Goal: Task Accomplishment & Management: Use online tool/utility

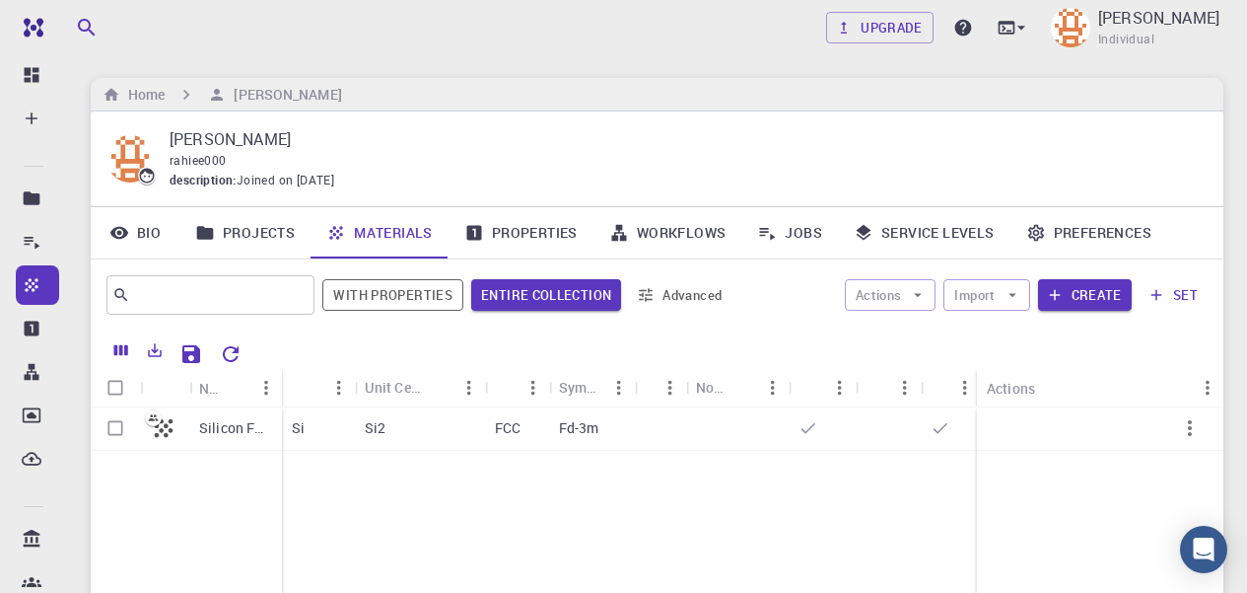
scroll to position [73, 0]
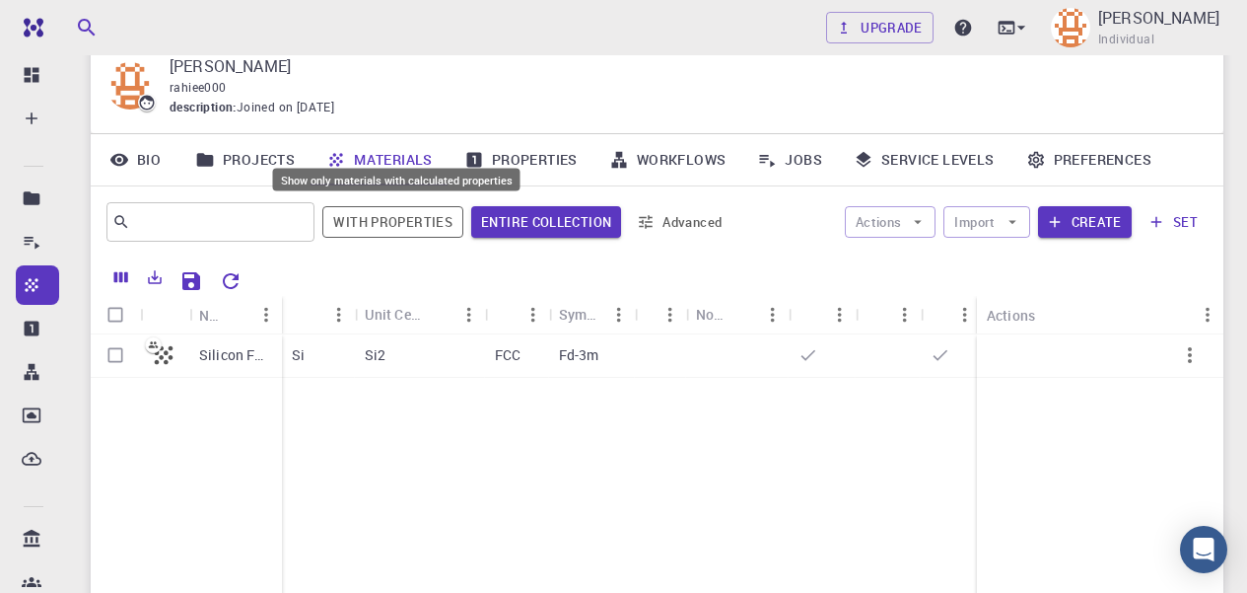
click at [380, 204] on div "Show only materials with calculated properties" at bounding box center [396, 185] width 251 height 38
click at [404, 221] on button "With properties" at bounding box center [392, 222] width 141 height 32
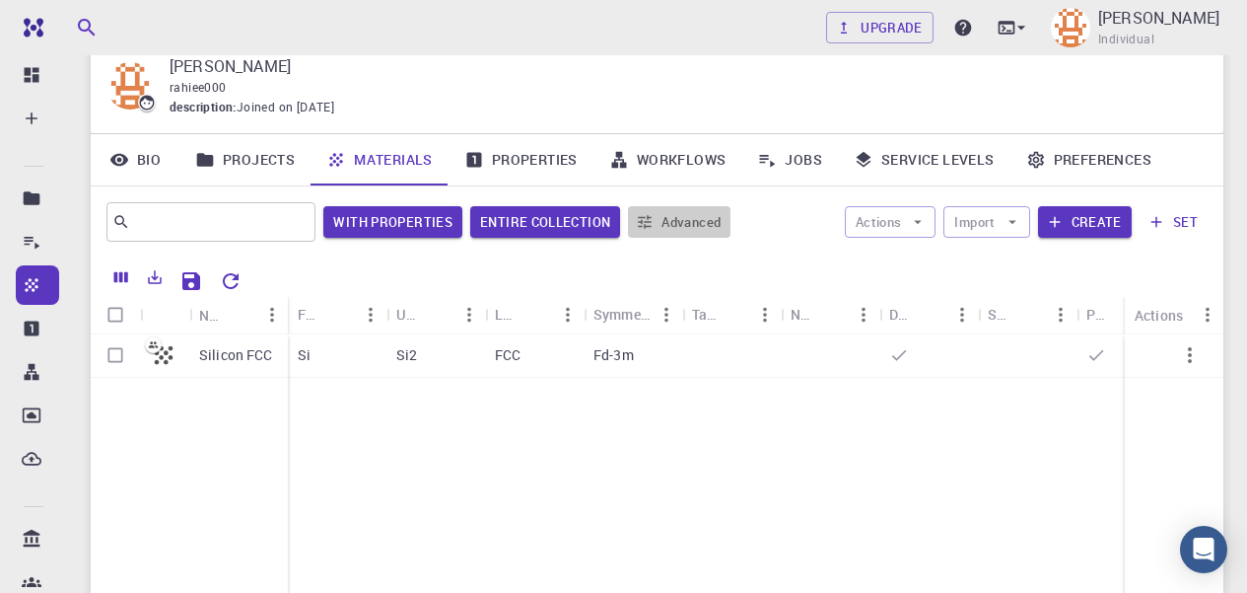
click at [698, 216] on button "Advanced" at bounding box center [679, 222] width 103 height 32
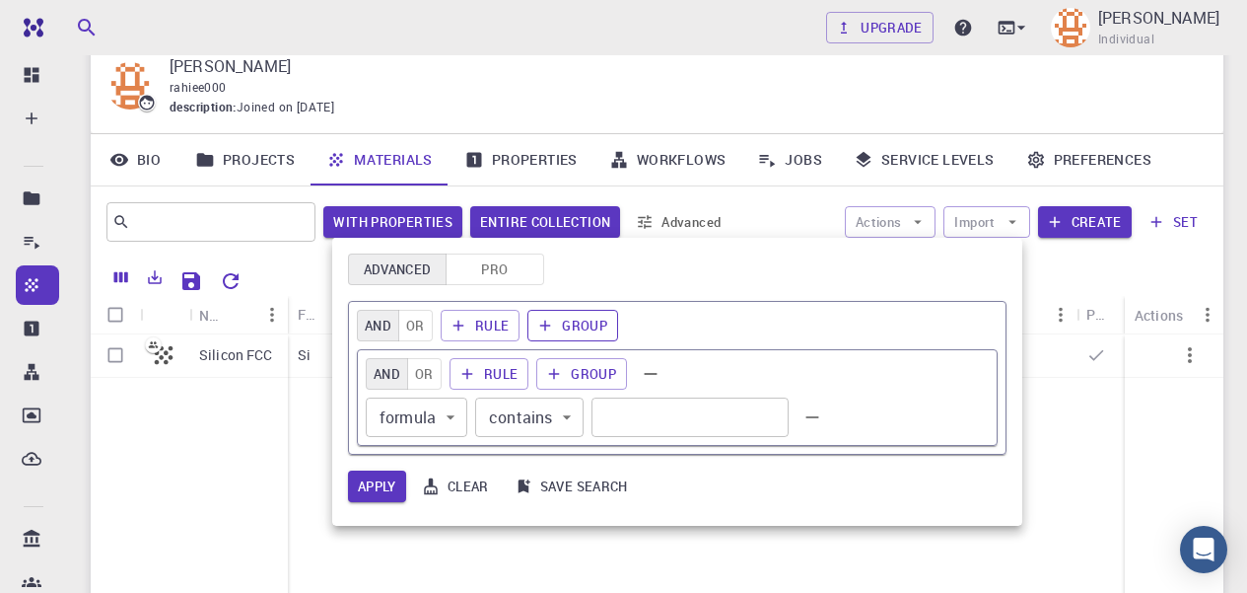
click at [606, 323] on button "Group" at bounding box center [573, 326] width 91 height 32
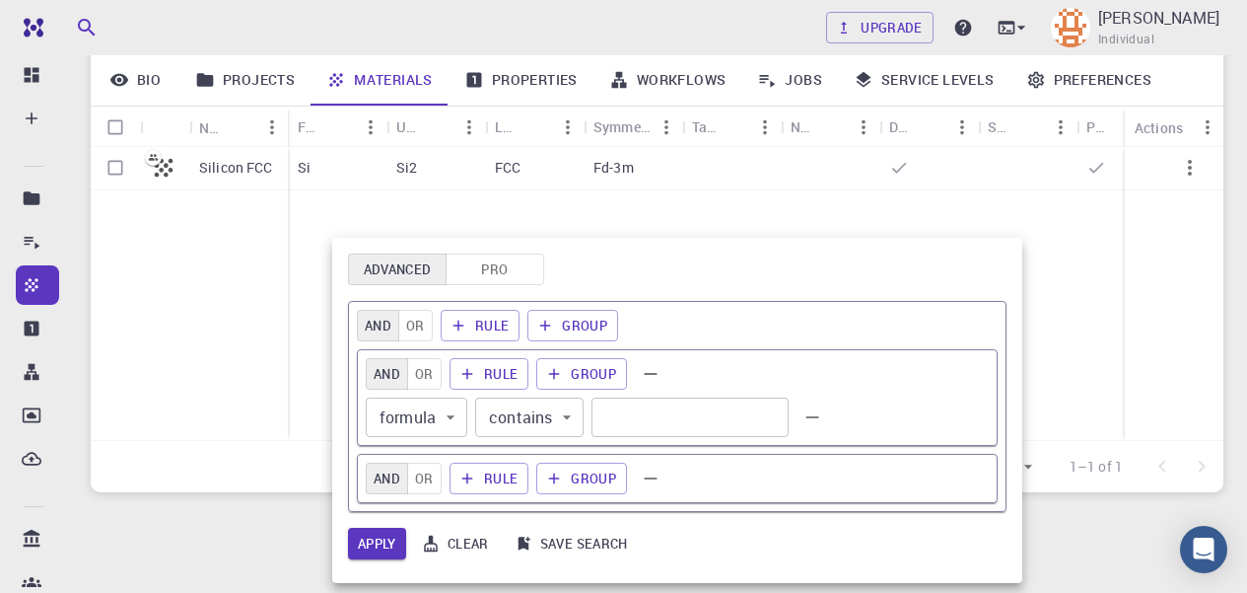
scroll to position [268, 0]
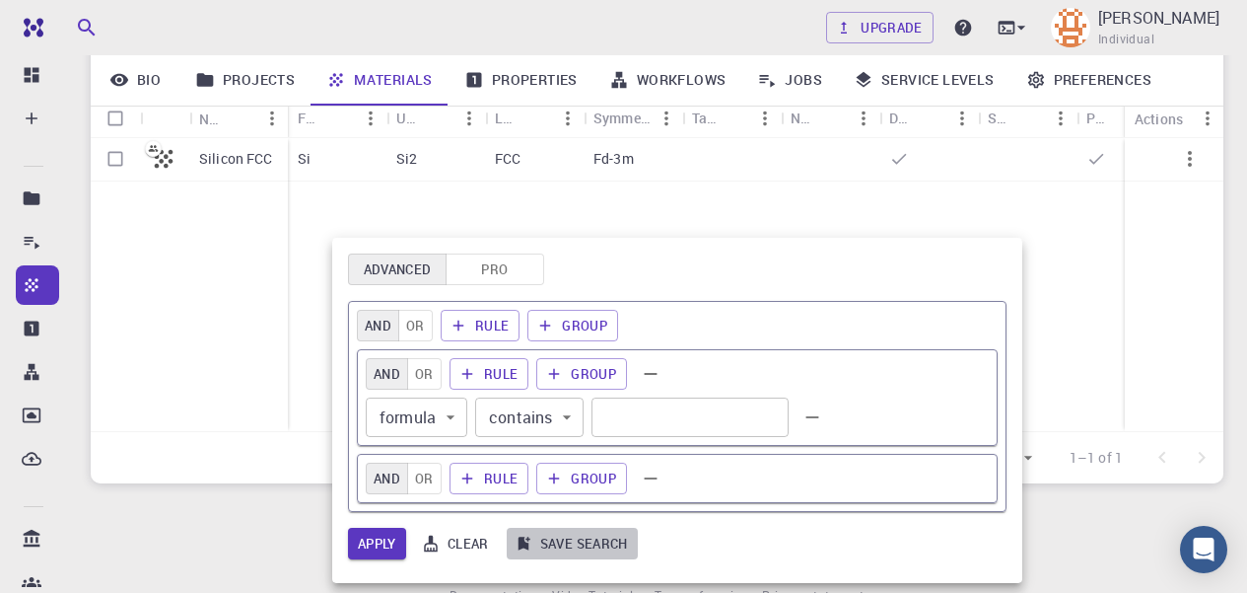
click at [560, 539] on button "Save search" at bounding box center [572, 544] width 131 height 32
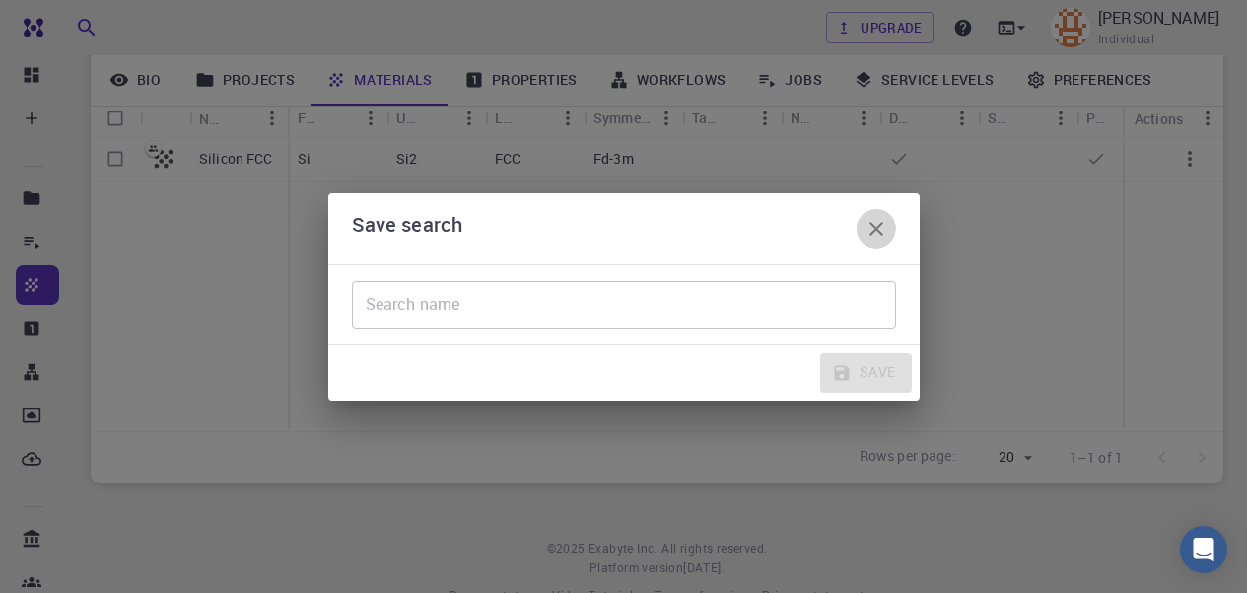
click at [877, 217] on icon "button" at bounding box center [877, 229] width 24 height 24
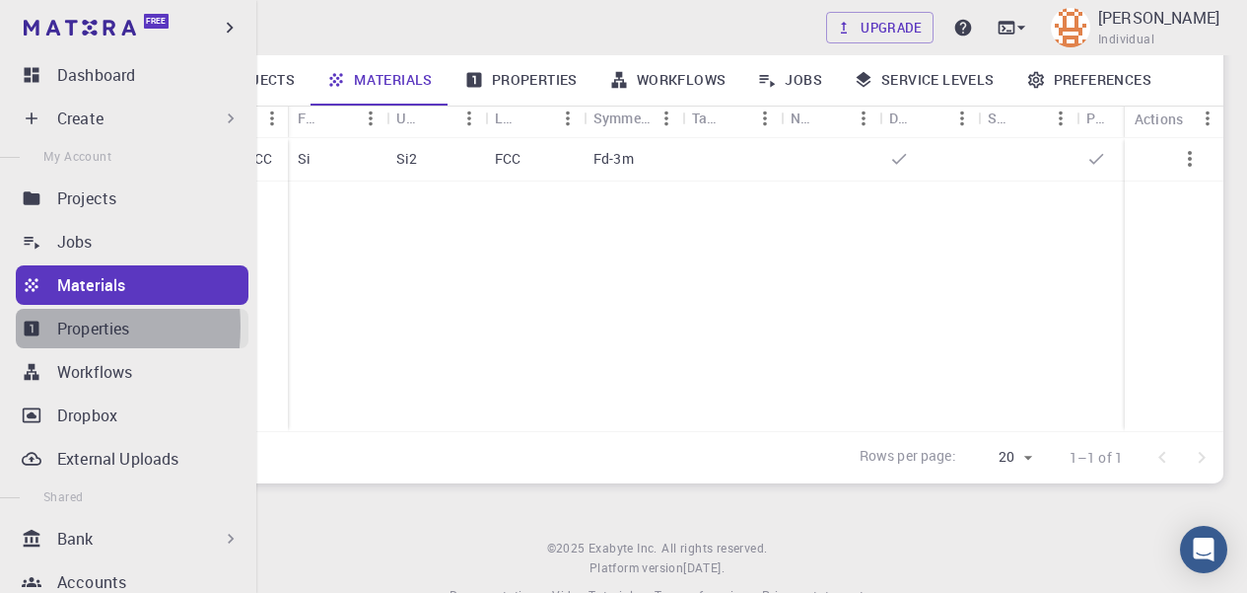
click at [22, 326] on icon at bounding box center [32, 328] width 20 height 20
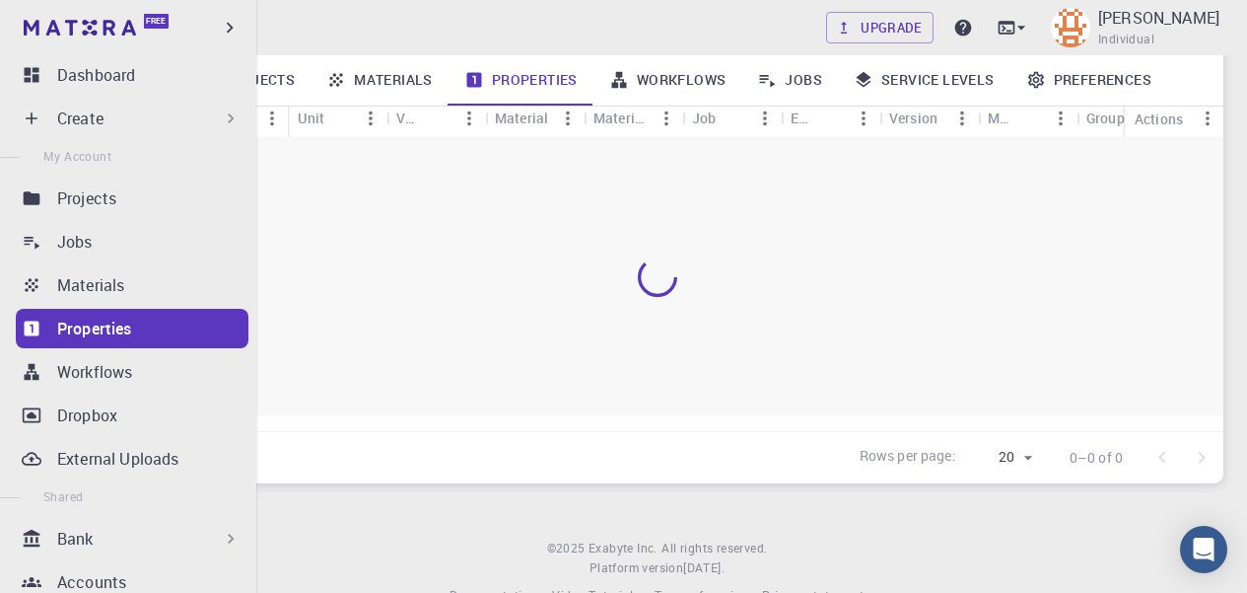
click at [138, 315] on link "Properties" at bounding box center [132, 328] width 233 height 39
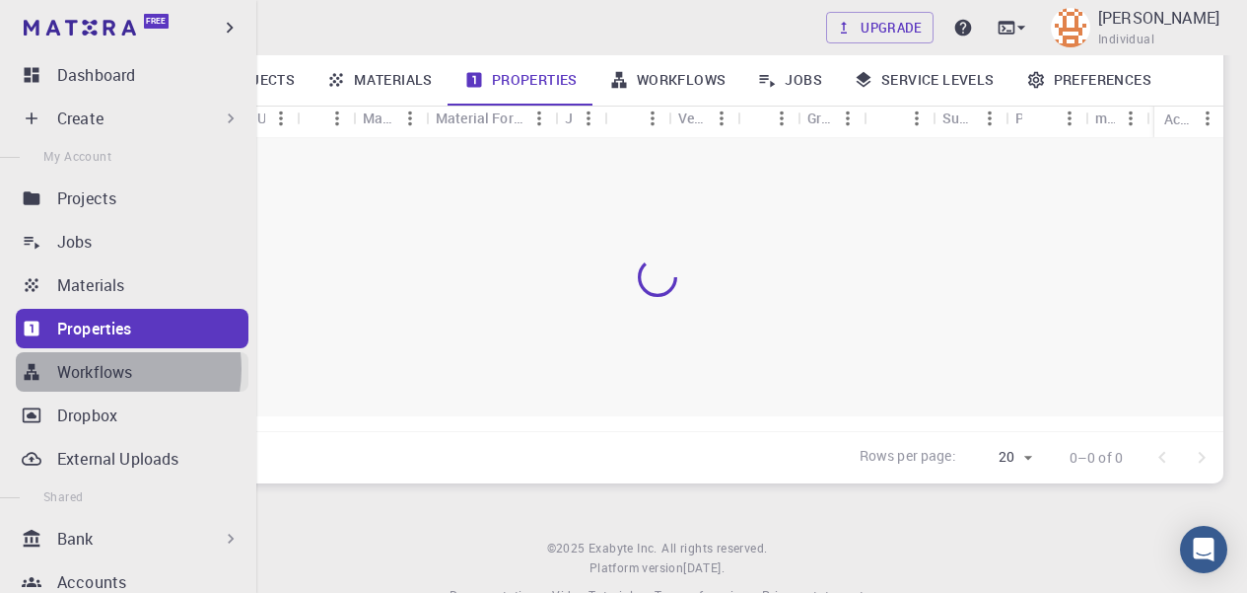
click at [104, 369] on p "Workflows" at bounding box center [94, 372] width 75 height 24
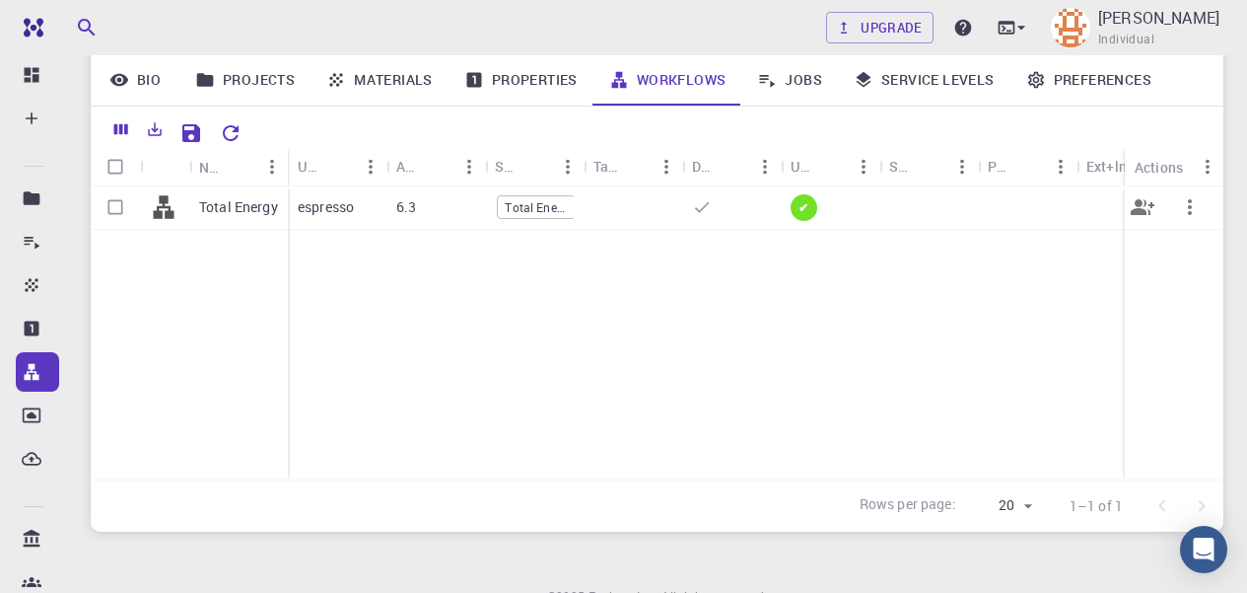
scroll to position [207, 0]
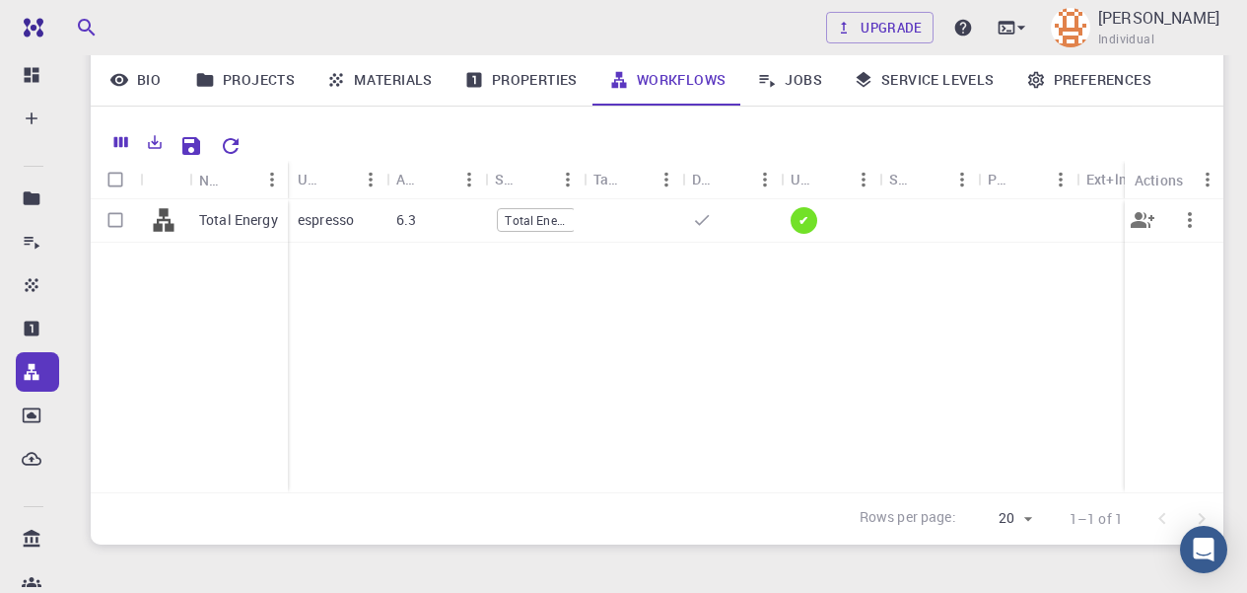
click at [730, 229] on div at bounding box center [731, 220] width 99 height 43
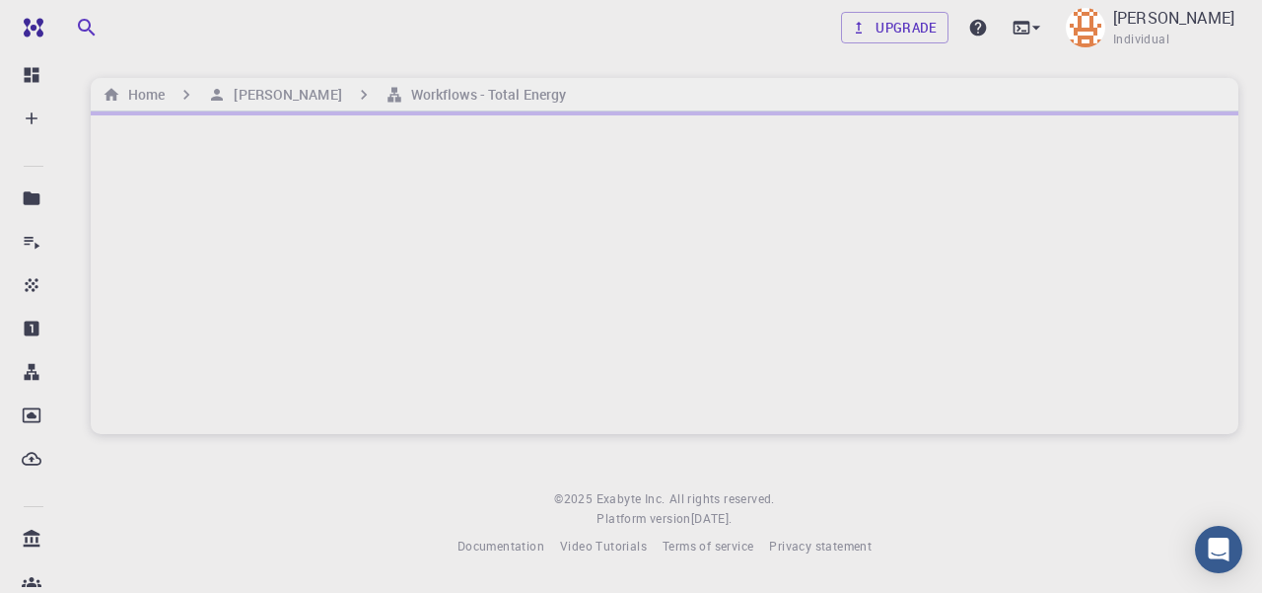
click at [819, 229] on div at bounding box center [665, 272] width 1148 height 322
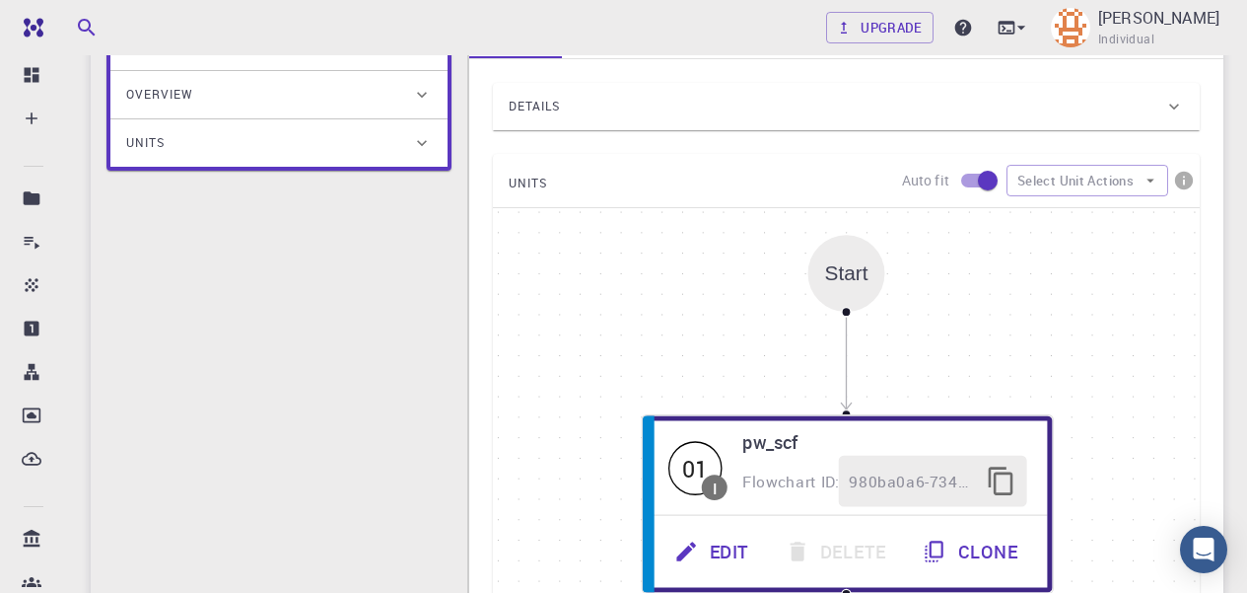
scroll to position [269, 0]
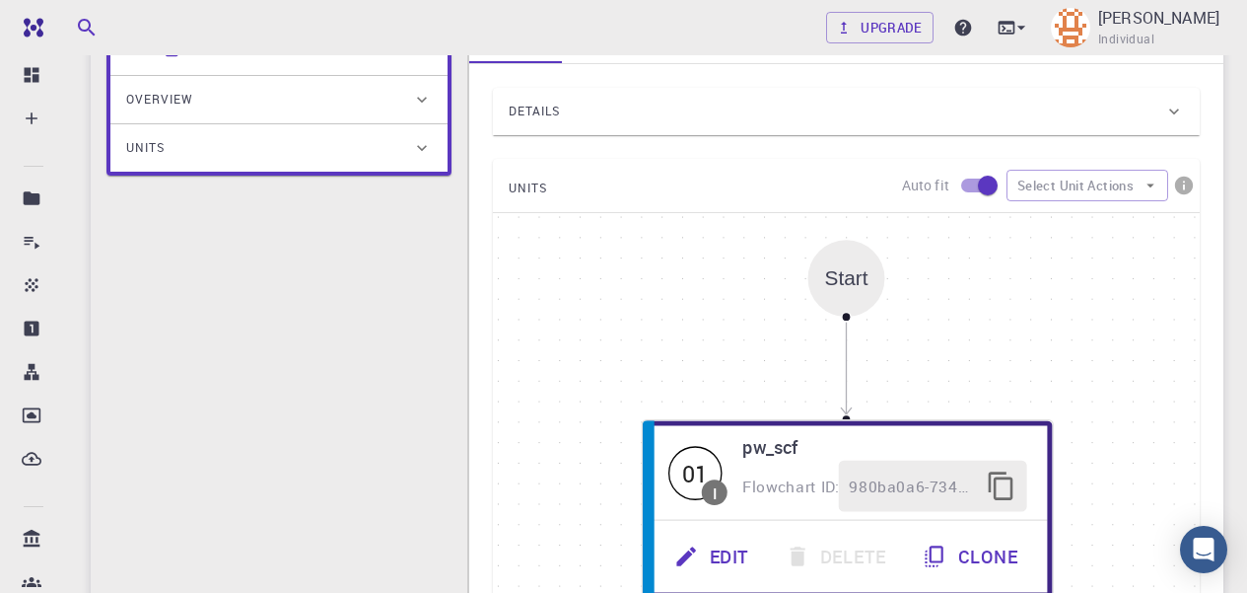
click at [852, 283] on div "Start" at bounding box center [846, 278] width 43 height 23
click at [847, 346] on icon "Edge from start to 980ba0a6-734b-4b18-a52a-0e367ced5137" at bounding box center [847, 367] width 0 height 93
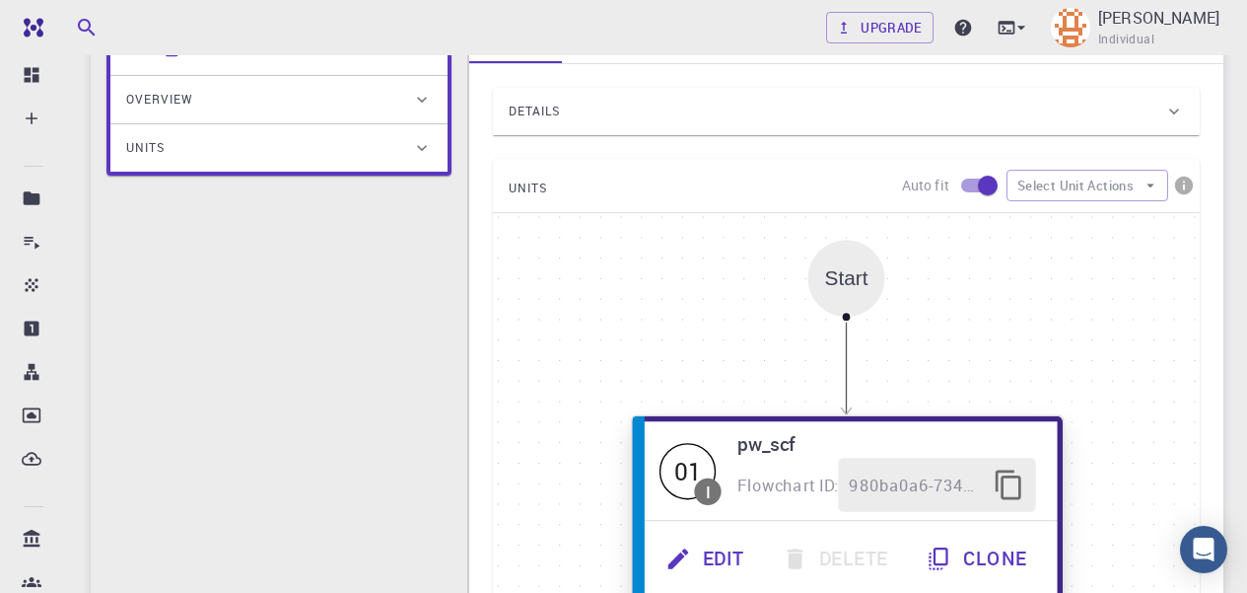
click at [905, 490] on span "980ba0a6-734b-4b18-a52a-0e367ced5137" at bounding box center [915, 485] width 133 height 27
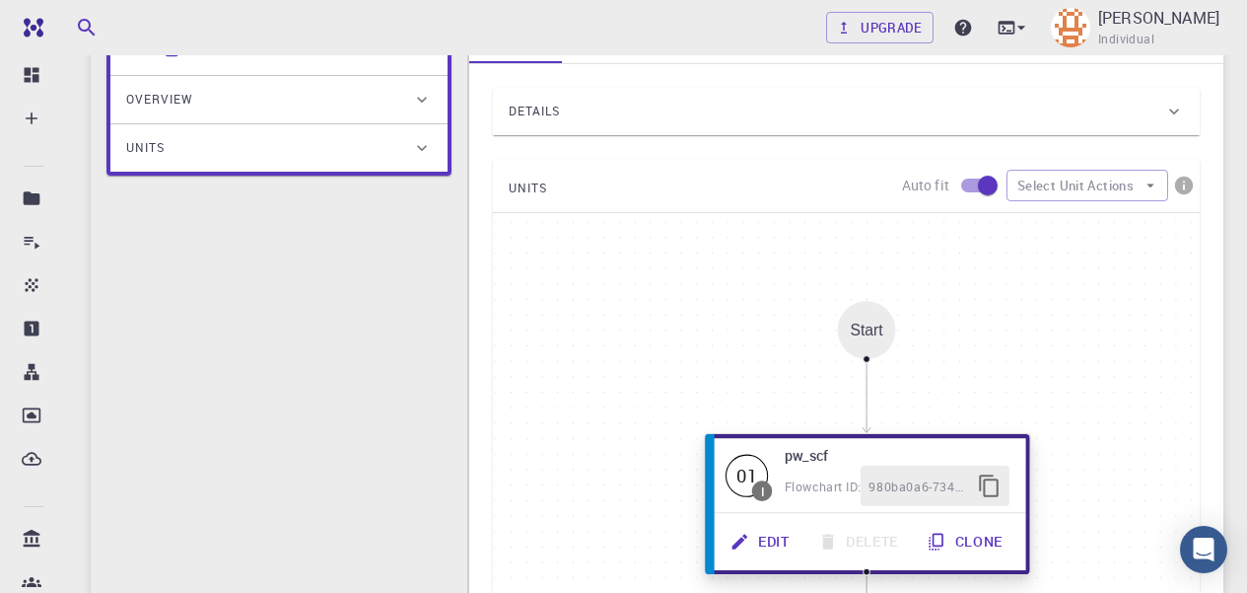
click at [764, 541] on button "Edit" at bounding box center [762, 542] width 88 height 40
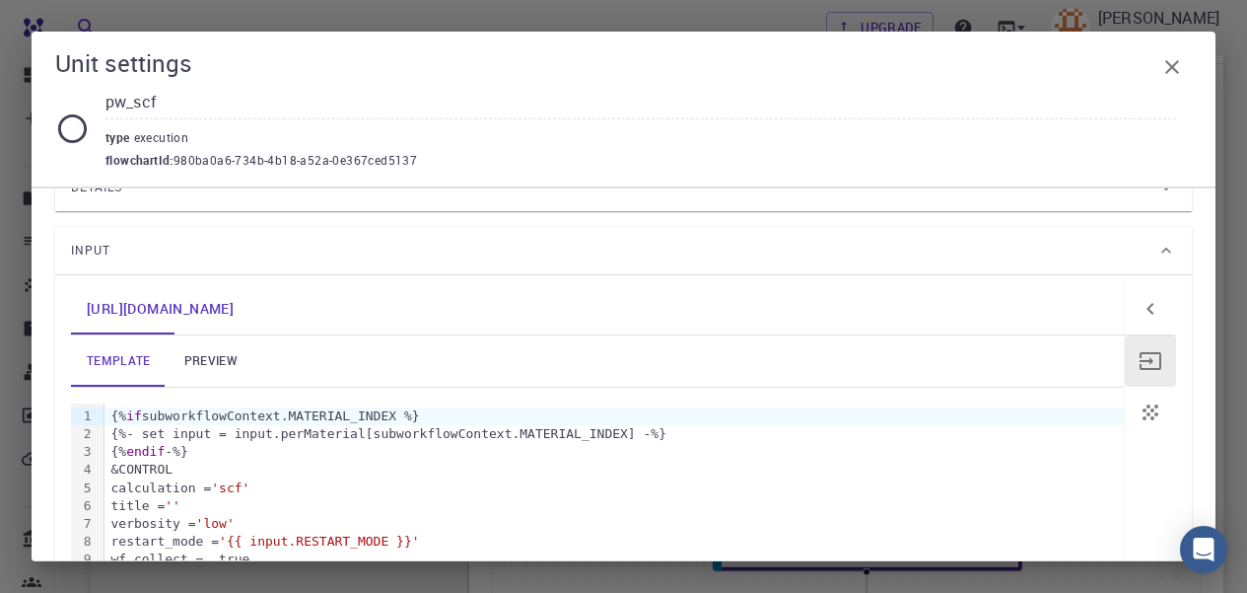
scroll to position [112, 0]
click at [202, 369] on link "preview" at bounding box center [211, 359] width 89 height 51
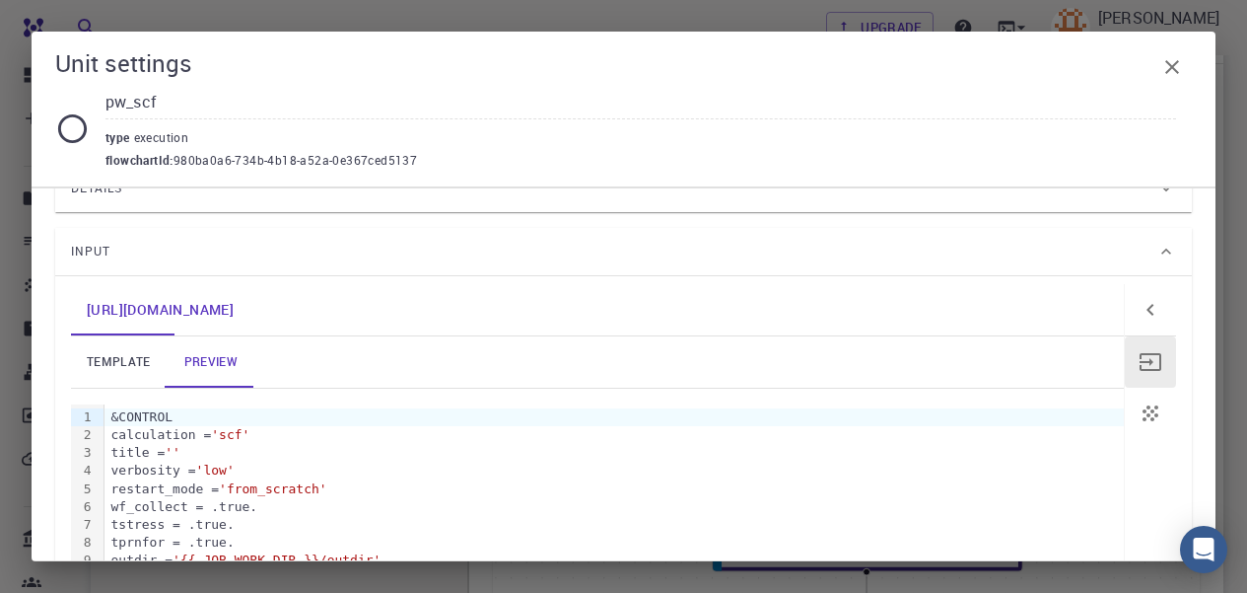
scroll to position [71, 0]
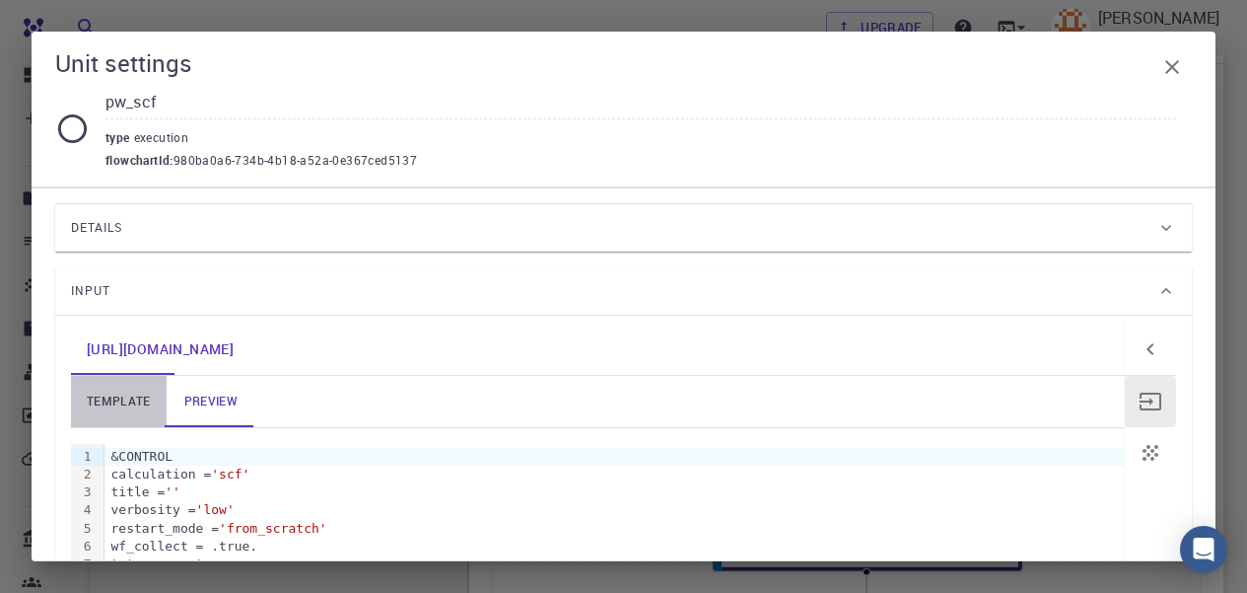
click at [103, 406] on link "template" at bounding box center [119, 401] width 96 height 51
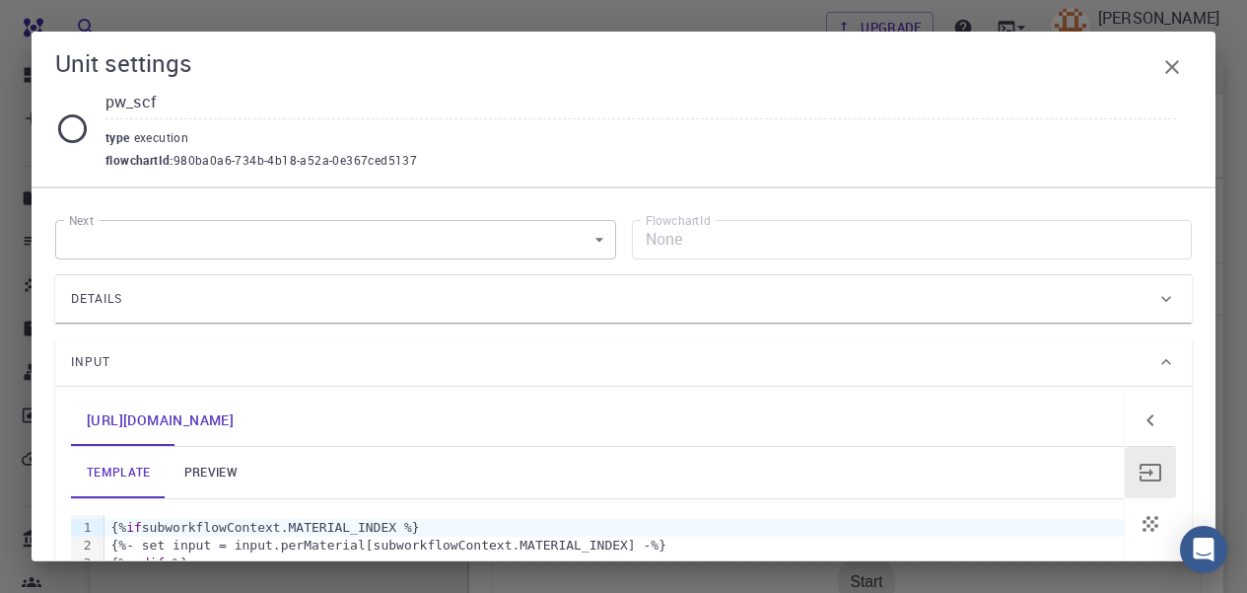
scroll to position [0, 0]
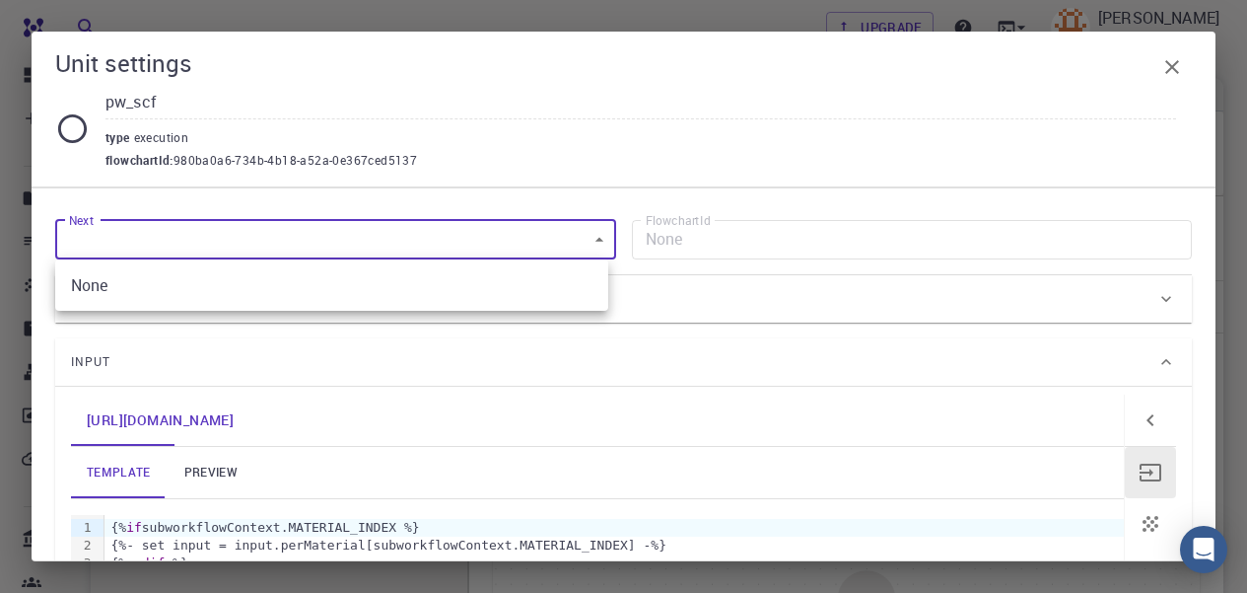
click at [389, 261] on ul "None" at bounding box center [331, 284] width 553 height 51
click at [676, 255] on div at bounding box center [623, 296] width 1247 height 593
click at [639, 251] on div at bounding box center [623, 296] width 1247 height 593
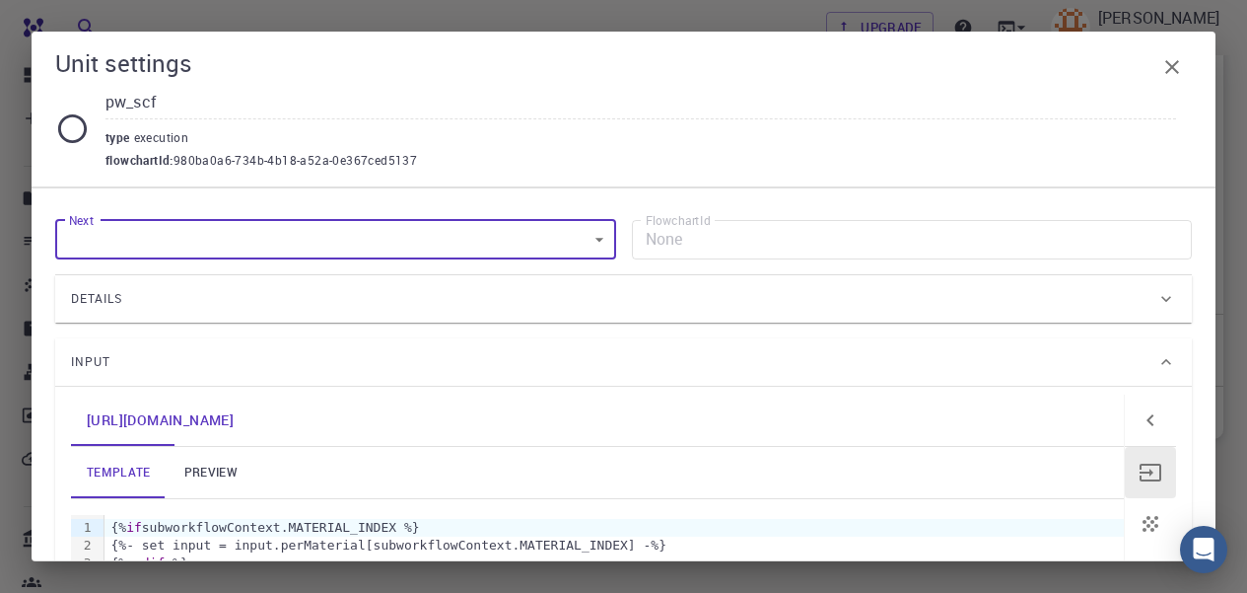
click at [600, 346] on div "Input" at bounding box center [614, 362] width 1086 height 32
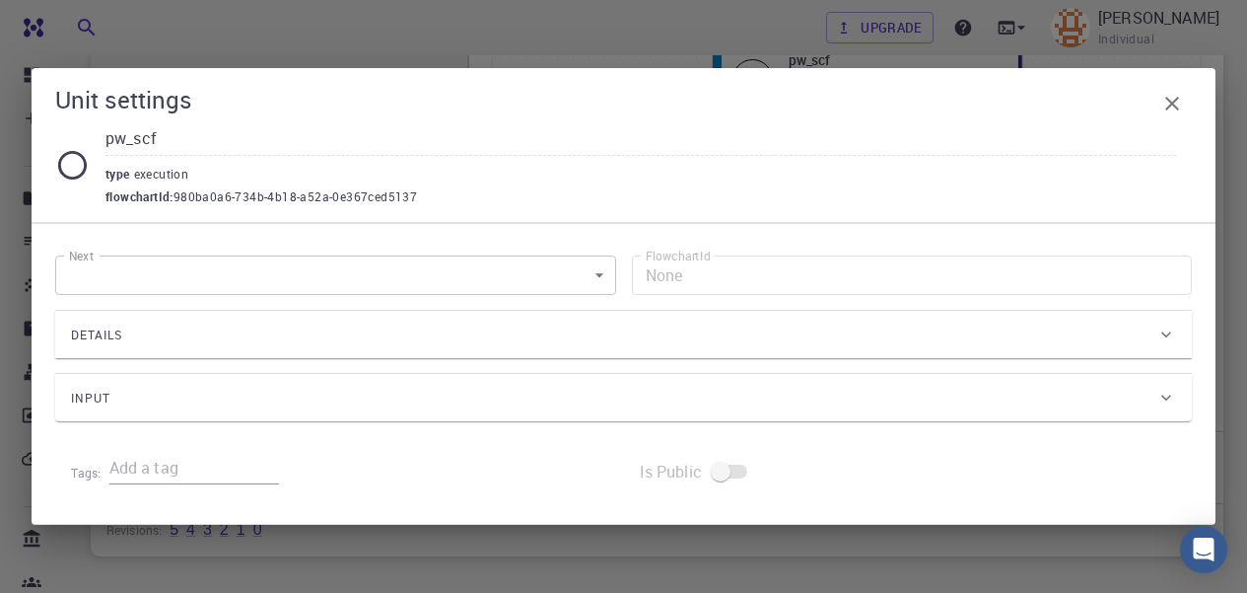
scroll to position [666, 0]
click at [473, 396] on div "Input" at bounding box center [614, 399] width 1086 height 32
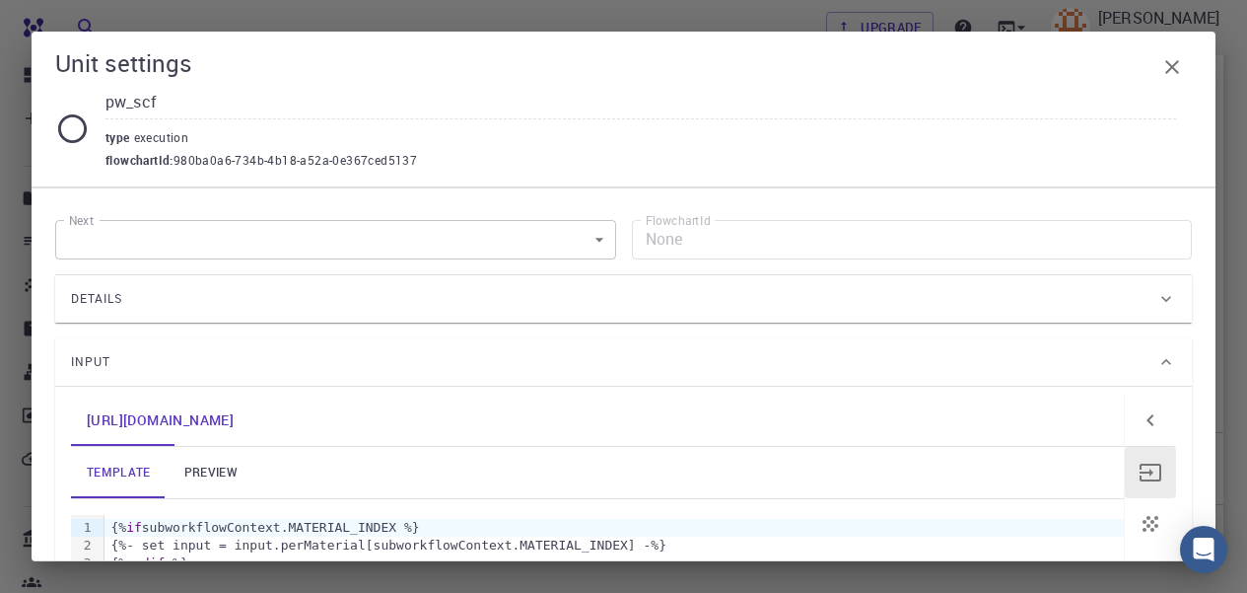
click at [431, 285] on div "Details" at bounding box center [614, 299] width 1086 height 32
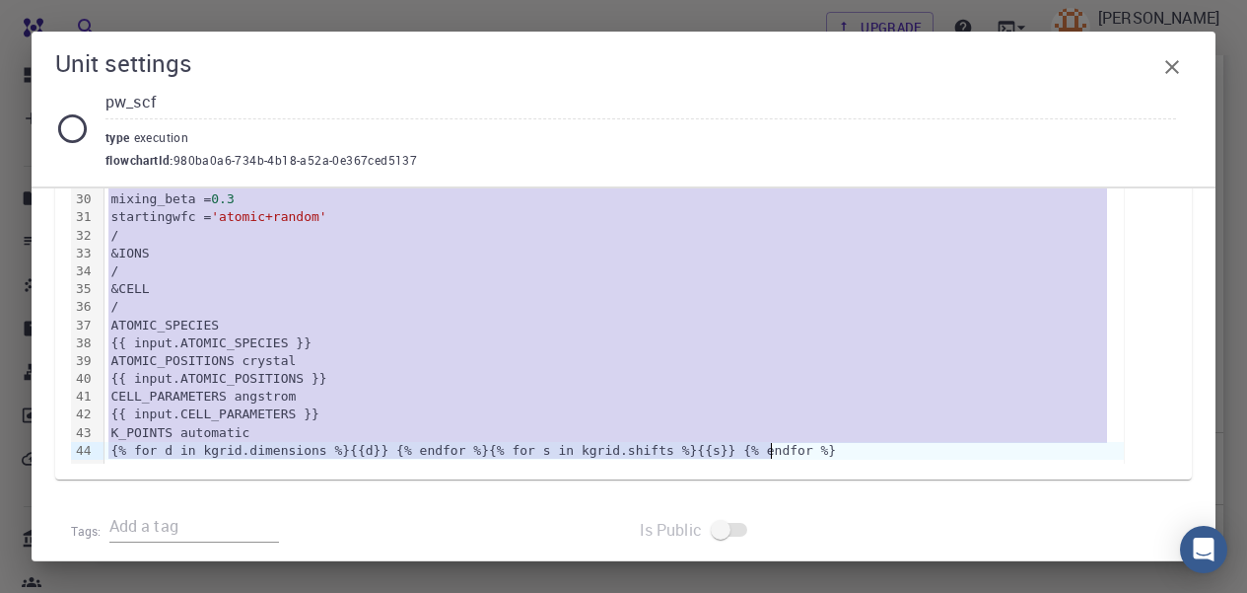
scroll to position [1267, 0]
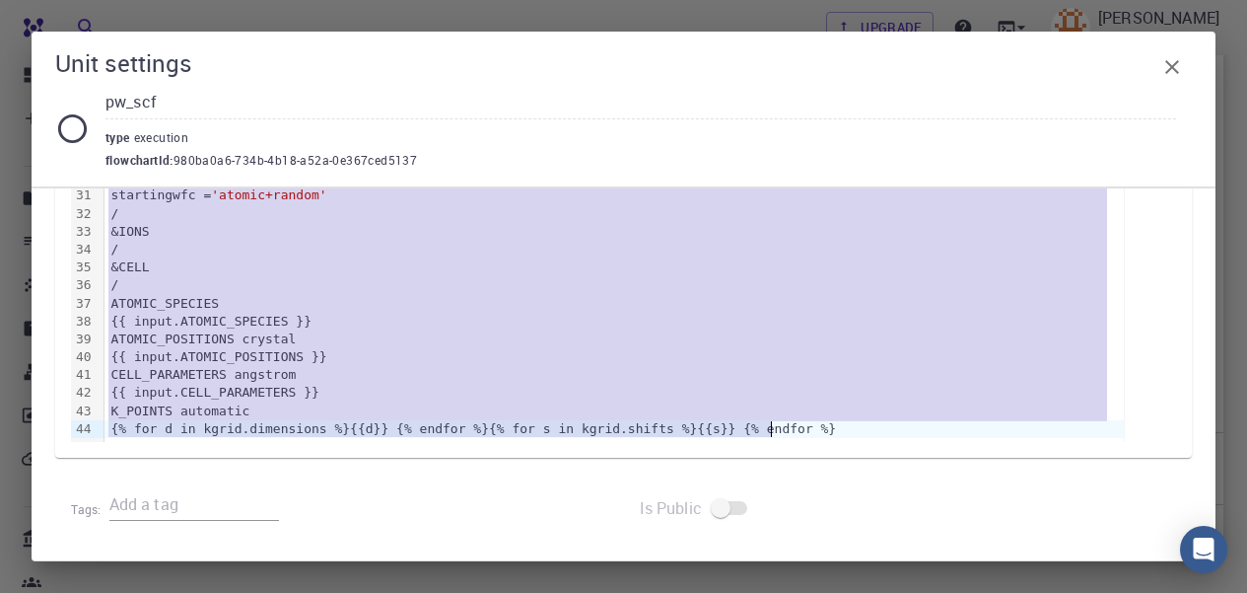
drag, startPoint x: 106, startPoint y: 244, endPoint x: 543, endPoint y: 623, distance: 579.4
click at [543, 592] on html "Free Dashboard Create New Job New Material Create Material Upload File Import f…" at bounding box center [623, 22] width 1247 height 1376
drag, startPoint x: 108, startPoint y: 273, endPoint x: 832, endPoint y: 422, distance: 738.9
click at [832, 422] on div "{% if subworkflowContext.MATERIAL_INDEX %} {%- set input = input.perMaterial[su…" at bounding box center [615, 43] width 1020 height 797
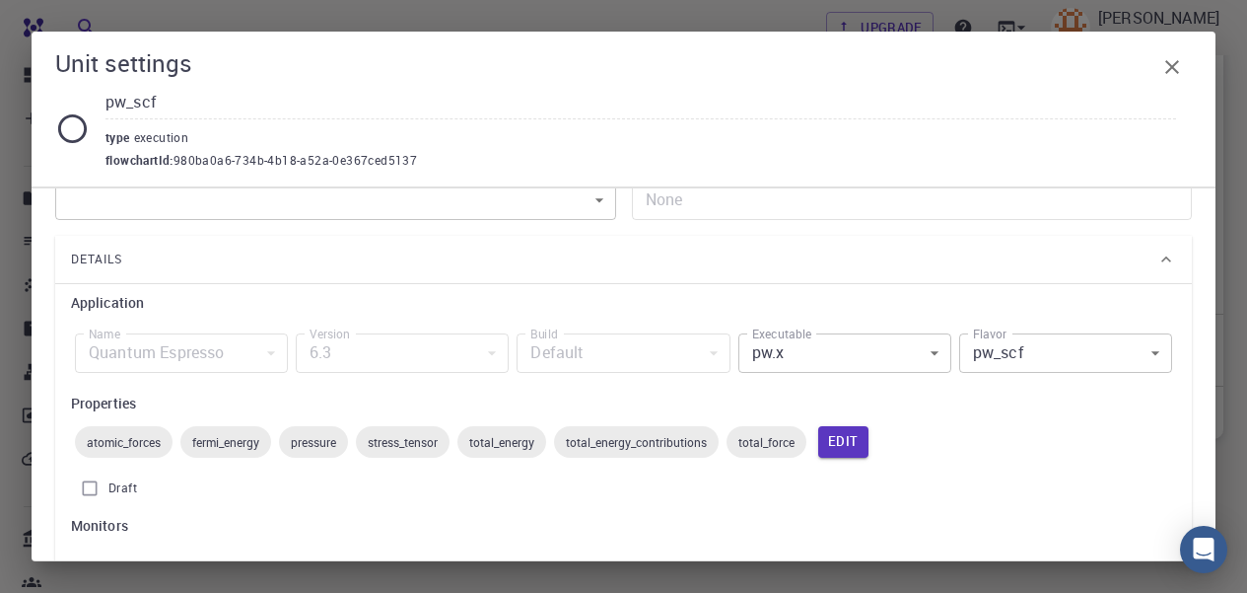
scroll to position [0, 0]
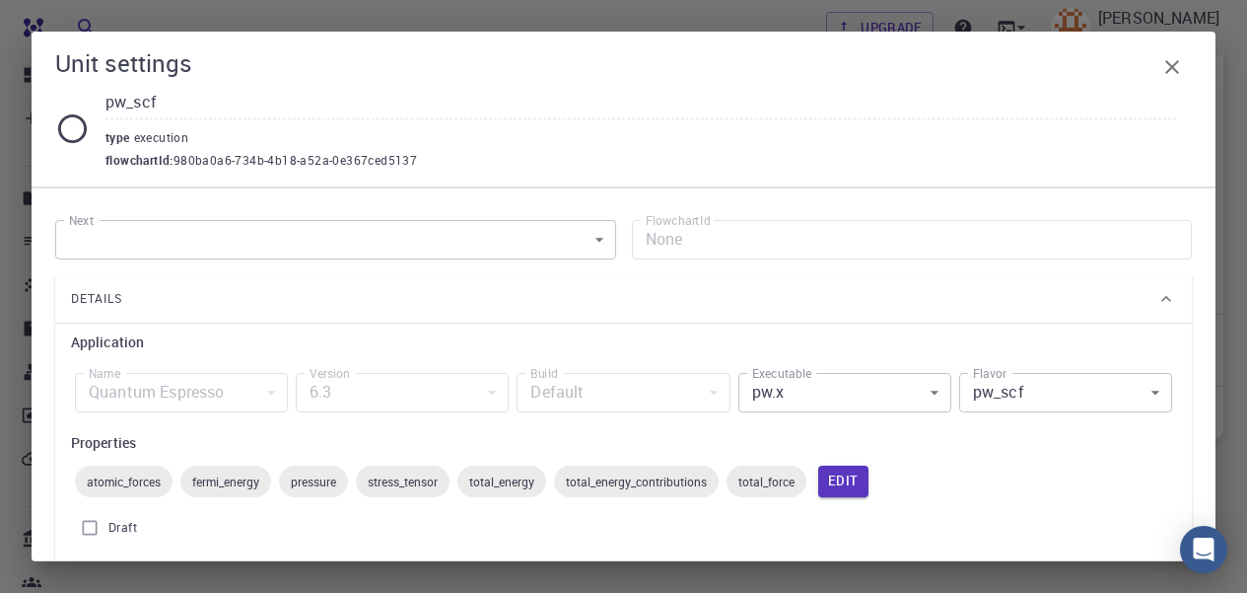
click at [69, 125] on icon at bounding box center [72, 128] width 35 height 35
click at [150, 142] on span "execution" at bounding box center [165, 137] width 63 height 16
click at [556, 141] on div "type execution" at bounding box center [641, 135] width 1071 height 32
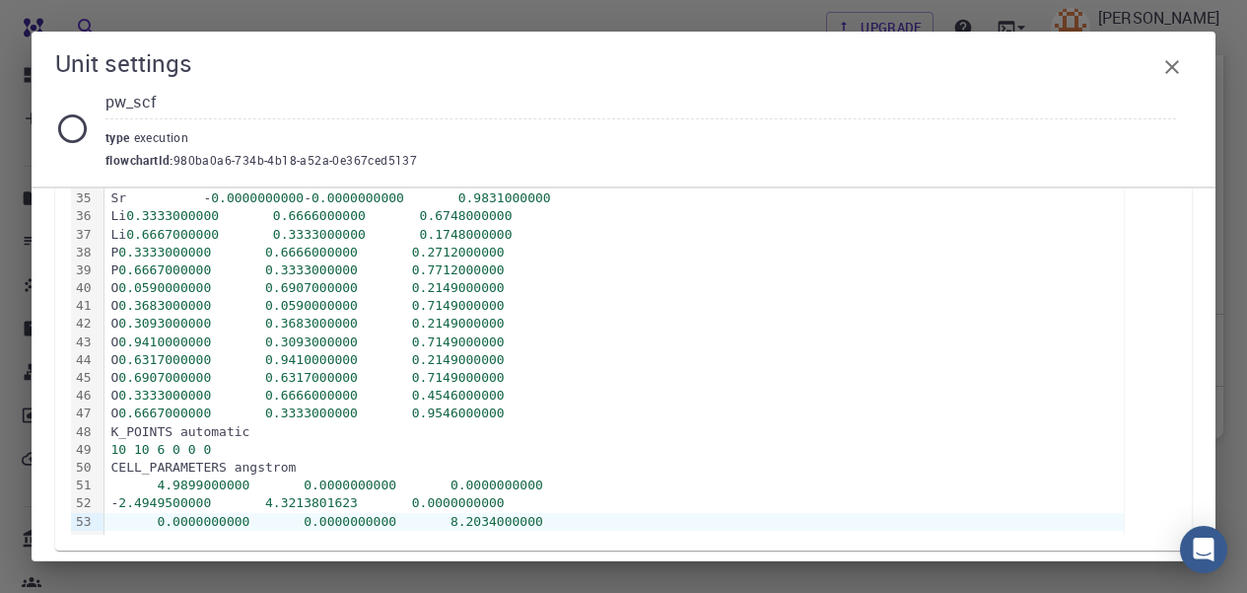
scroll to position [1429, 0]
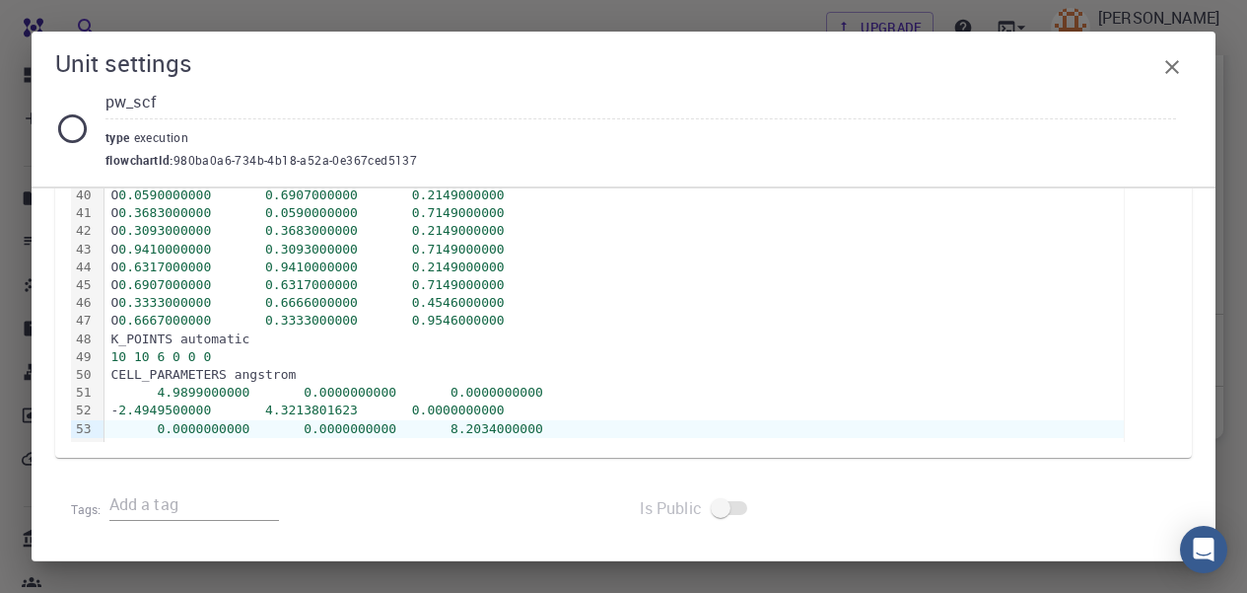
click at [175, 509] on input "text" at bounding box center [194, 505] width 170 height 32
click at [114, 500] on input "first calculation" at bounding box center [194, 505] width 170 height 32
click at [238, 503] on input "First calculation" at bounding box center [194, 505] width 170 height 32
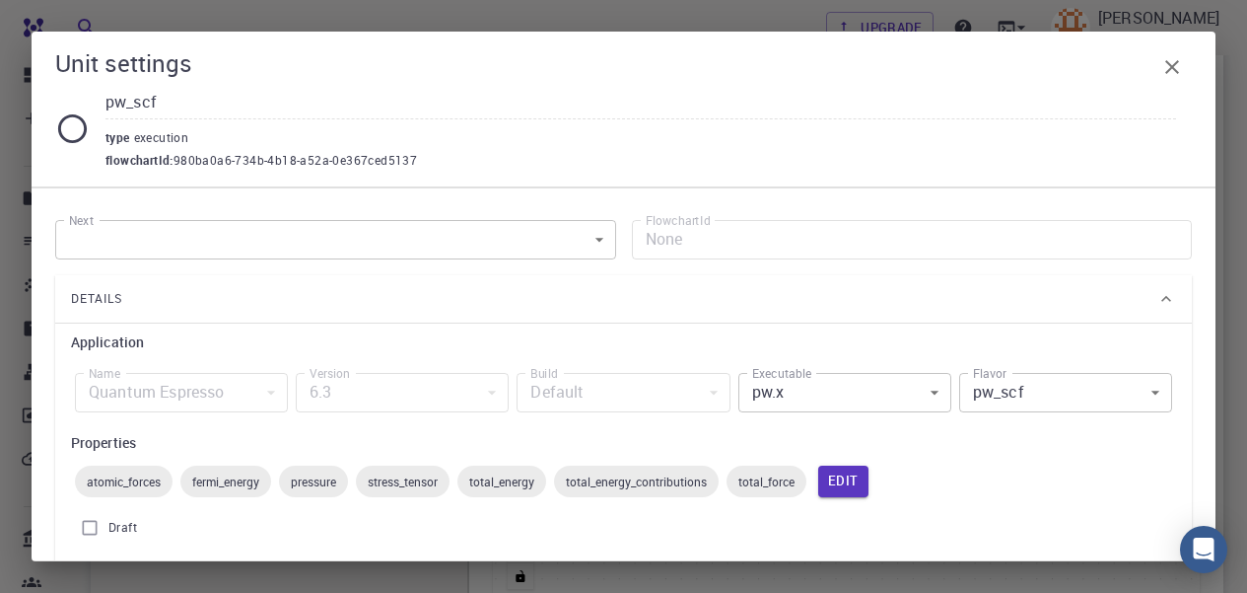
scroll to position [468, 0]
type input "First calculation,"
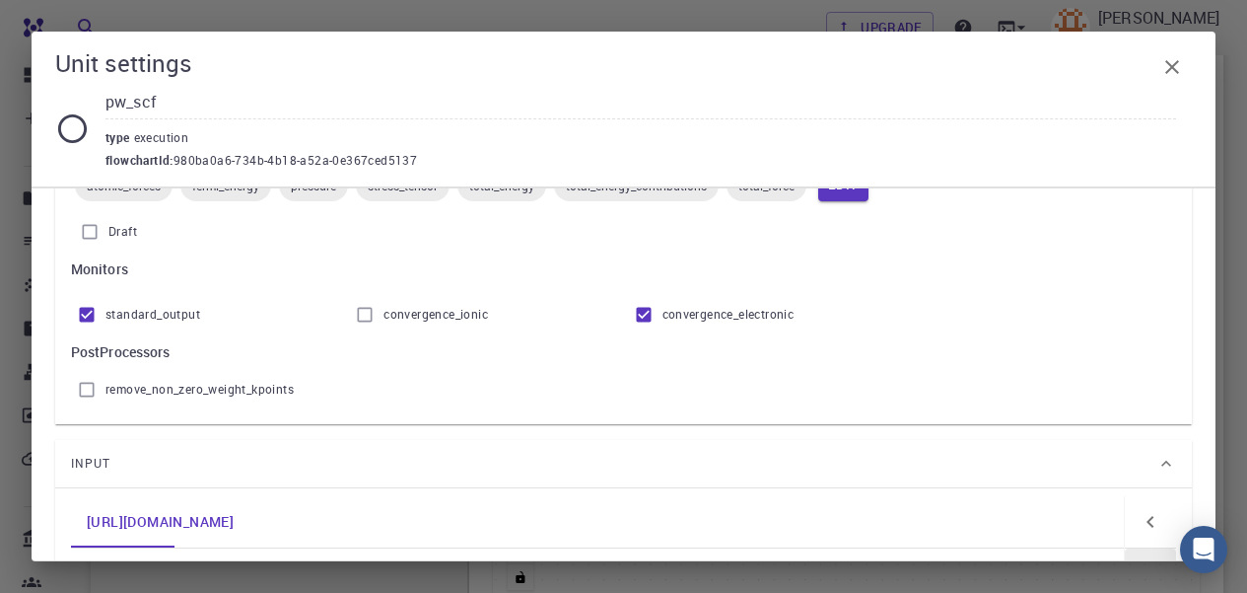
scroll to position [297, 0]
click at [366, 321] on input "convergence_ionic" at bounding box center [364, 313] width 37 height 37
checkbox input "true"
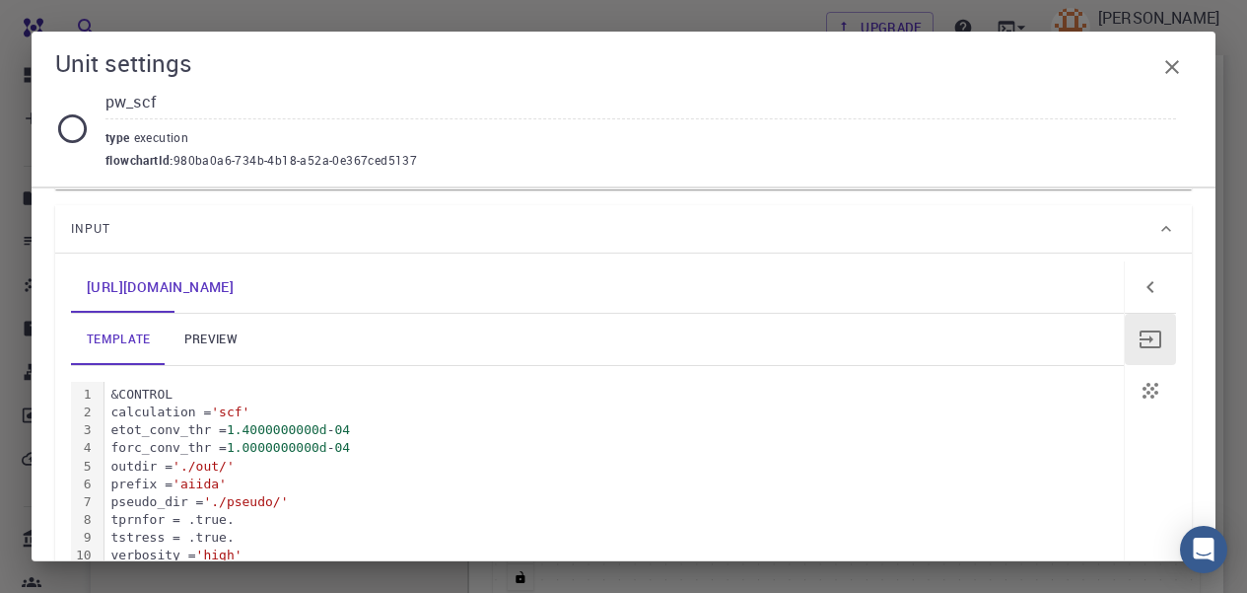
scroll to position [542, 0]
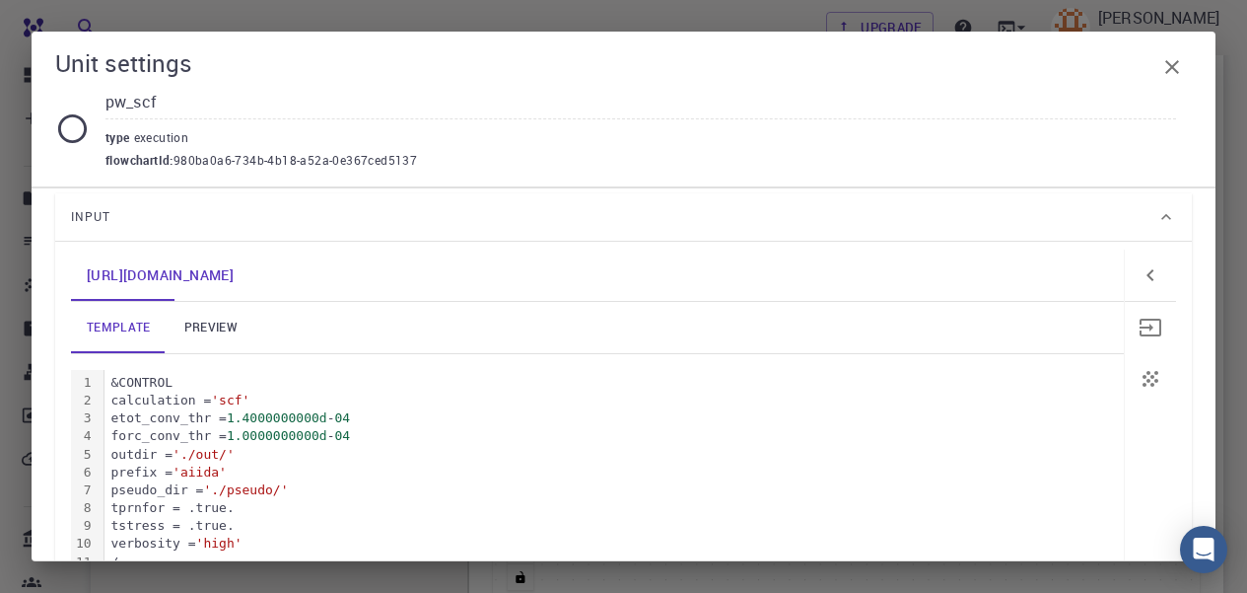
click at [1143, 320] on icon "button" at bounding box center [1151, 328] width 24 height 24
click at [1140, 327] on icon "button" at bounding box center [1151, 327] width 22 height 18
drag, startPoint x: 1141, startPoint y: 380, endPoint x: 651, endPoint y: 402, distance: 490.6
click at [651, 402] on div "calculation = 'scf'" at bounding box center [615, 400] width 1020 height 18
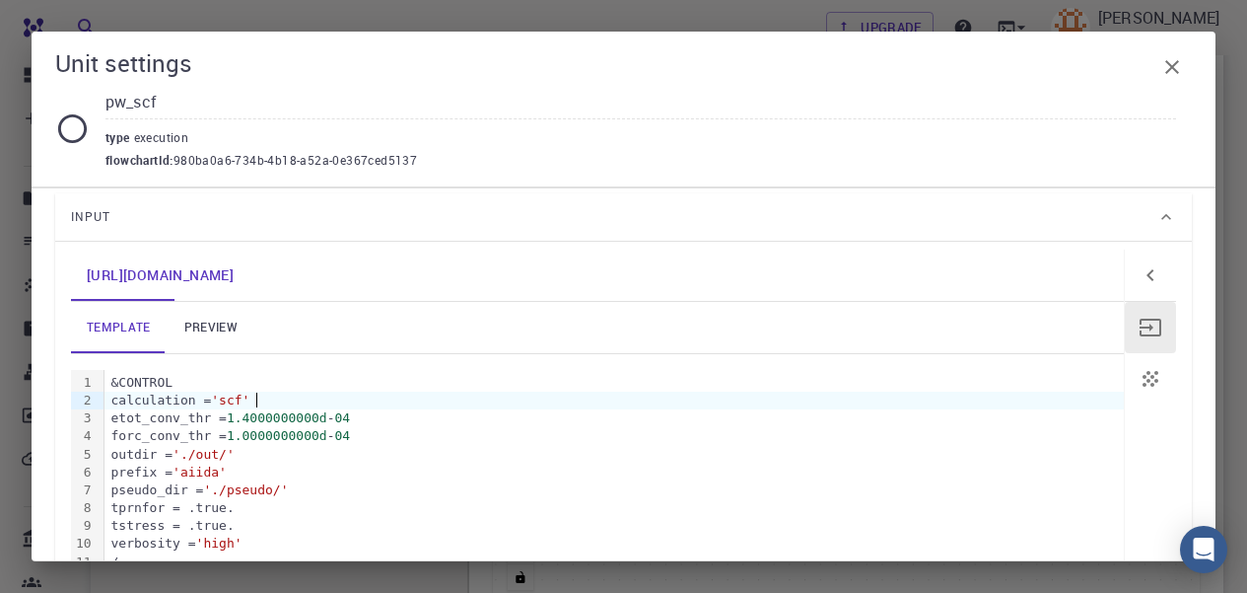
click at [1144, 383] on icon "button" at bounding box center [1151, 379] width 24 height 24
click at [1140, 318] on icon "button" at bounding box center [1151, 327] width 22 height 18
click at [1141, 275] on icon "button" at bounding box center [1151, 275] width 24 height 24
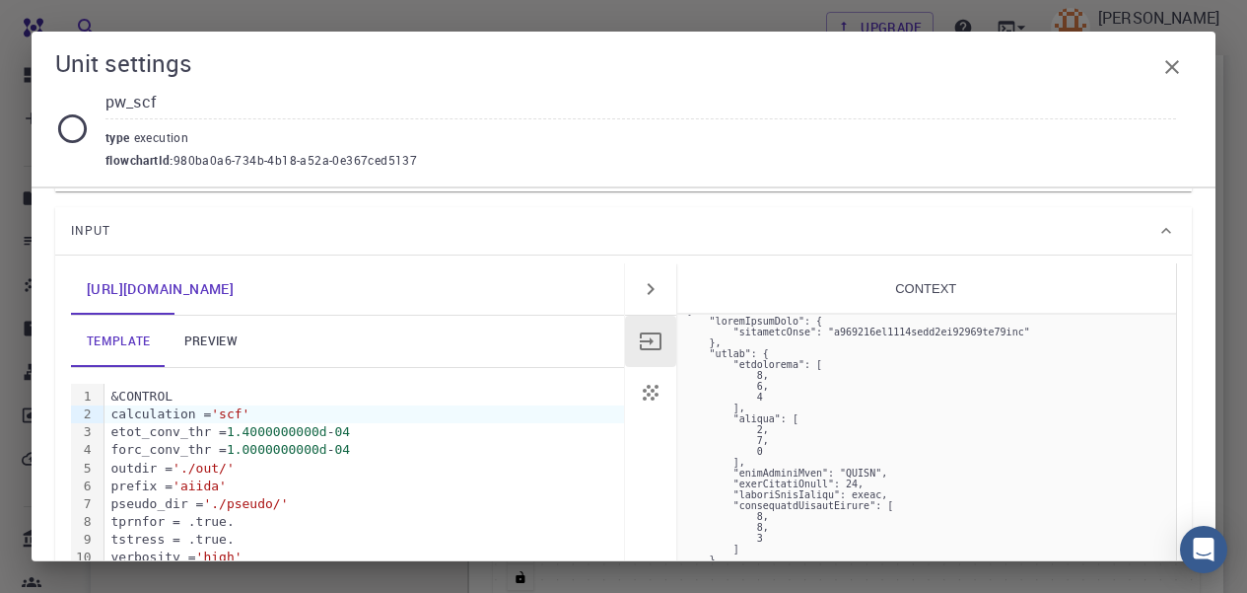
scroll to position [532, 0]
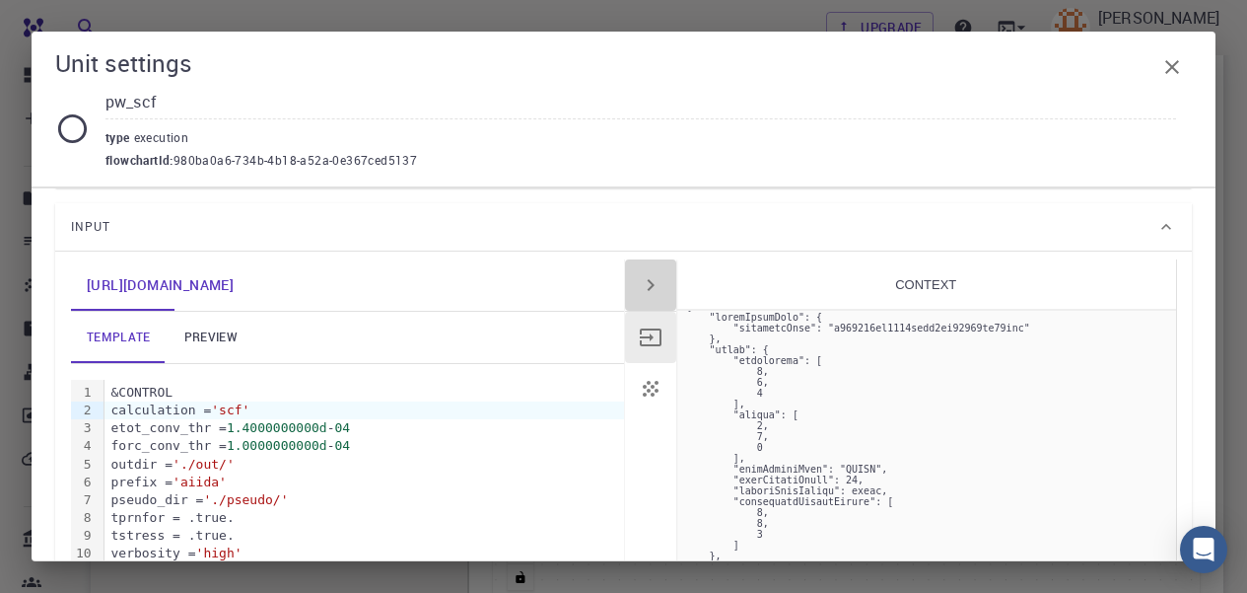
click at [647, 280] on icon "button" at bounding box center [651, 285] width 24 height 24
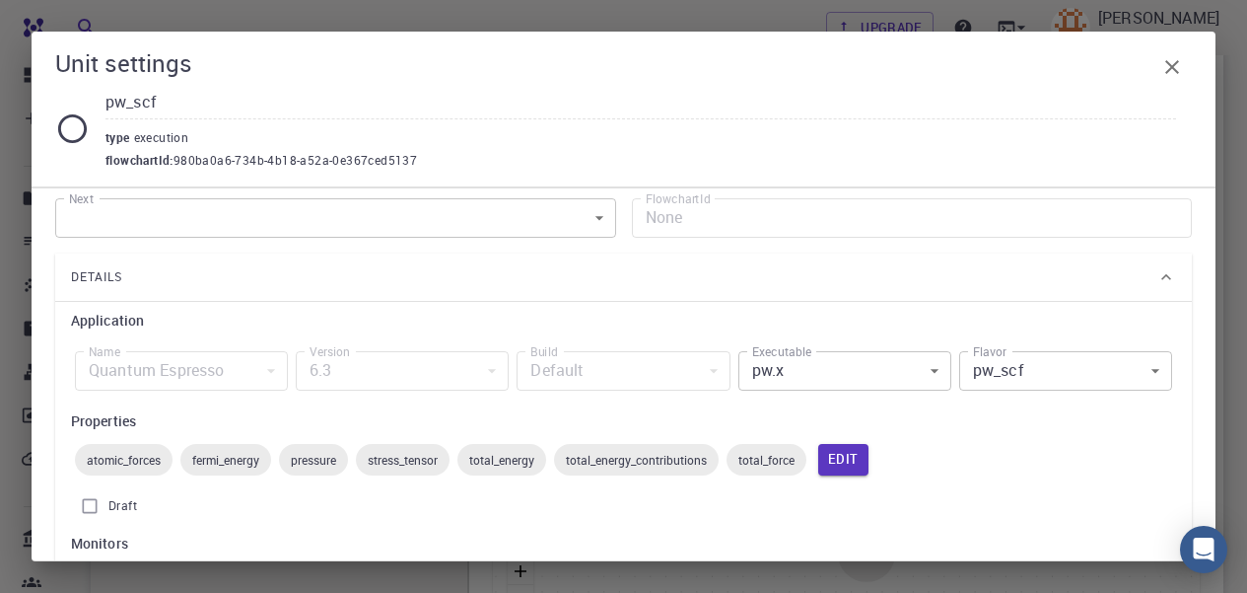
scroll to position [0, 0]
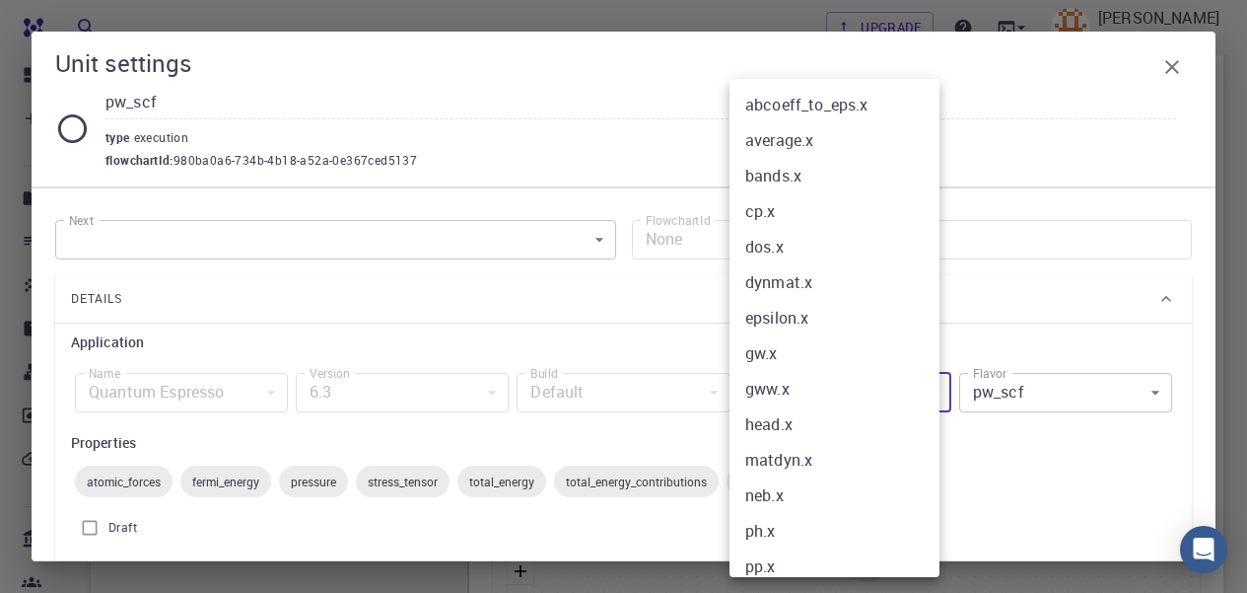
click at [923, 392] on body "Free Dashboard Create New Job New Material Create Material Upload File Import f…" at bounding box center [623, 294] width 1247 height 1376
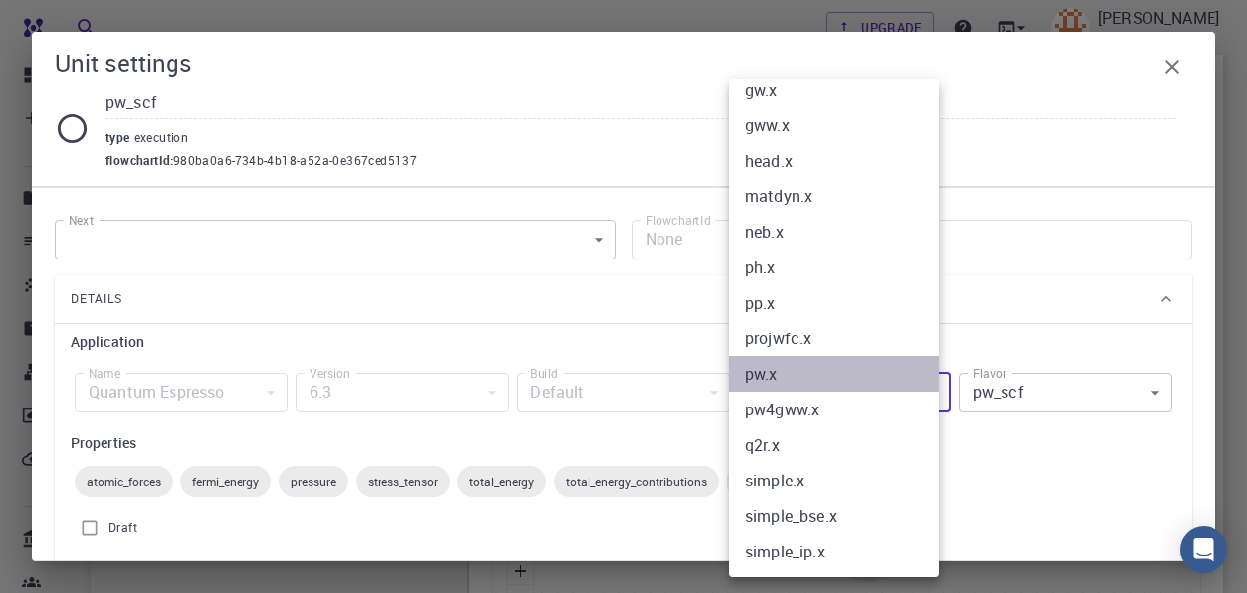
click at [864, 371] on li "pw.x" at bounding box center [842, 373] width 225 height 35
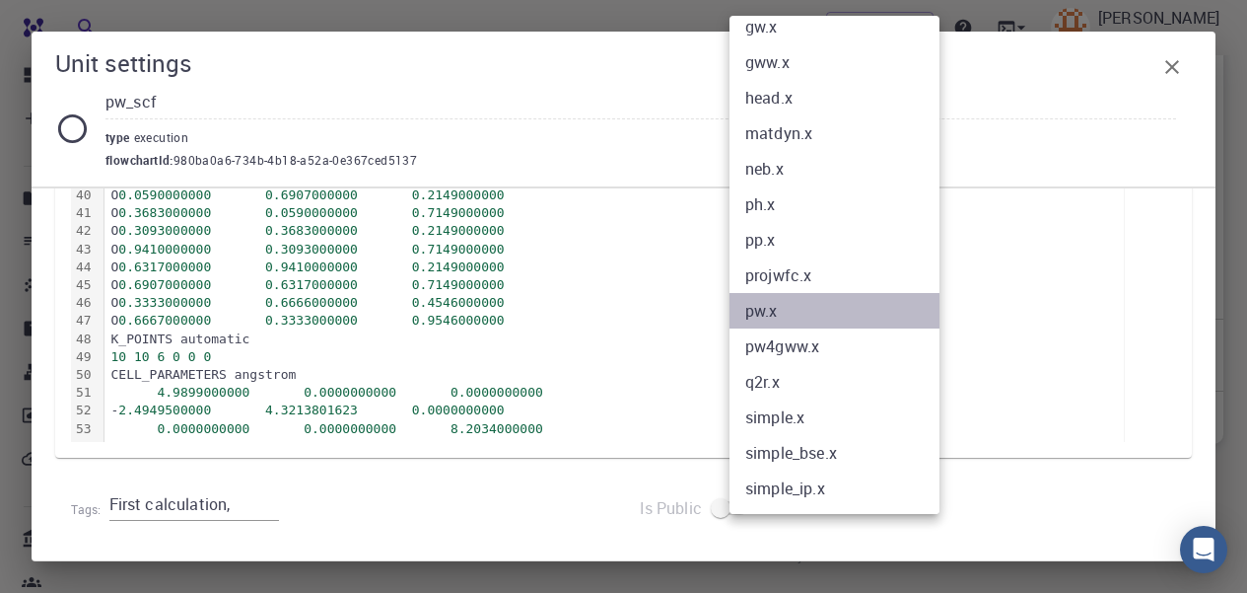
click at [769, 305] on li "pw.x" at bounding box center [842, 310] width 225 height 35
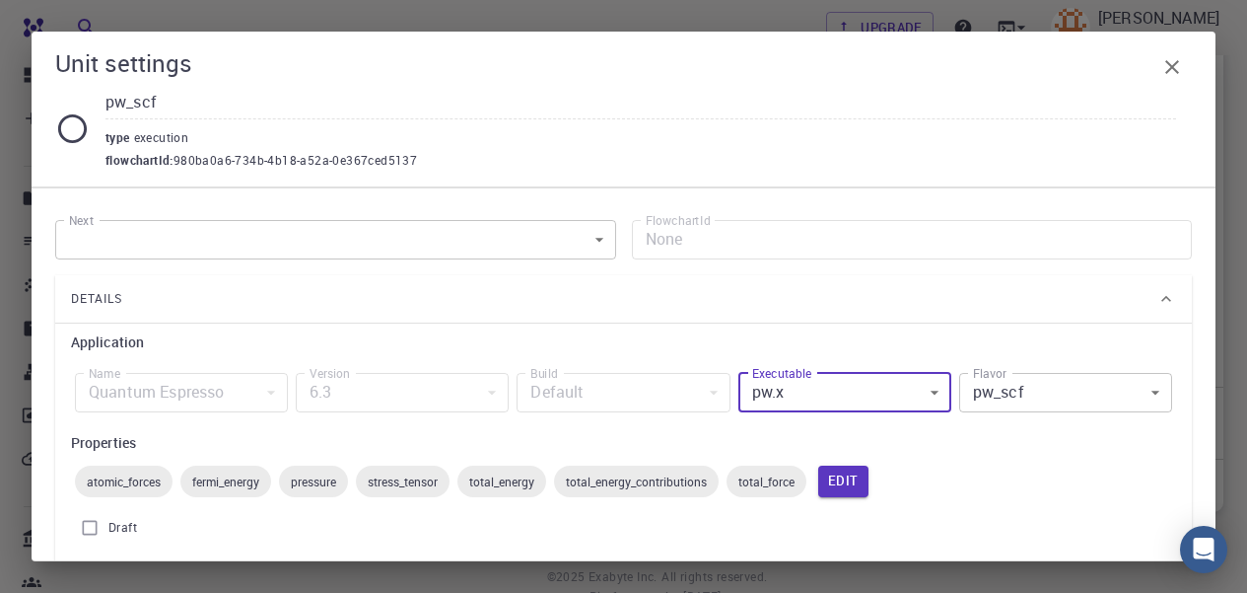
scroll to position [710, 0]
click at [76, 124] on icon at bounding box center [72, 128] width 35 height 35
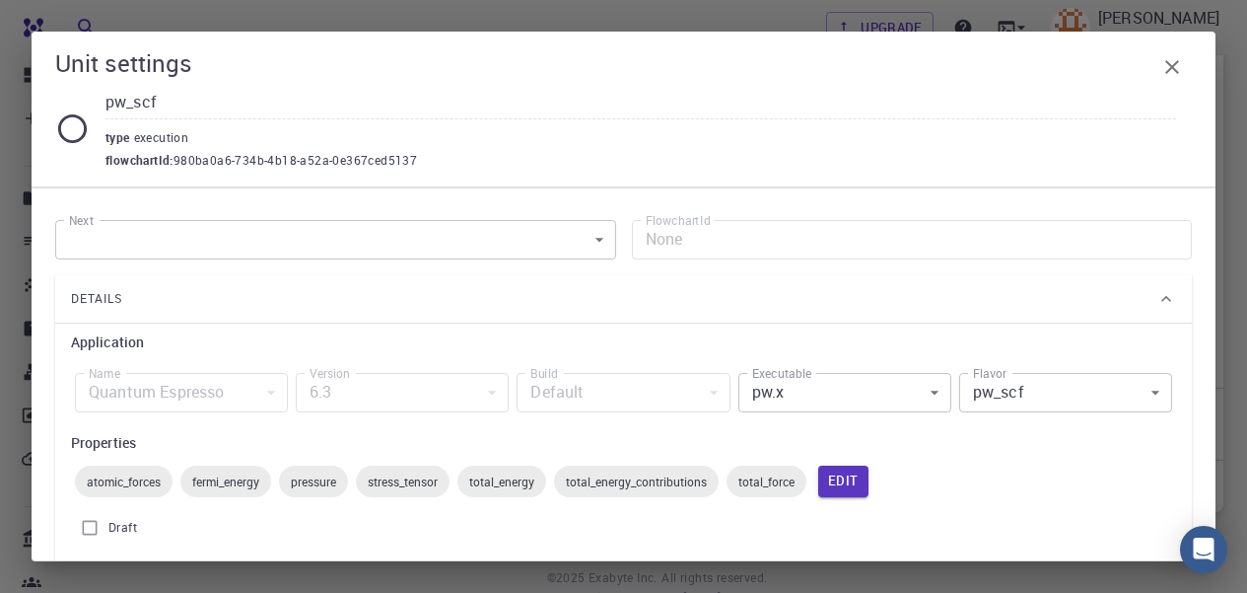
click at [76, 124] on icon at bounding box center [72, 128] width 35 height 35
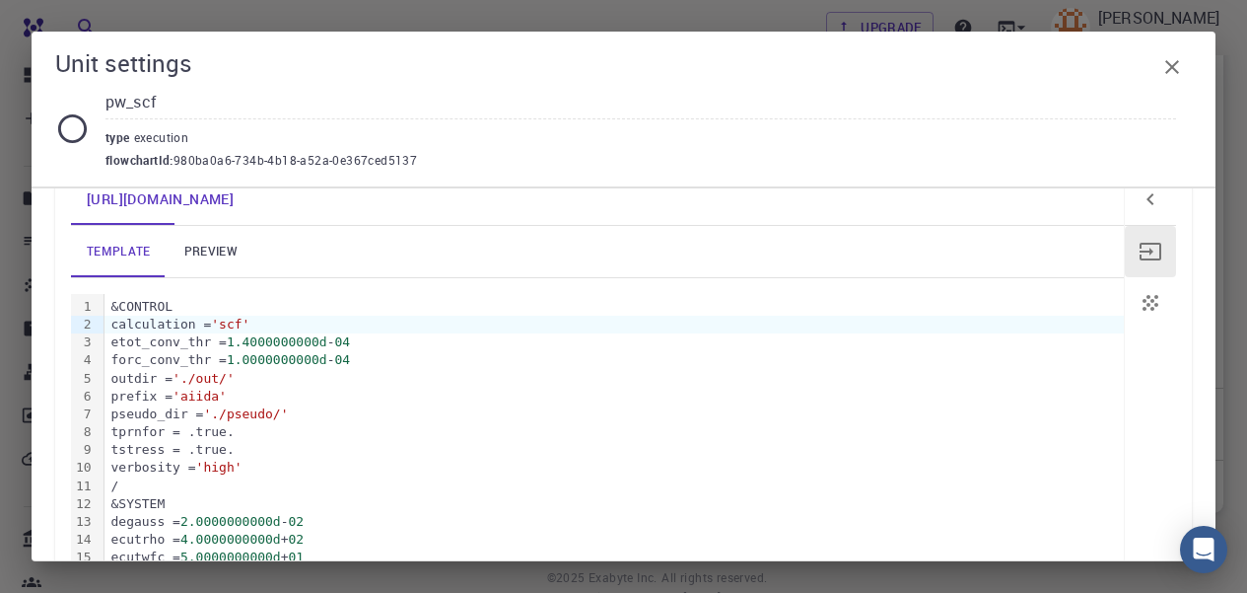
scroll to position [636, 0]
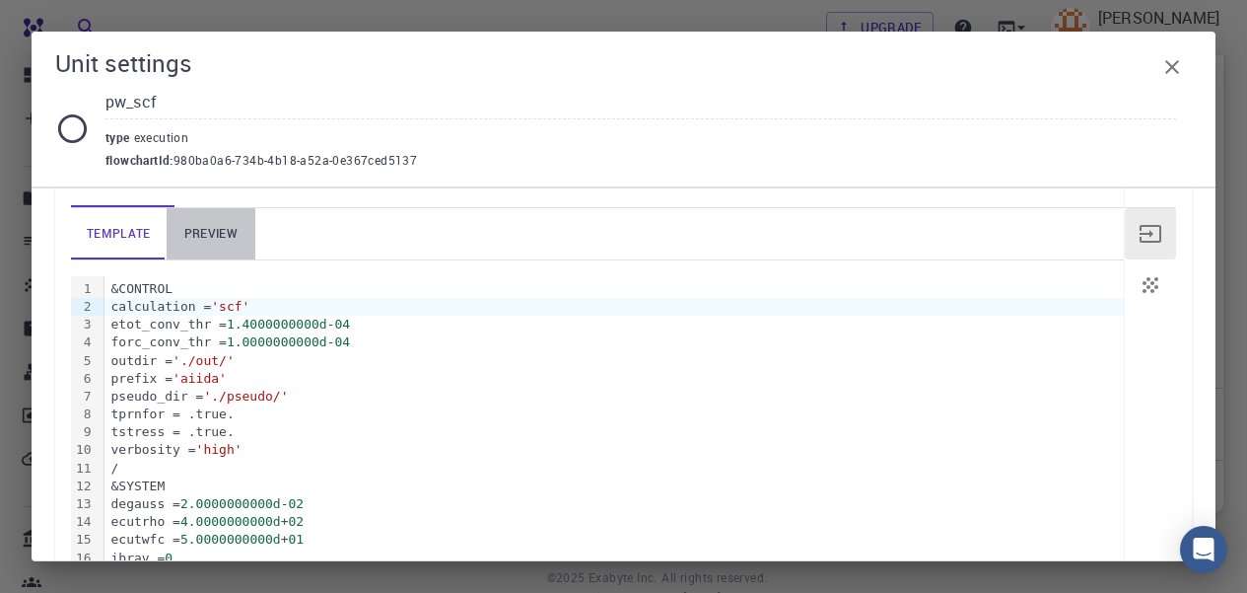
click at [225, 235] on link "preview" at bounding box center [211, 233] width 89 height 51
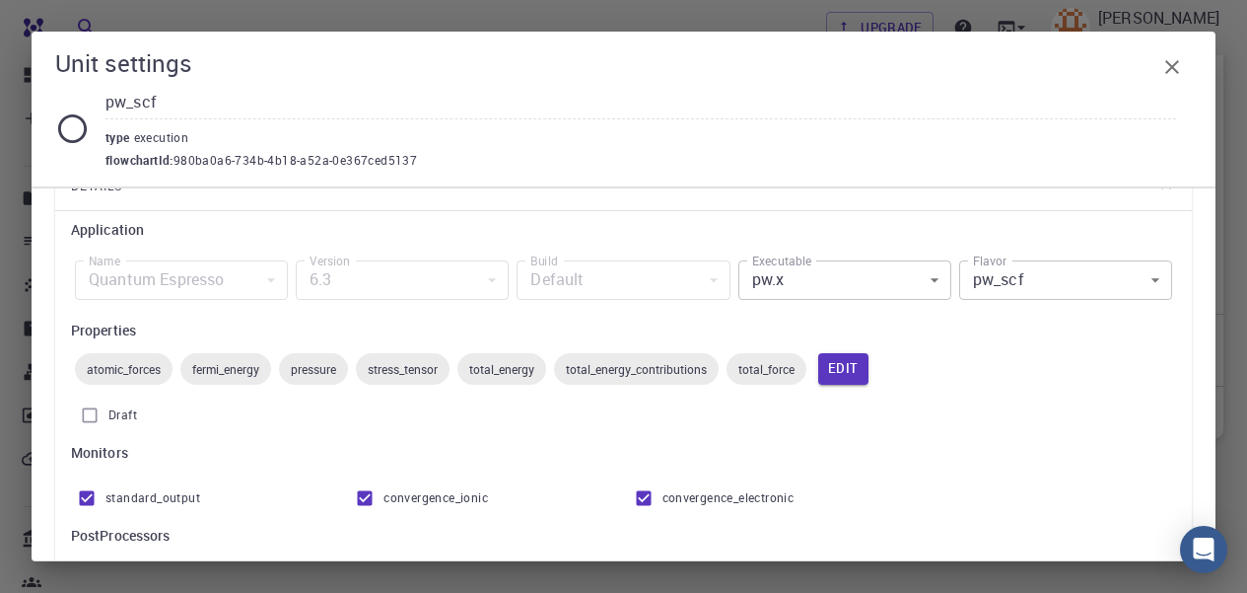
scroll to position [111, 0]
click at [87, 419] on input "Draft" at bounding box center [89, 415] width 37 height 37
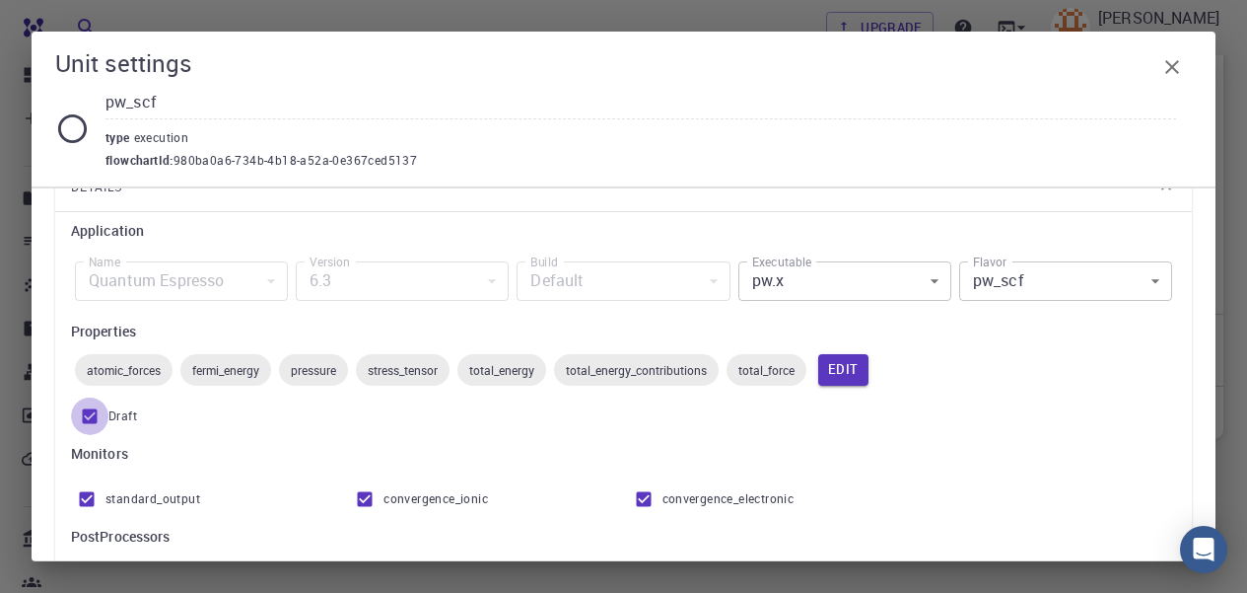
checkbox input "false"
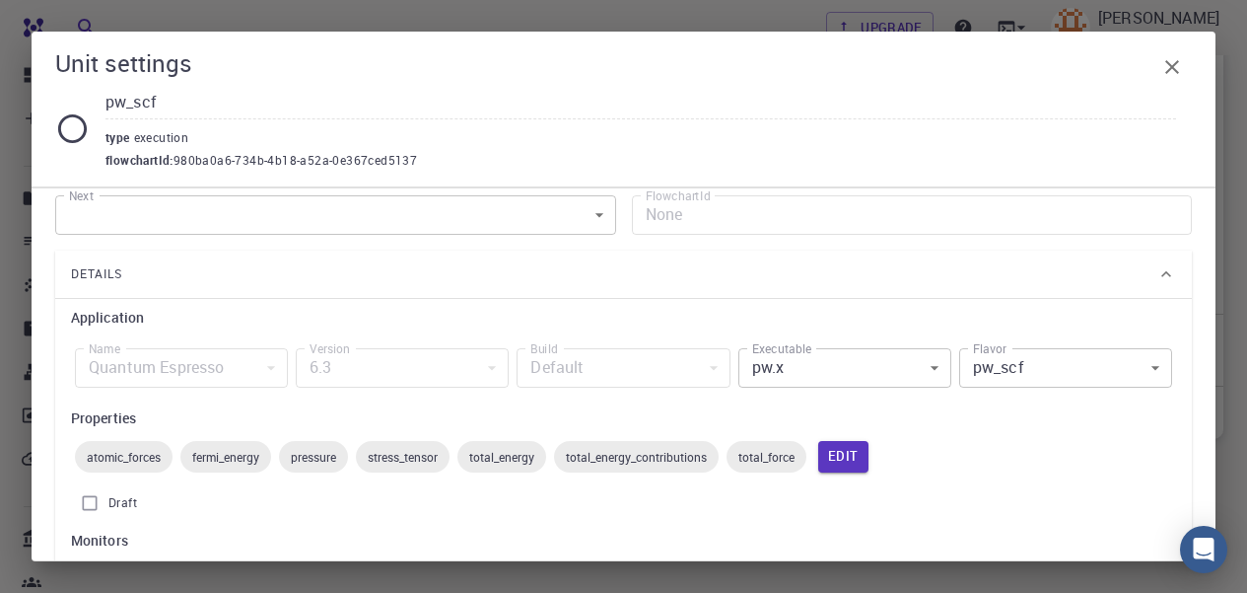
scroll to position [0, 0]
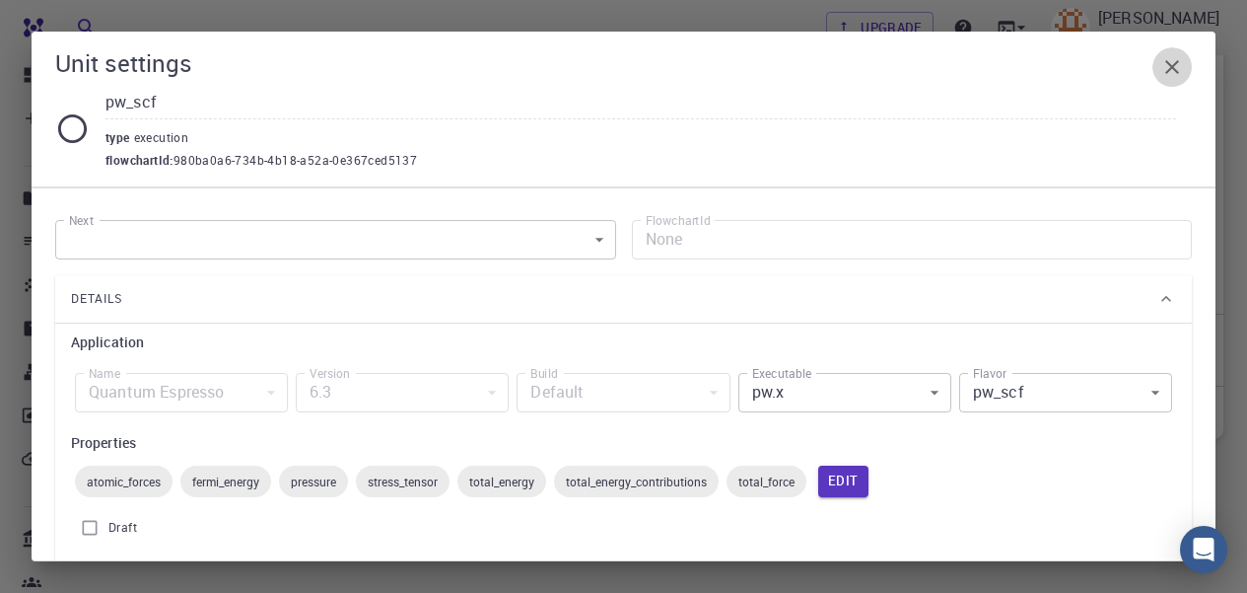
click at [1177, 69] on icon "button" at bounding box center [1173, 67] width 24 height 24
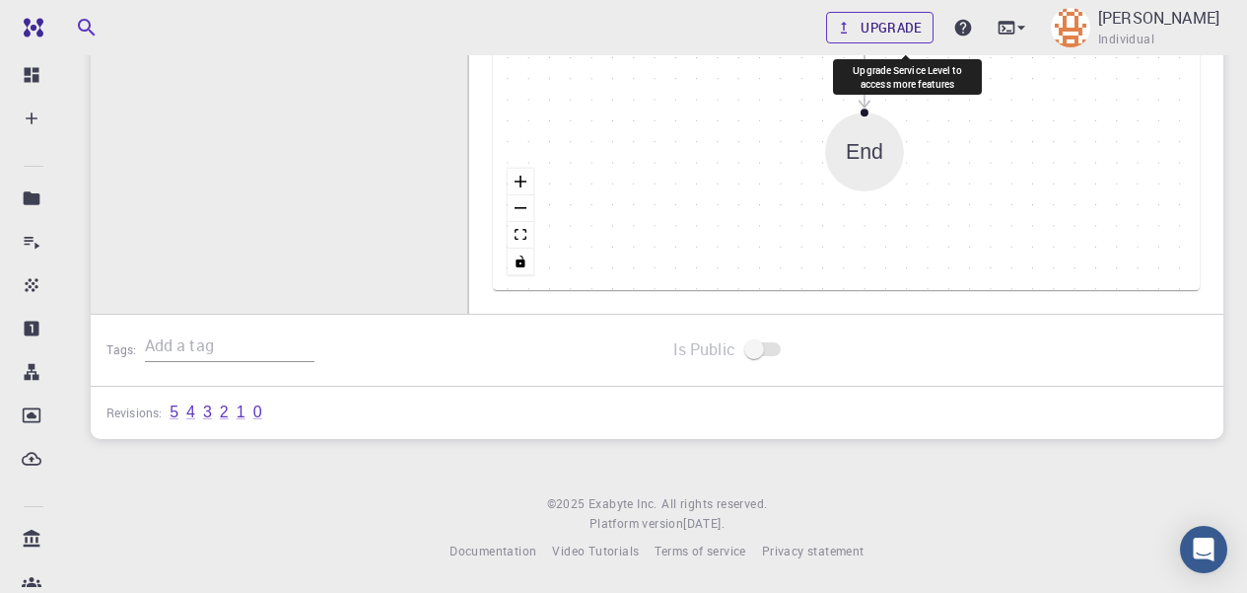
click at [919, 33] on link "Upgrade" at bounding box center [879, 28] width 107 height 32
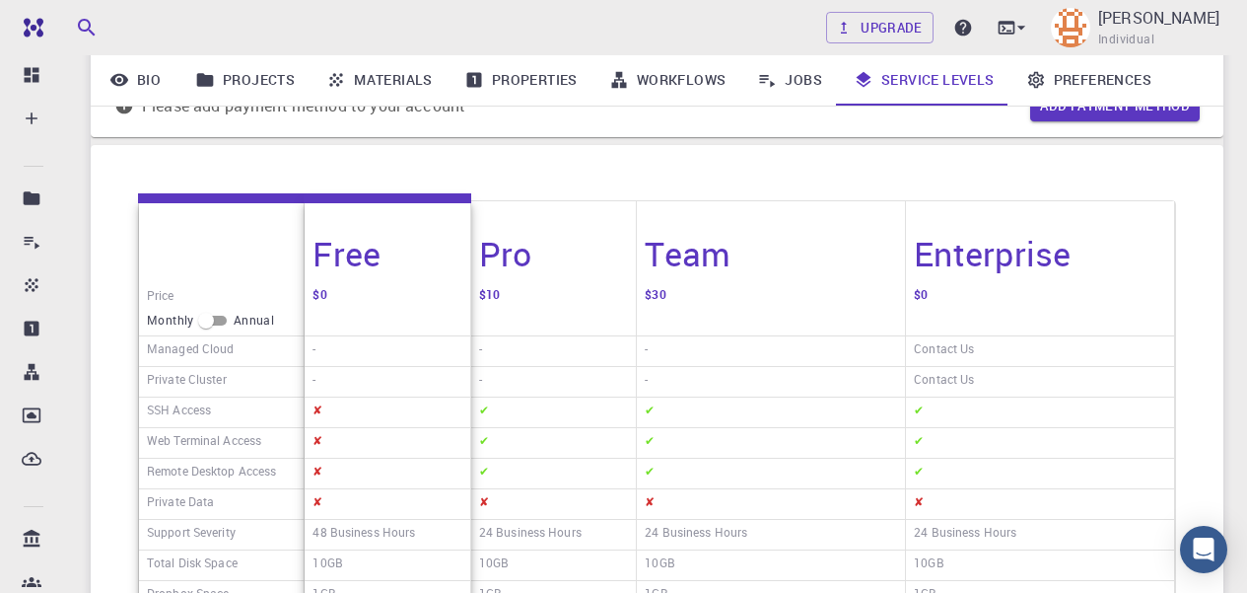
scroll to position [201, 0]
click at [380, 282] on div "$0" at bounding box center [387, 308] width 165 height 54
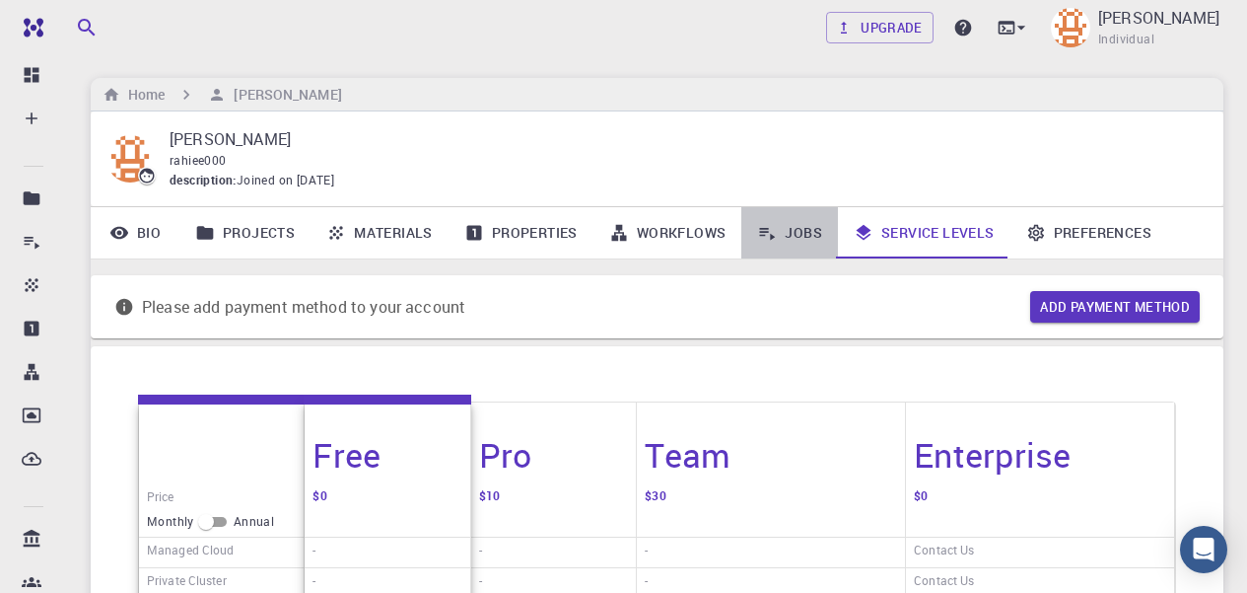
click at [793, 227] on link "Jobs" at bounding box center [789, 232] width 97 height 51
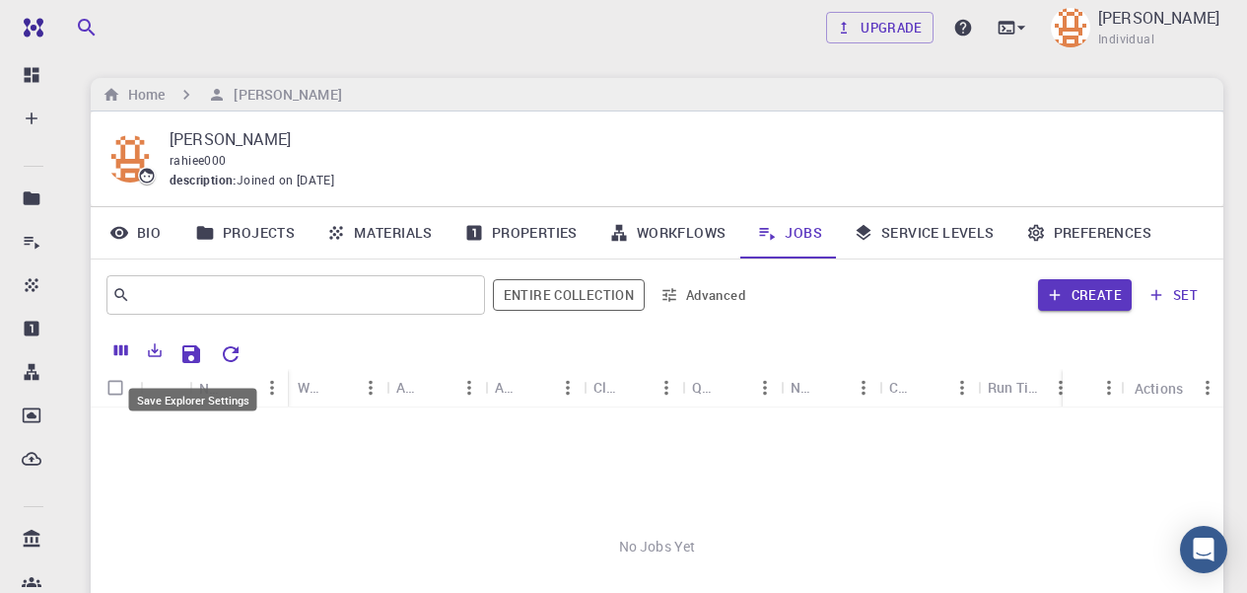
click at [188, 358] on icon "Save Explorer Settings" at bounding box center [191, 354] width 24 height 24
click at [629, 390] on icon "Sort" at bounding box center [635, 388] width 22 height 22
click at [767, 394] on icon "Menu" at bounding box center [765, 388] width 22 height 22
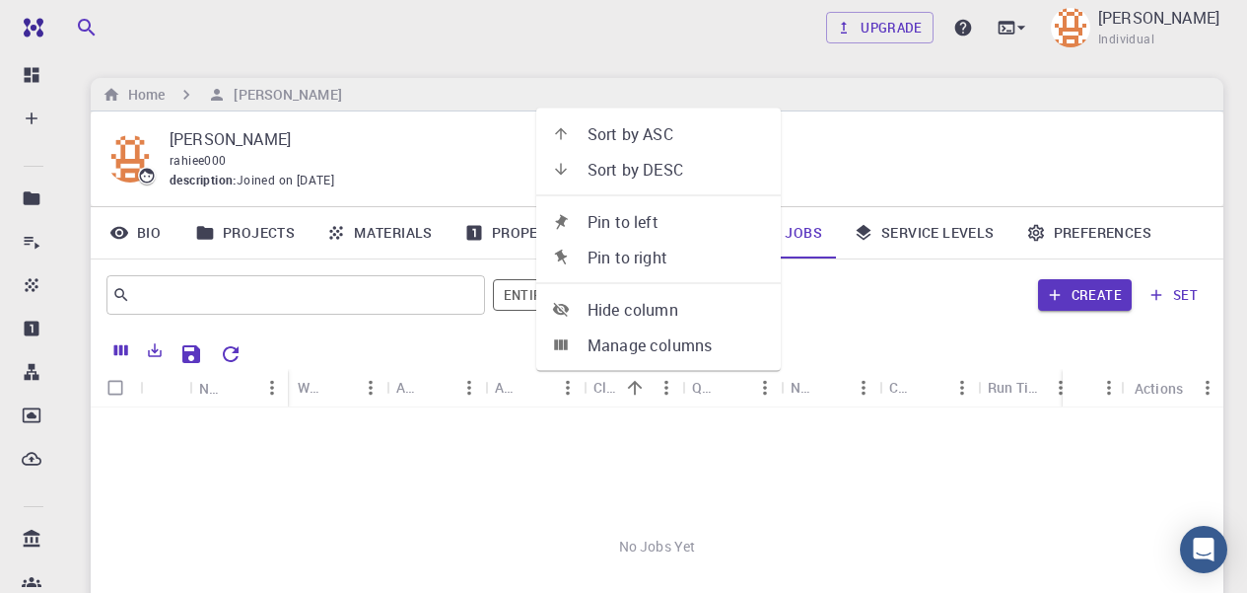
click at [736, 472] on div "No Jobs Yet" at bounding box center [657, 546] width 1133 height 278
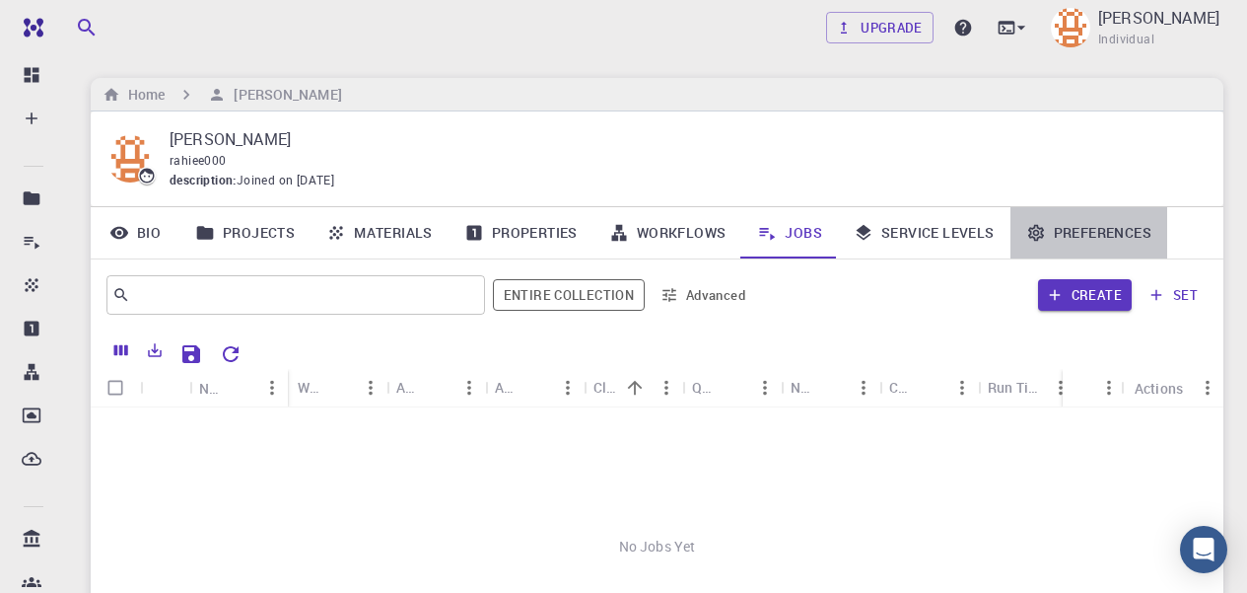
click at [1047, 225] on link "Preferences" at bounding box center [1089, 232] width 157 height 51
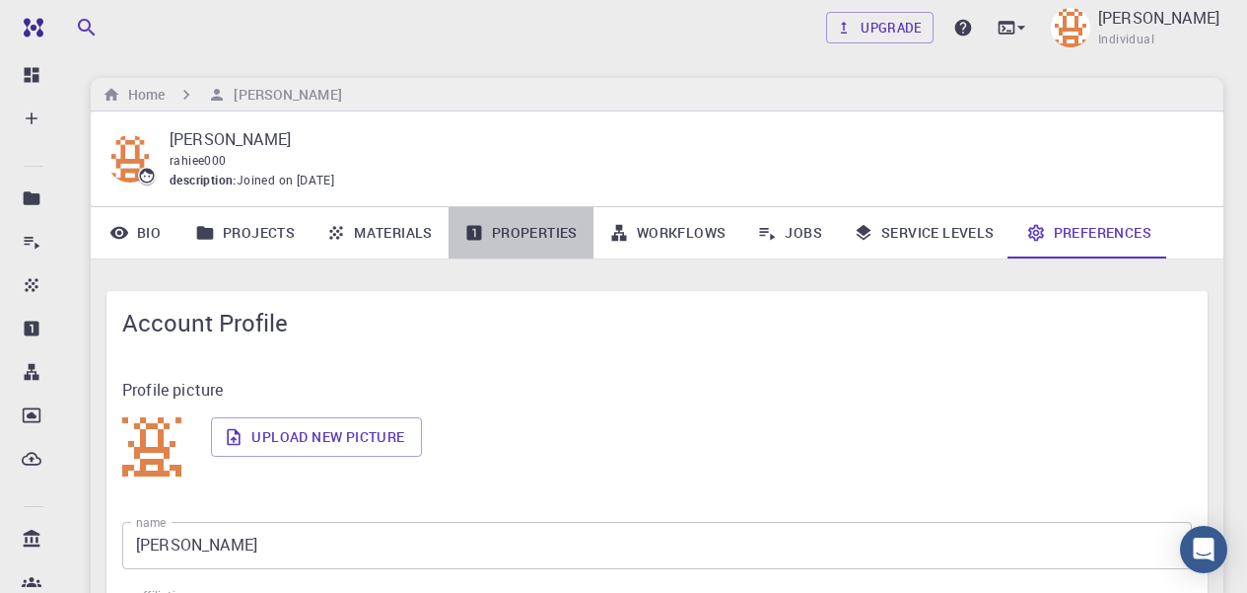
click at [515, 242] on link "Properties" at bounding box center [521, 232] width 145 height 51
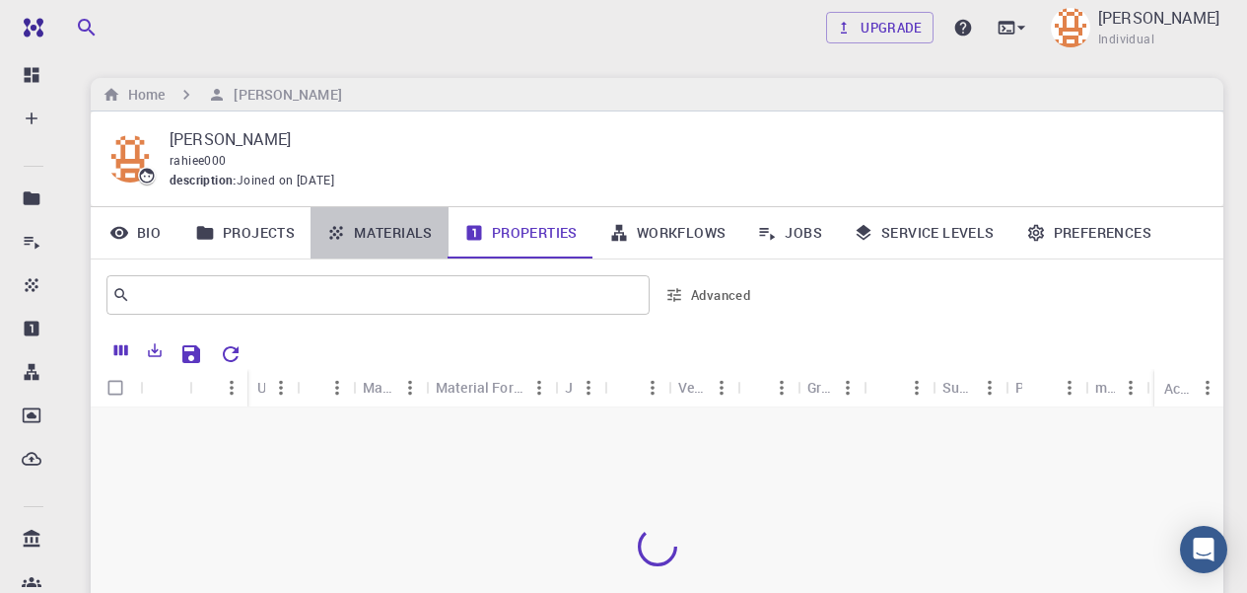
click at [396, 232] on link "Materials" at bounding box center [380, 232] width 138 height 51
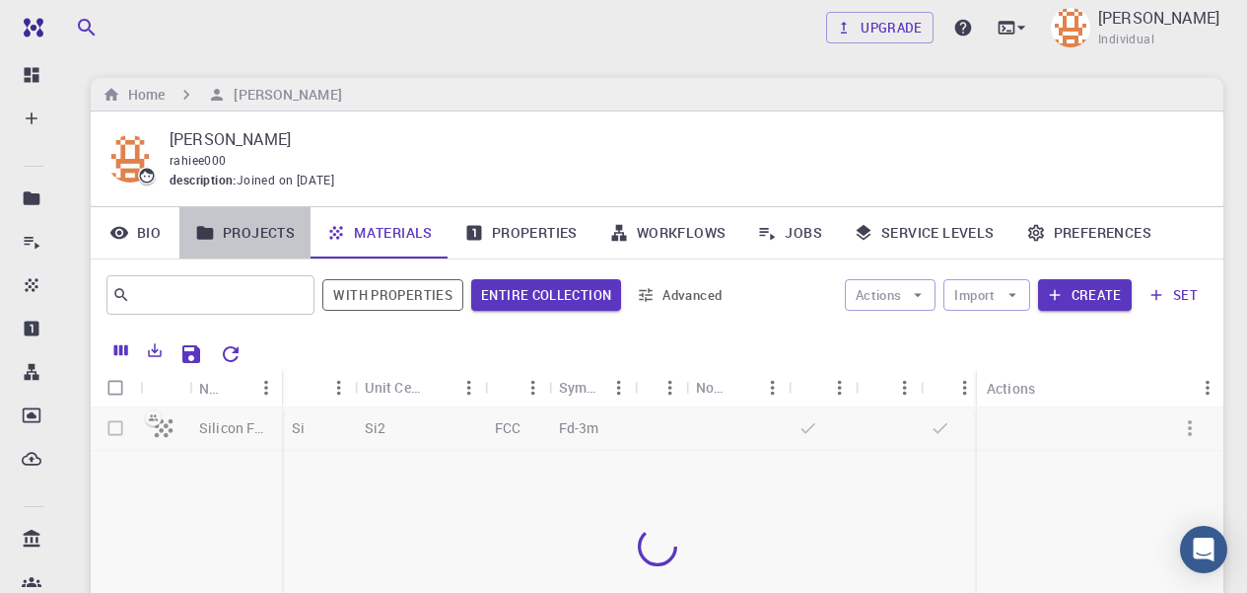
click at [263, 235] on link "Projects" at bounding box center [244, 232] width 131 height 51
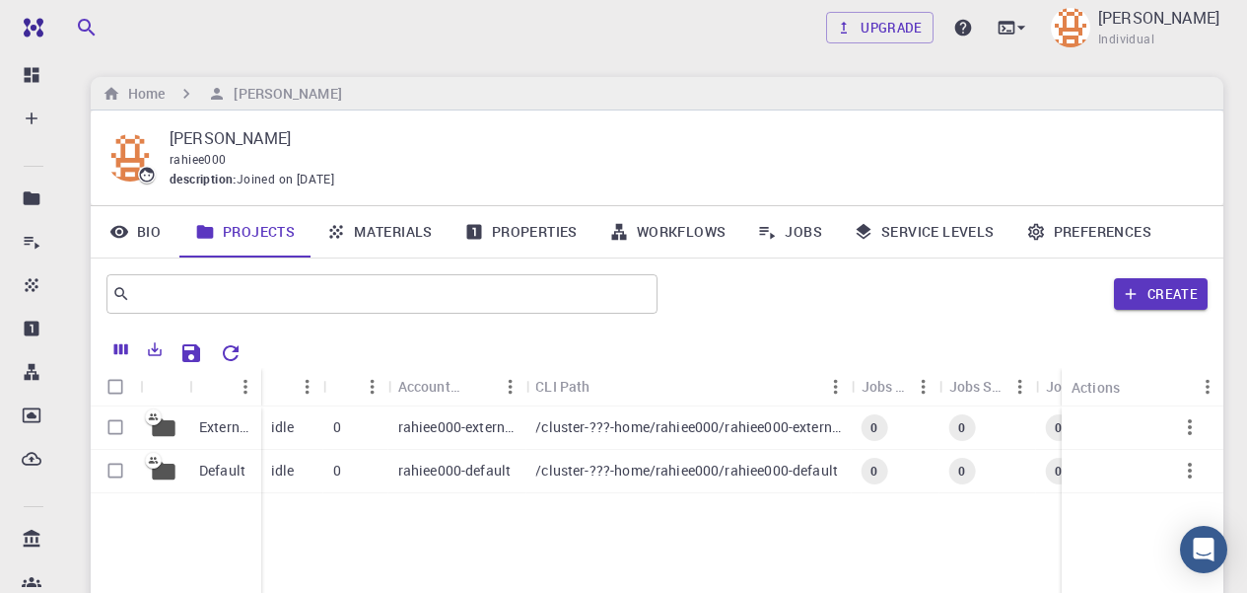
click at [144, 232] on link "Bio" at bounding box center [135, 231] width 89 height 51
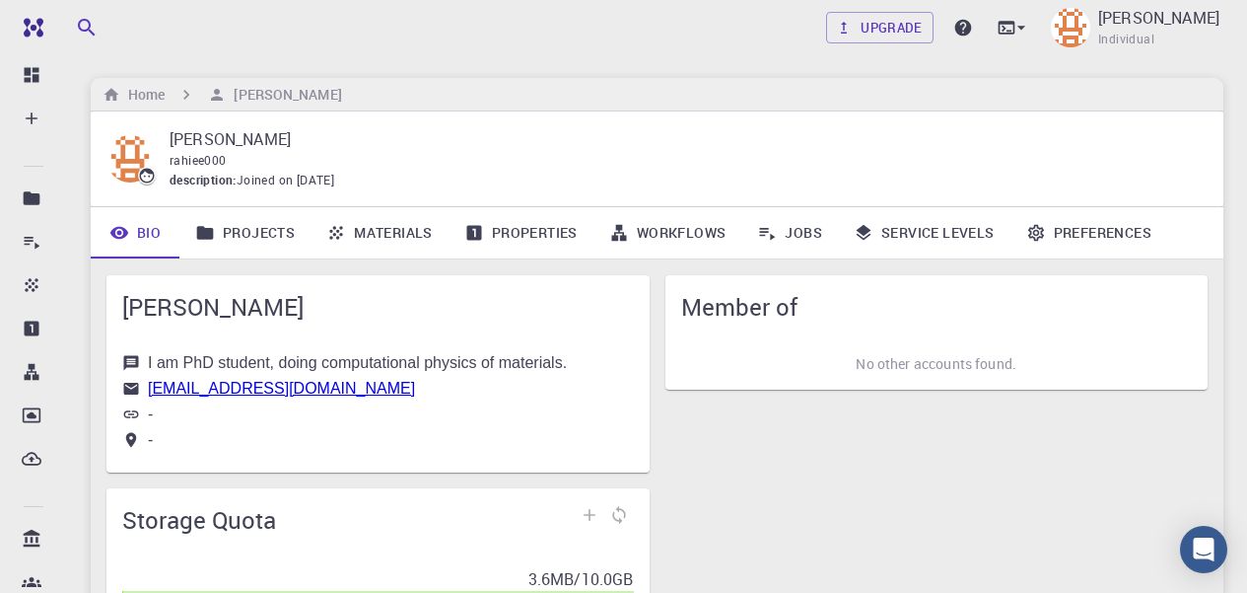
click at [238, 231] on link "Projects" at bounding box center [244, 232] width 131 height 51
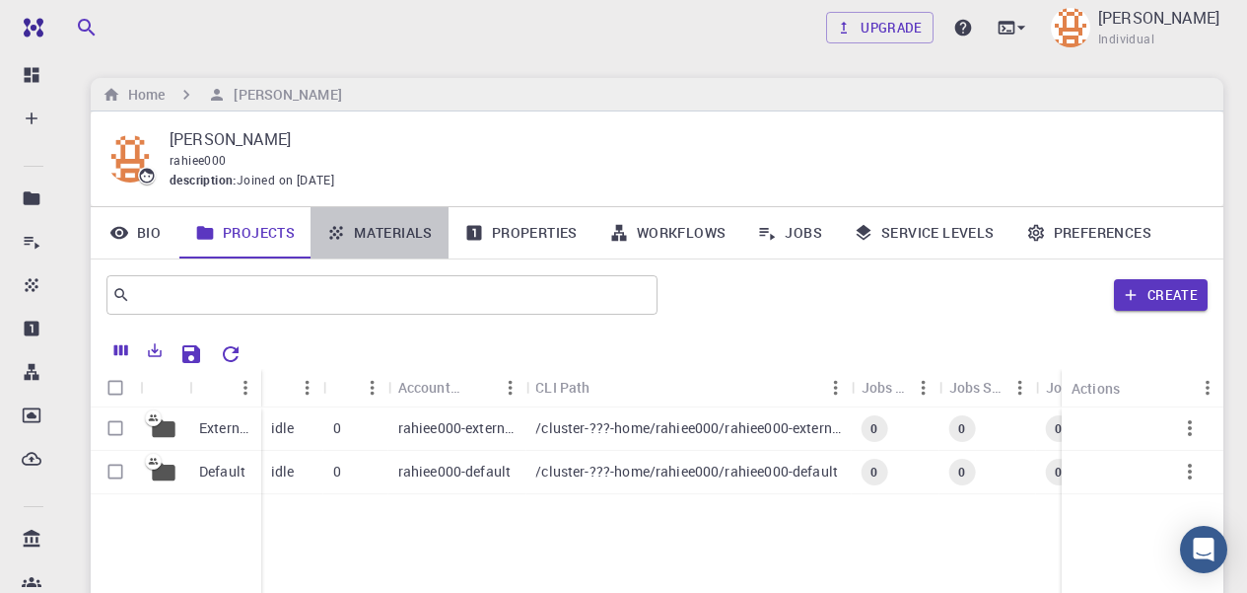
click at [388, 238] on link "Materials" at bounding box center [380, 232] width 138 height 51
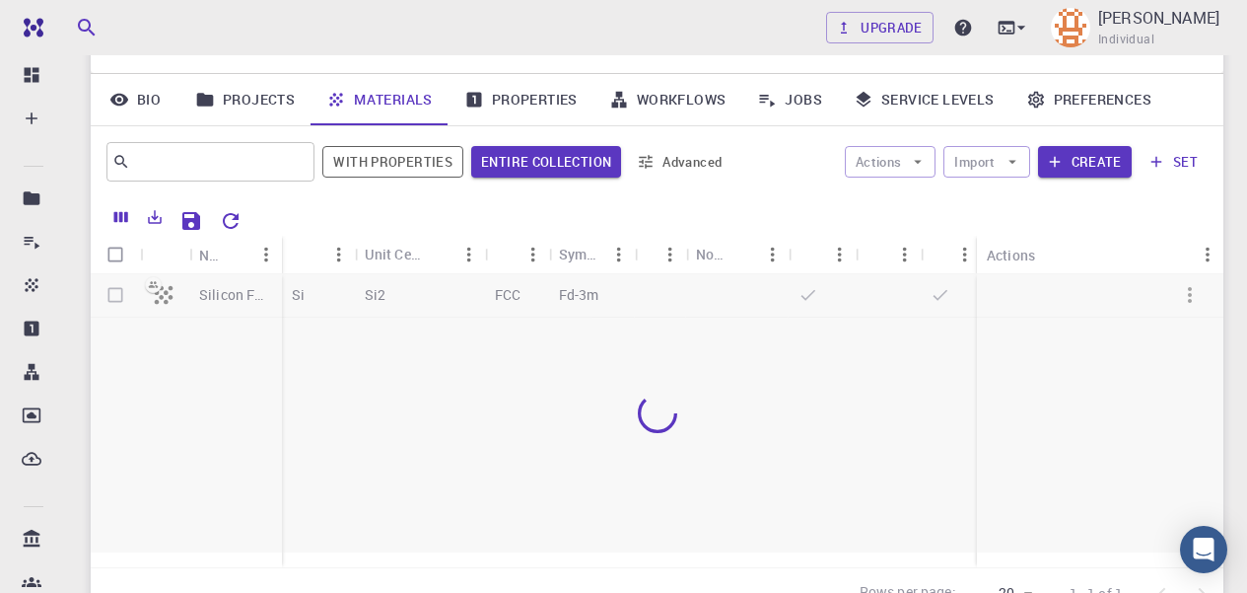
scroll to position [135, 0]
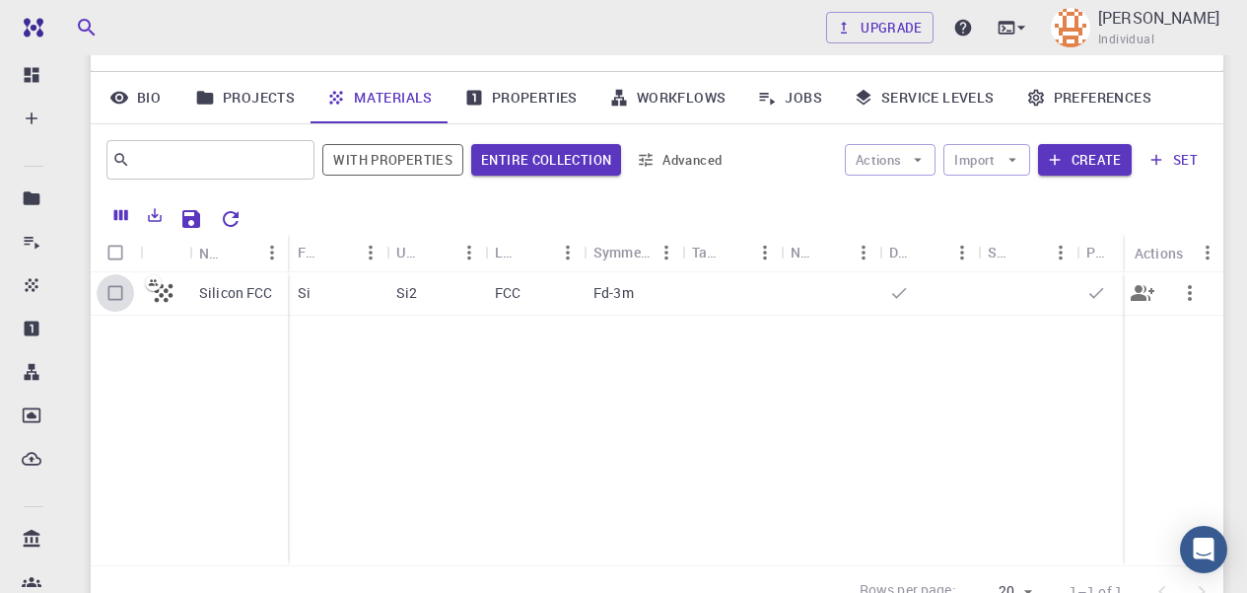
click at [116, 294] on input "Select row" at bounding box center [115, 292] width 37 height 37
checkbox input "true"
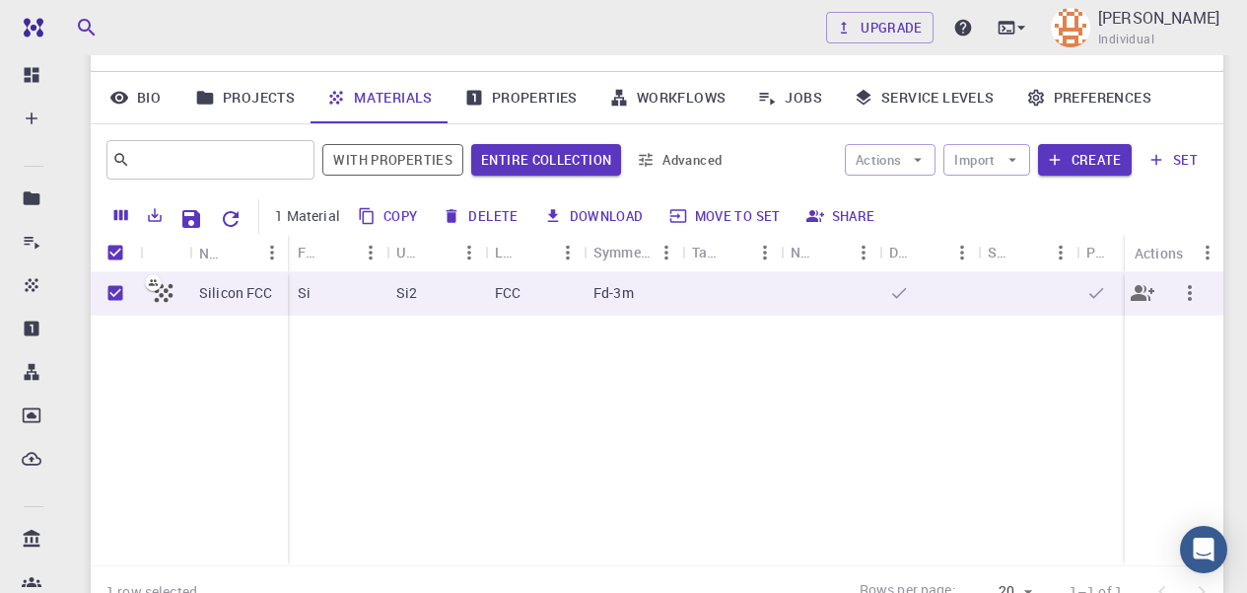
click at [116, 293] on input "Unselect row" at bounding box center [115, 292] width 37 height 37
checkbox input "false"
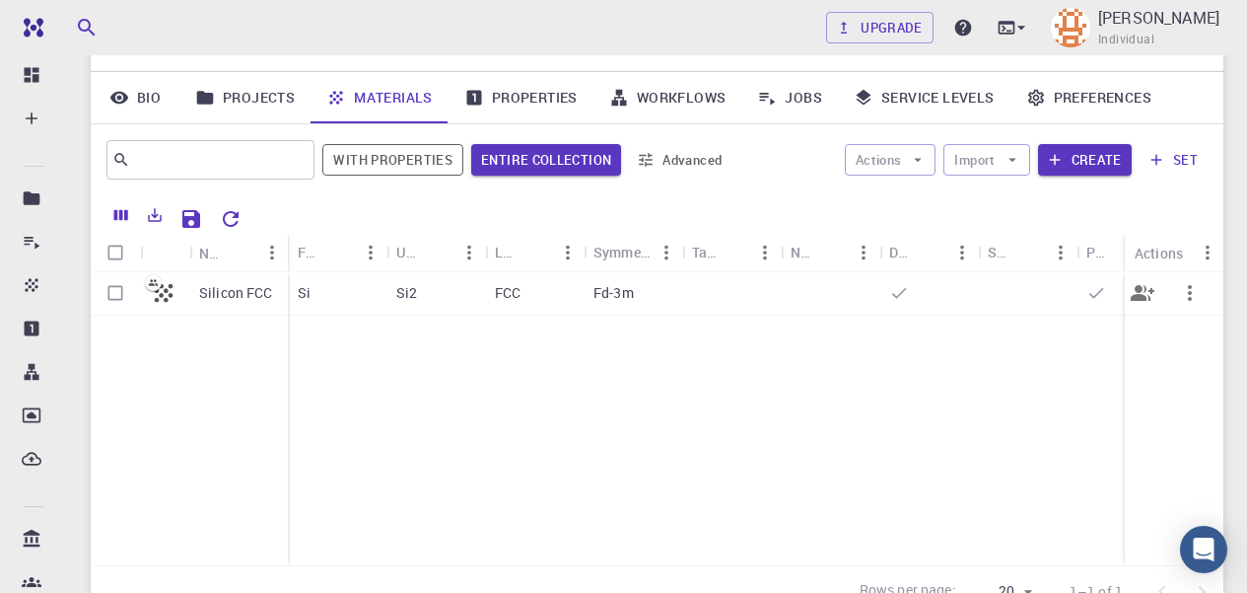
click at [119, 295] on input "Select row" at bounding box center [115, 292] width 37 height 37
checkbox input "true"
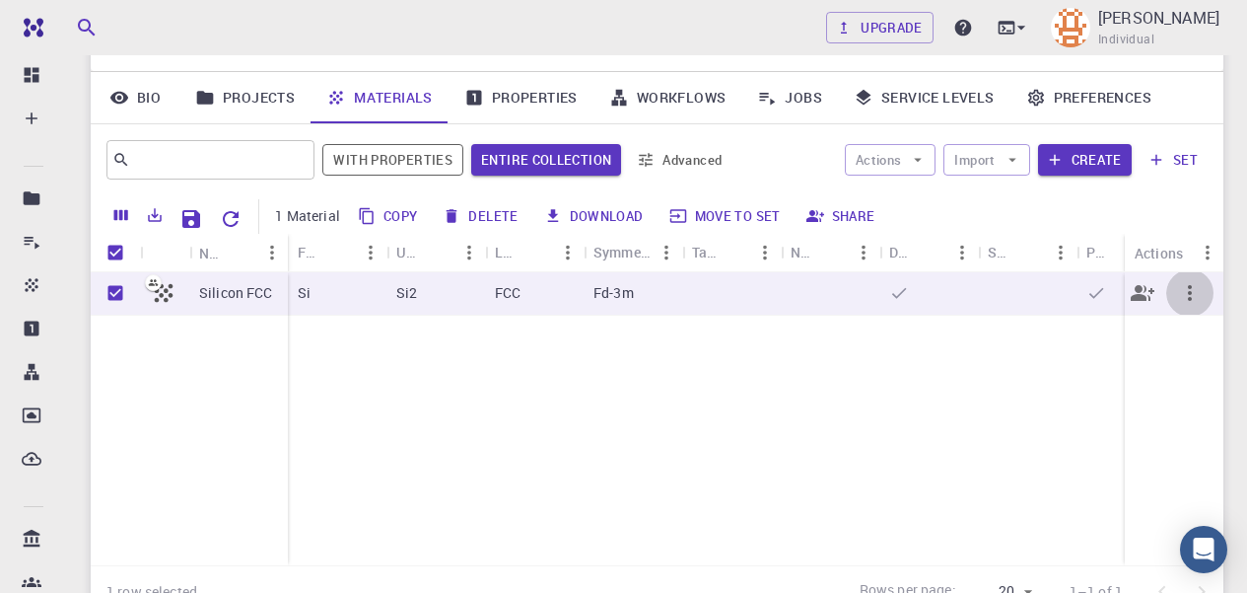
click at [1186, 302] on icon "button" at bounding box center [1190, 293] width 24 height 24
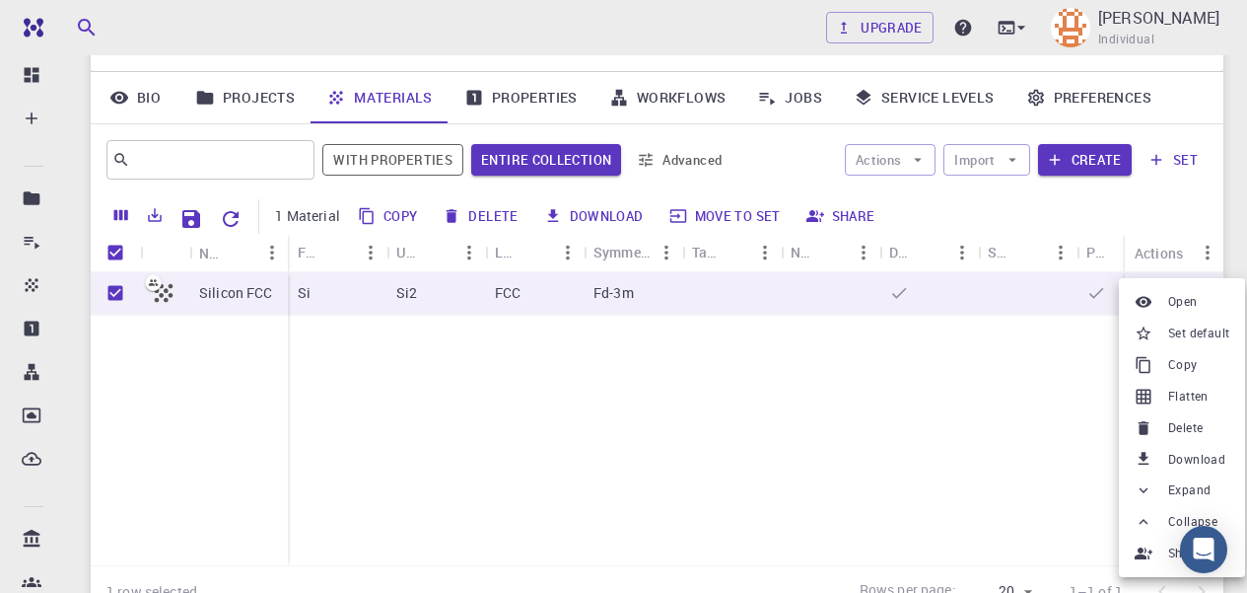
click at [833, 462] on div at bounding box center [623, 296] width 1247 height 593
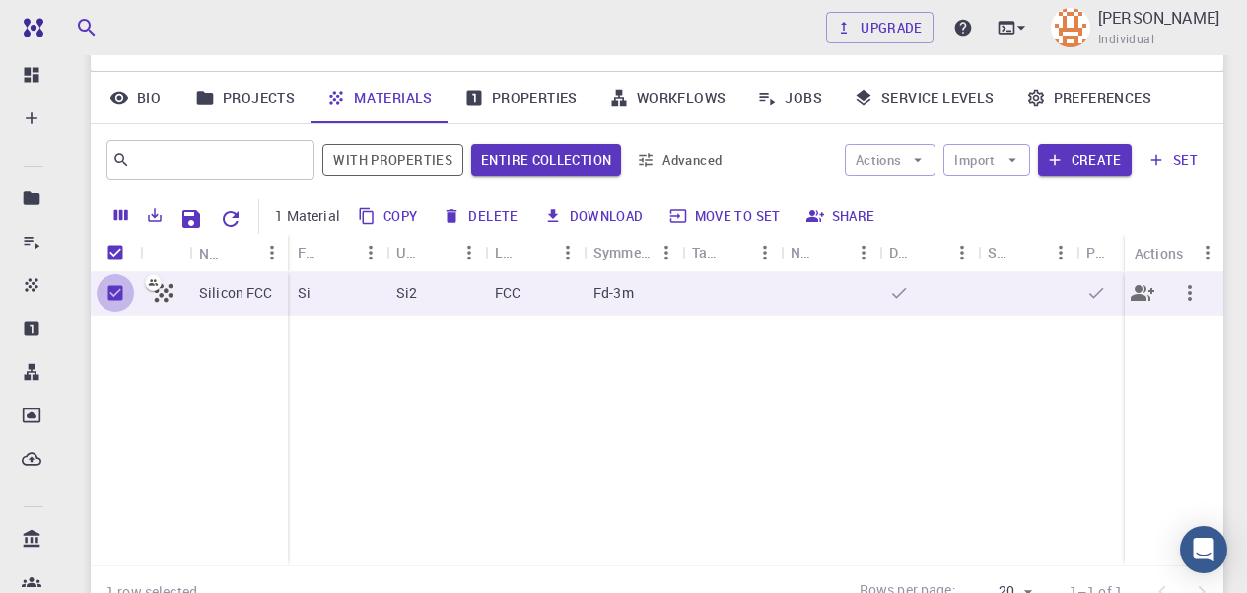
click at [114, 301] on input "Unselect row" at bounding box center [115, 292] width 37 height 37
checkbox input "false"
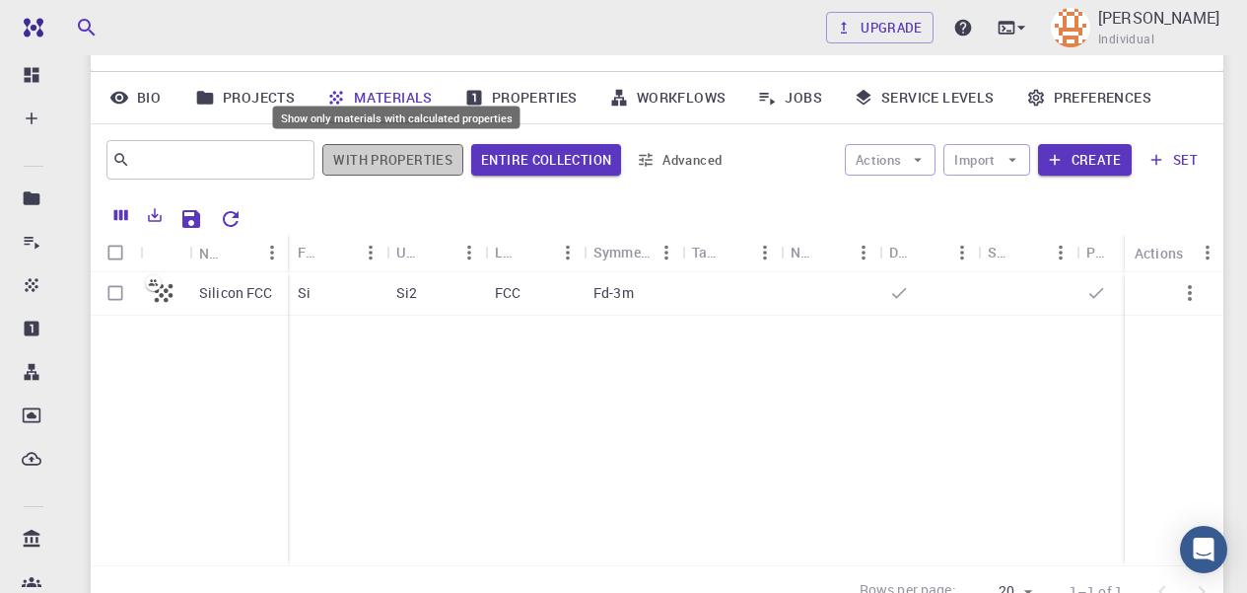
click at [406, 155] on button "With properties" at bounding box center [392, 160] width 141 height 32
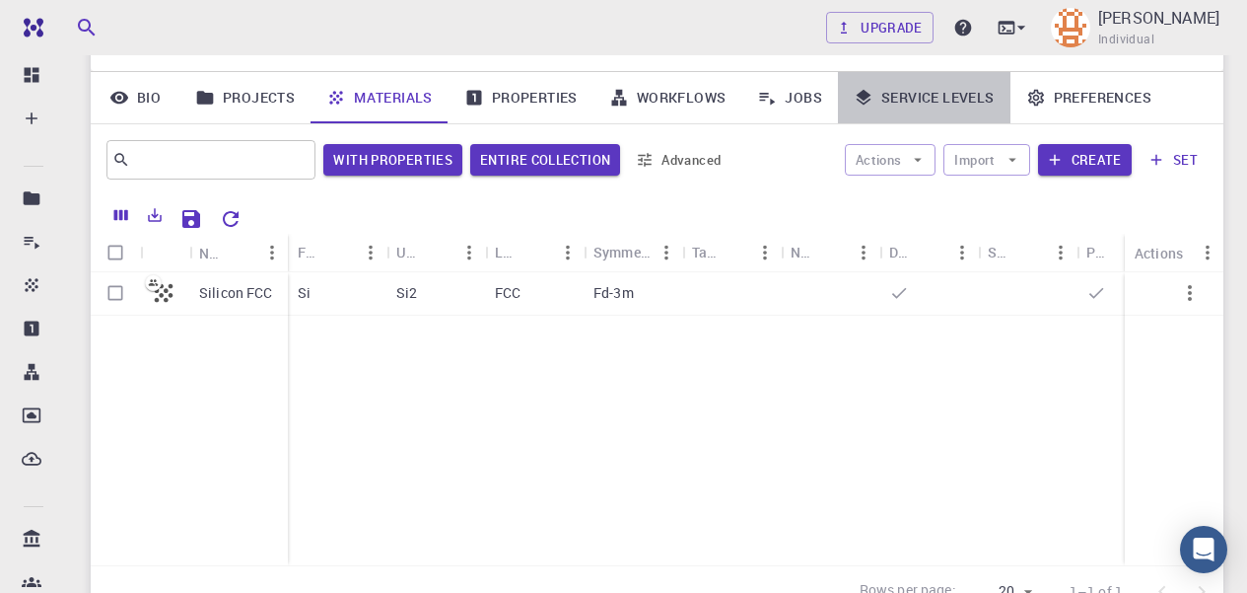
click at [930, 88] on link "Service Levels" at bounding box center [924, 97] width 173 height 51
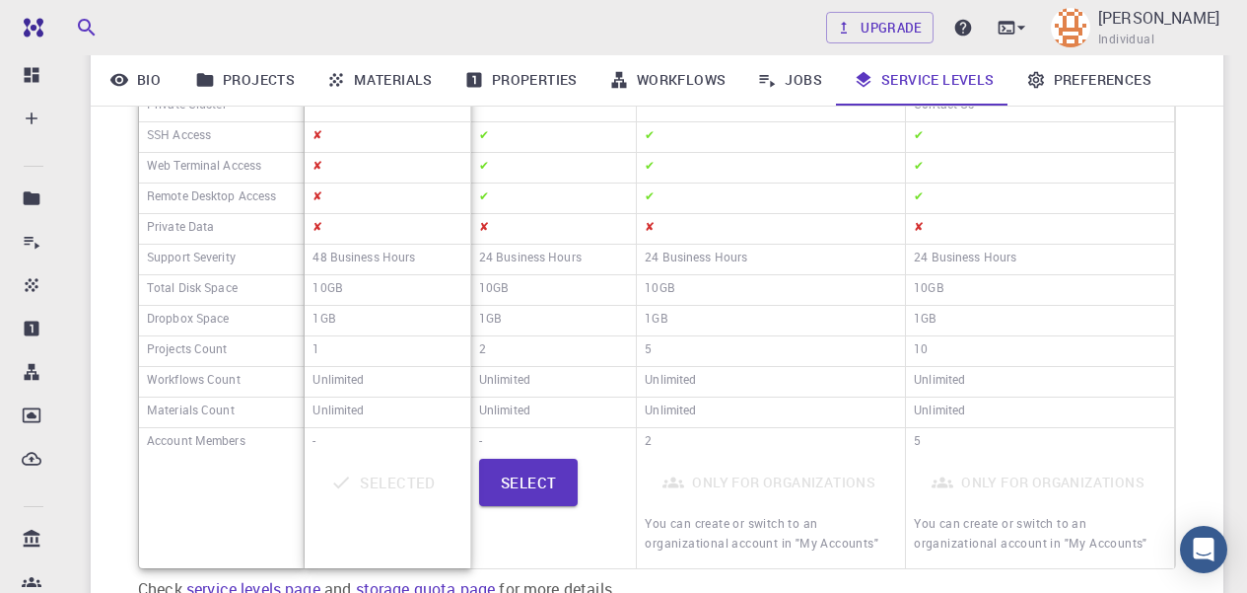
scroll to position [476, 0]
click at [541, 472] on button "Select" at bounding box center [529, 481] width 100 height 47
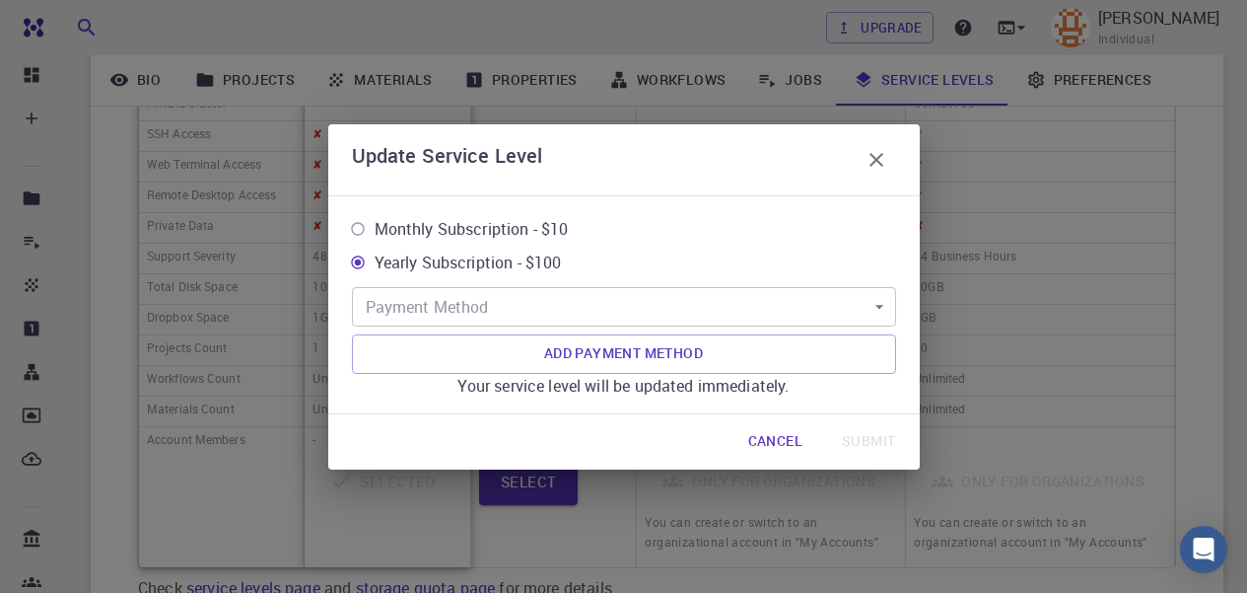
click at [878, 165] on icon "button" at bounding box center [877, 160] width 24 height 24
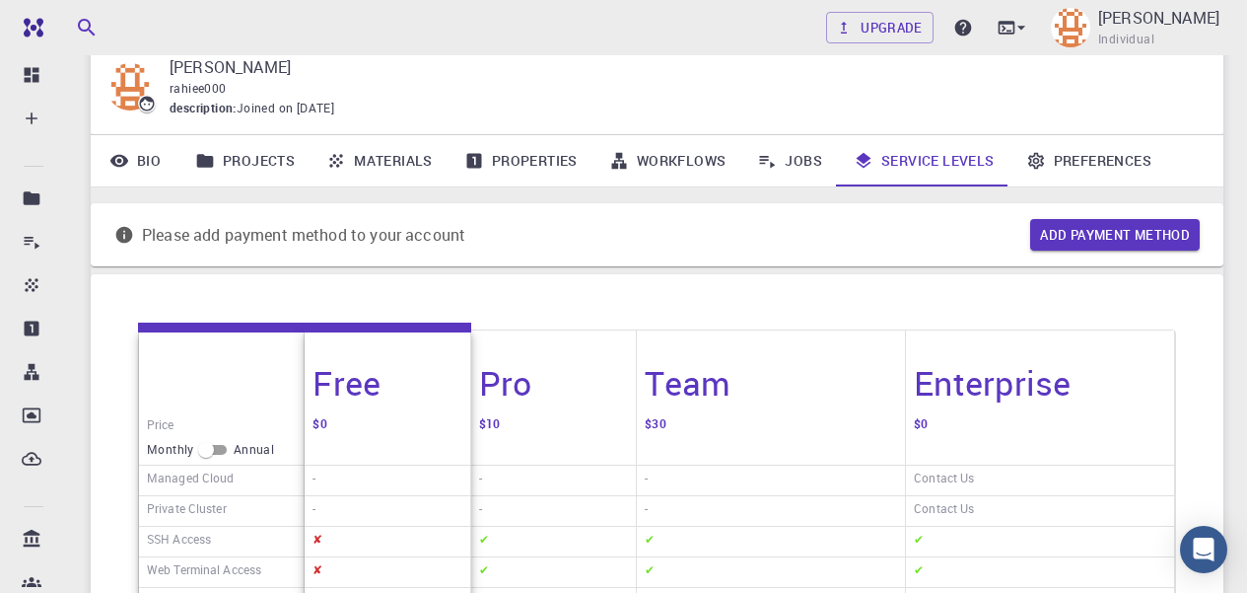
scroll to position [66, 0]
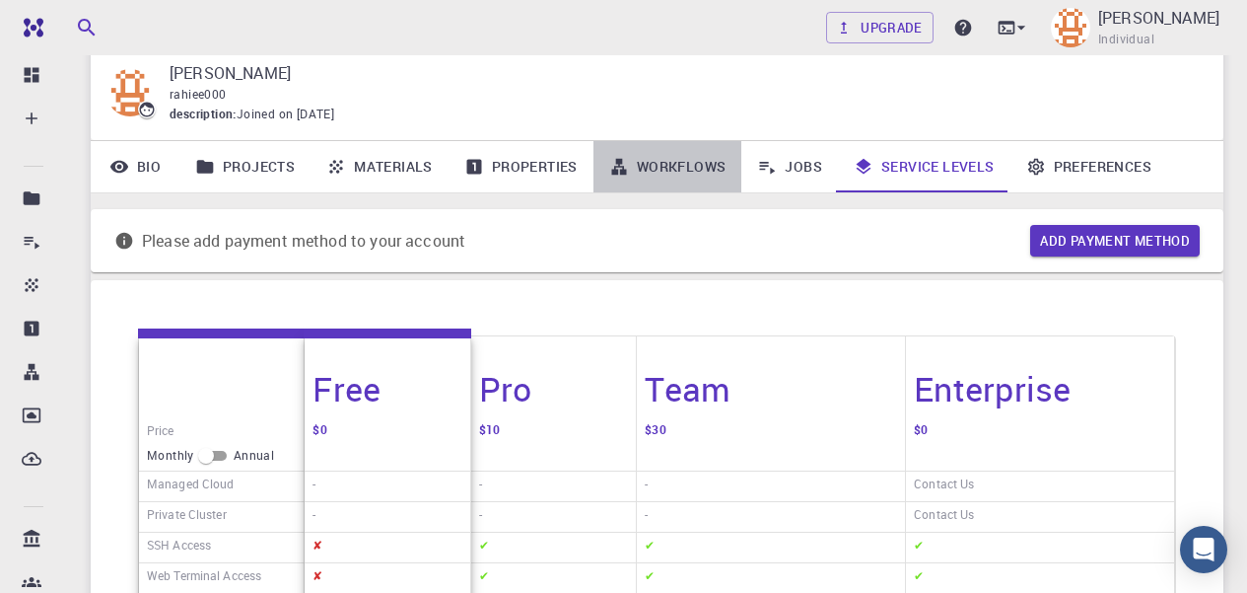
click at [666, 165] on link "Workflows" at bounding box center [668, 166] width 149 height 51
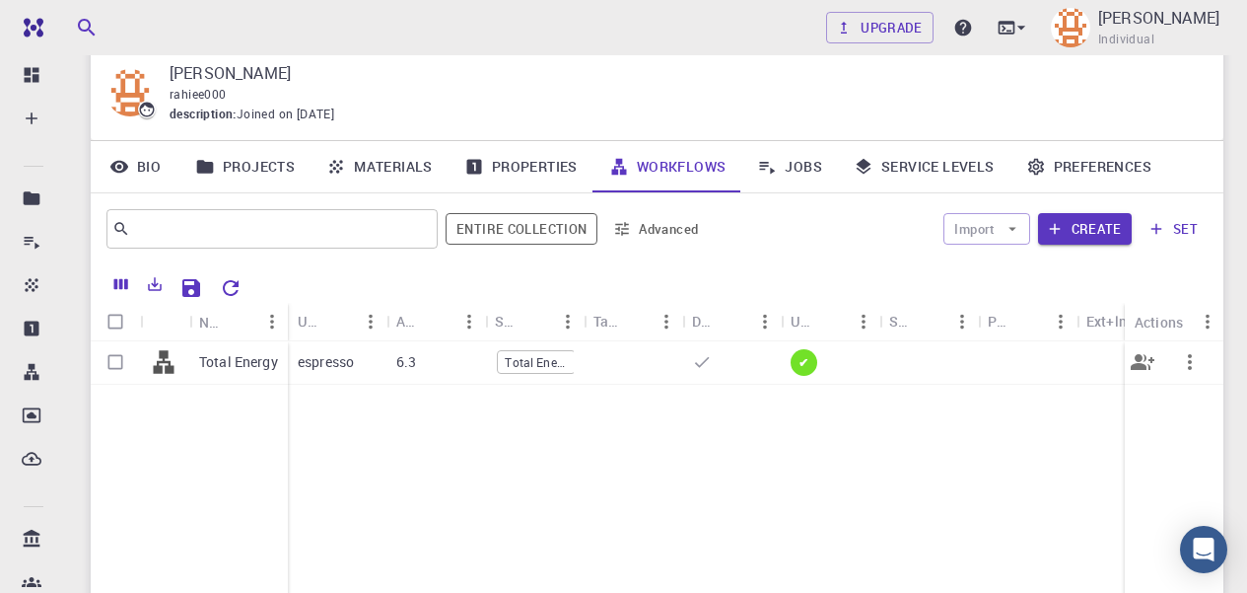
click at [543, 354] on span "Total Energy" at bounding box center [536, 362] width 77 height 17
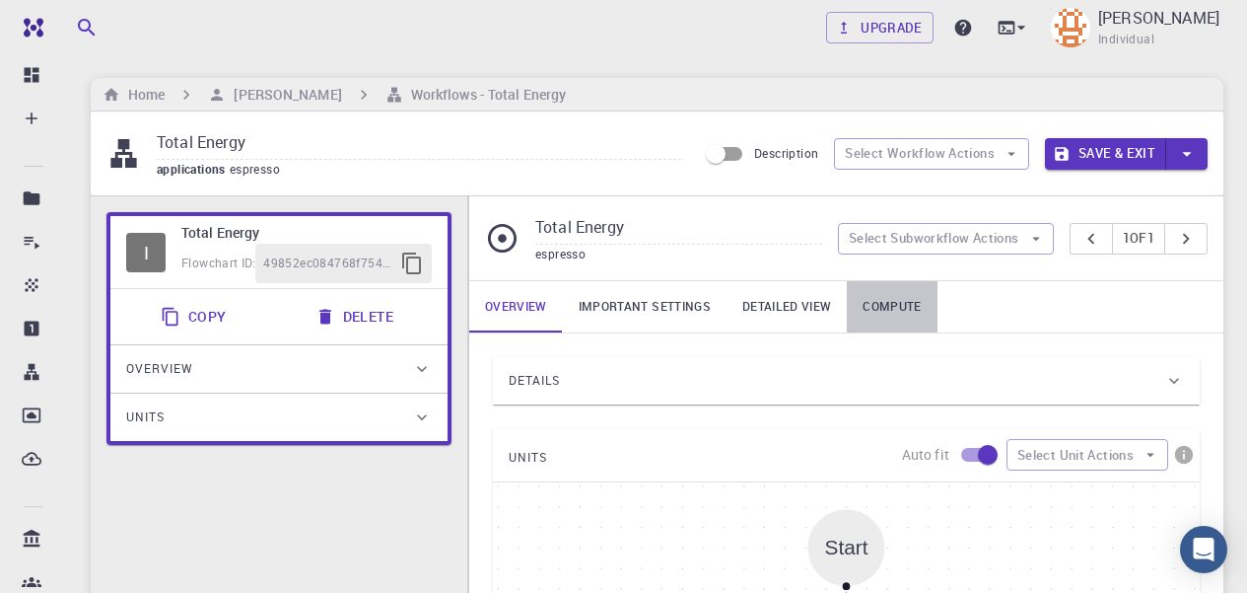
click at [902, 294] on link "Compute" at bounding box center [892, 306] width 90 height 51
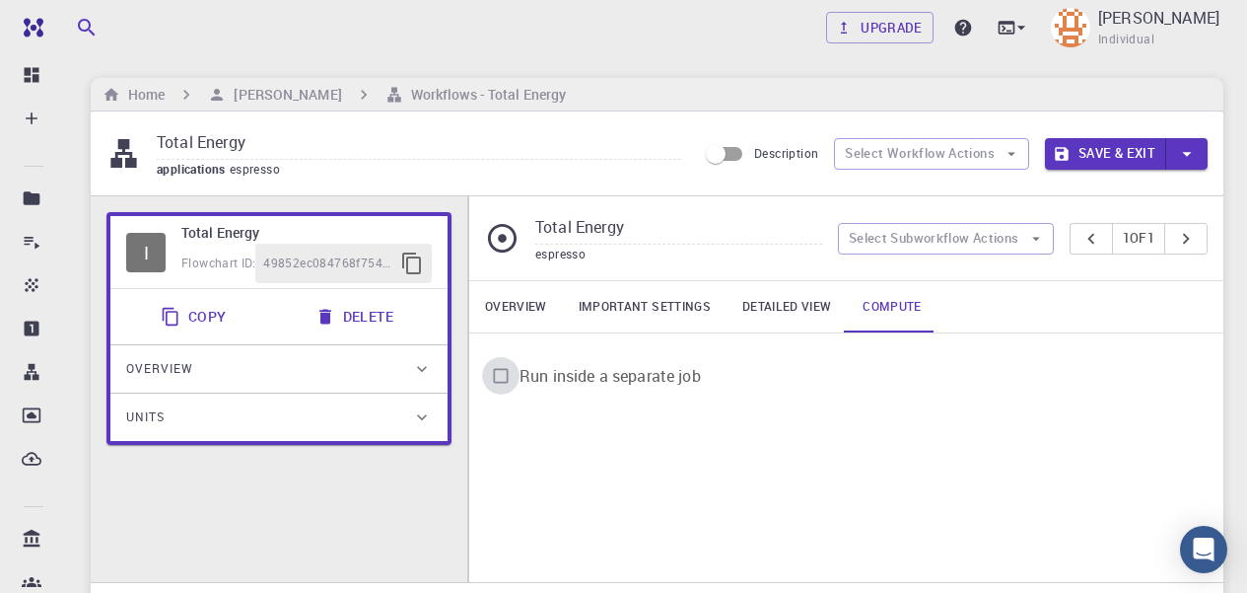
click at [504, 372] on input "Run inside a separate job" at bounding box center [500, 375] width 37 height 37
checkbox input "true"
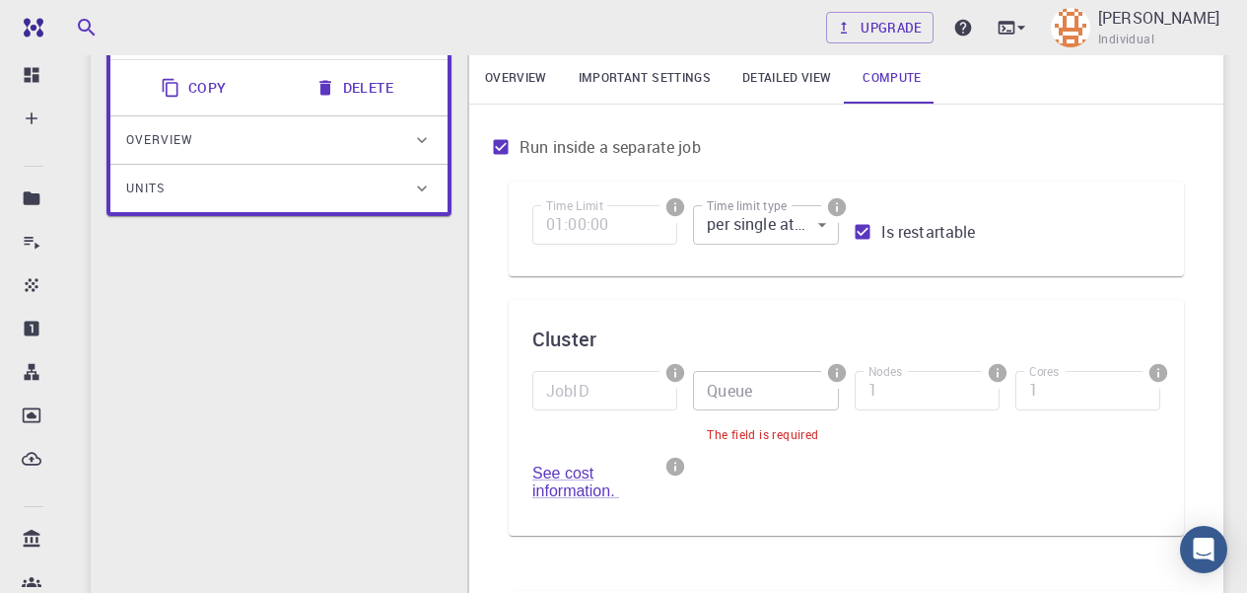
scroll to position [230, 0]
click at [675, 368] on icon "info" at bounding box center [676, 372] width 18 height 18
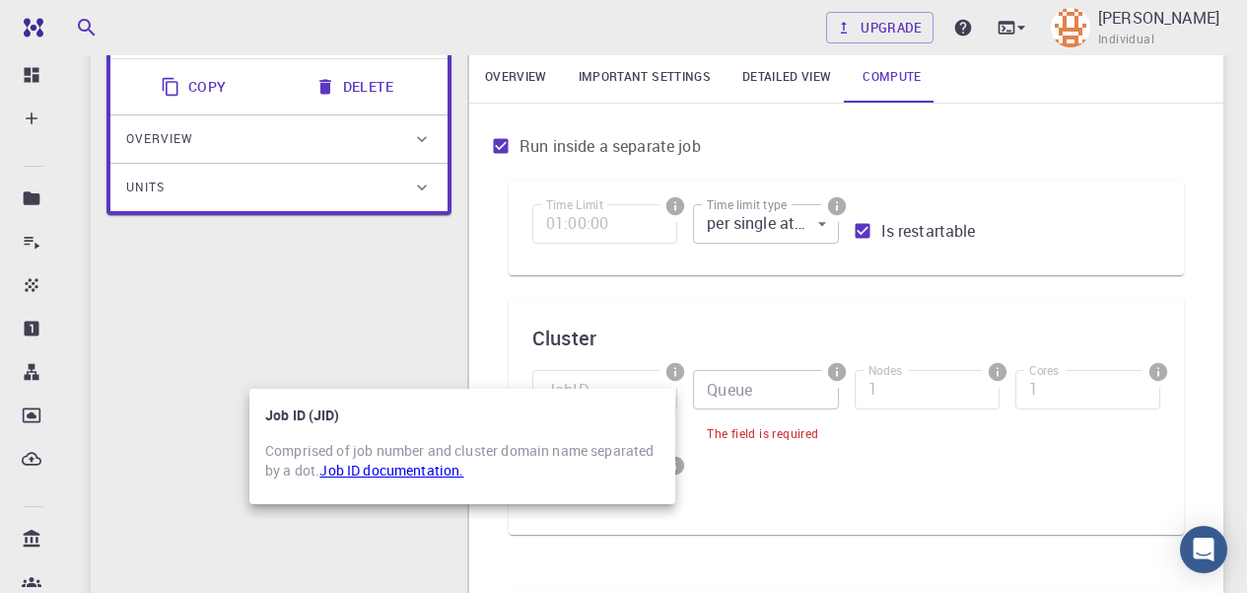
click at [671, 206] on div at bounding box center [623, 296] width 1247 height 593
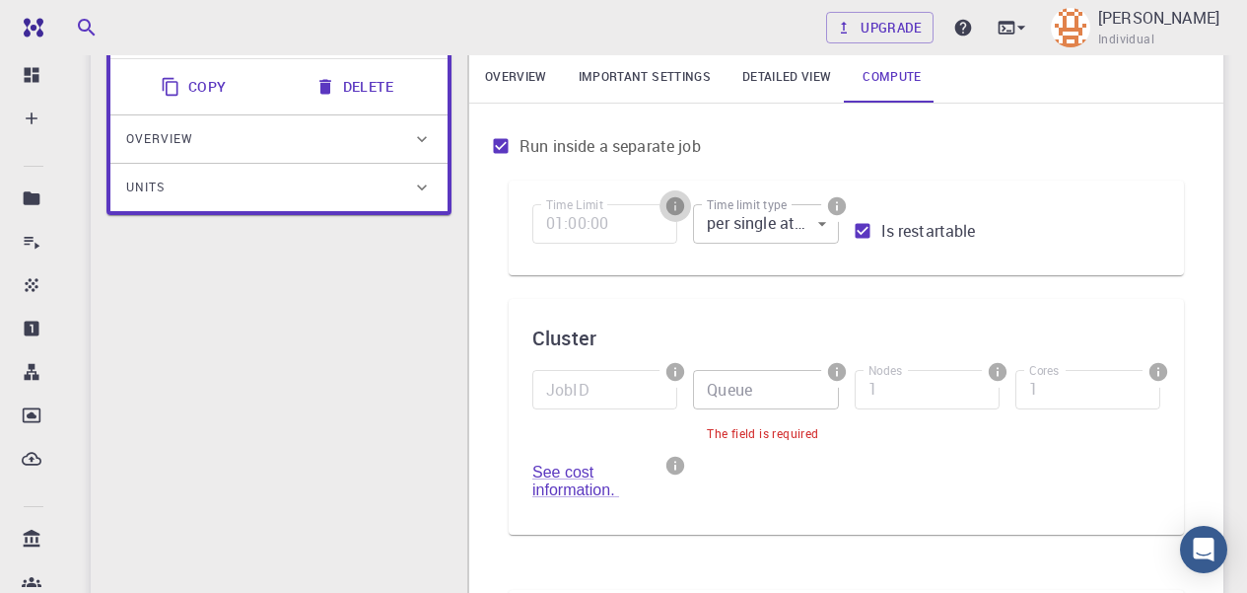
click at [671, 206] on icon "info" at bounding box center [676, 206] width 18 height 18
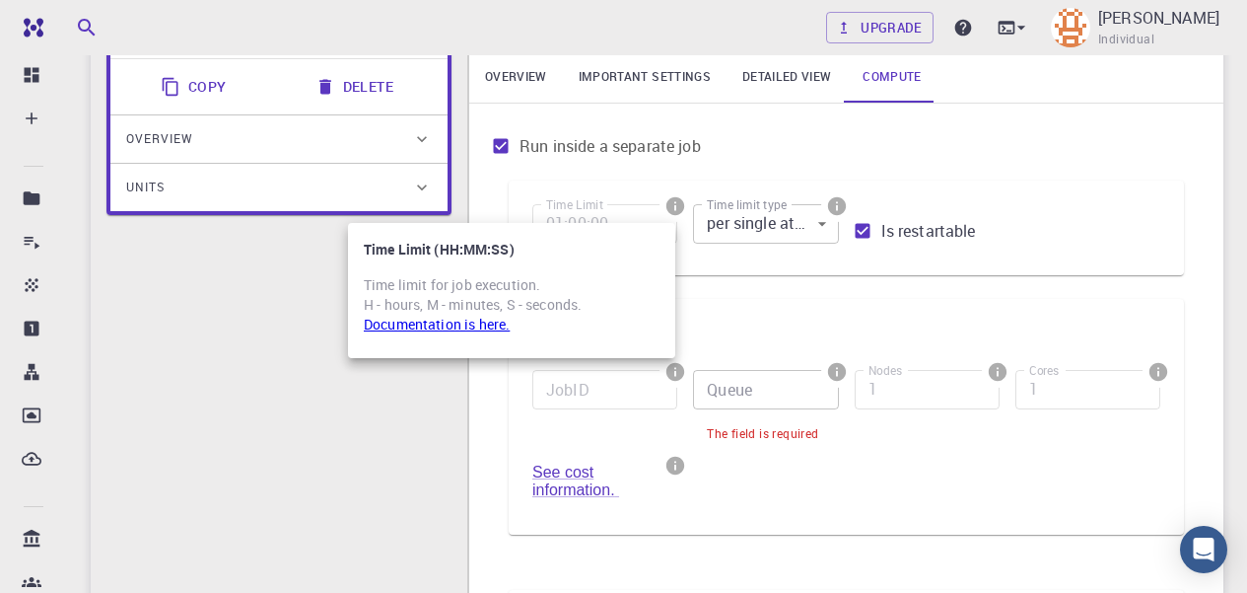
click at [430, 372] on div at bounding box center [623, 296] width 1247 height 593
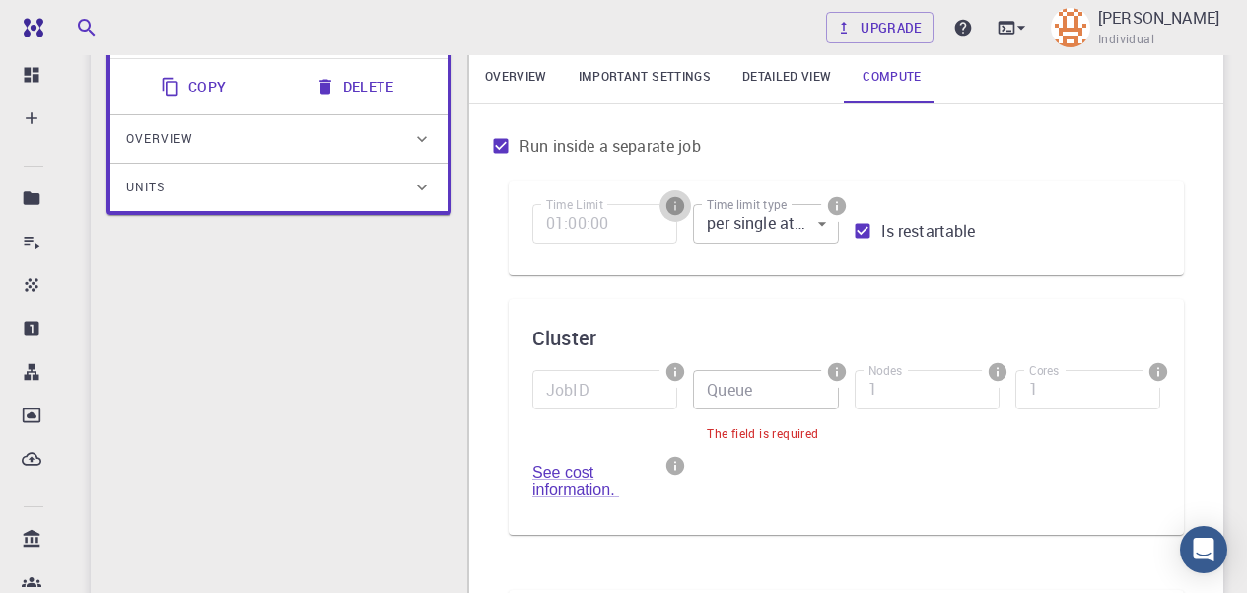
click at [678, 202] on icon "info" at bounding box center [676, 206] width 18 height 18
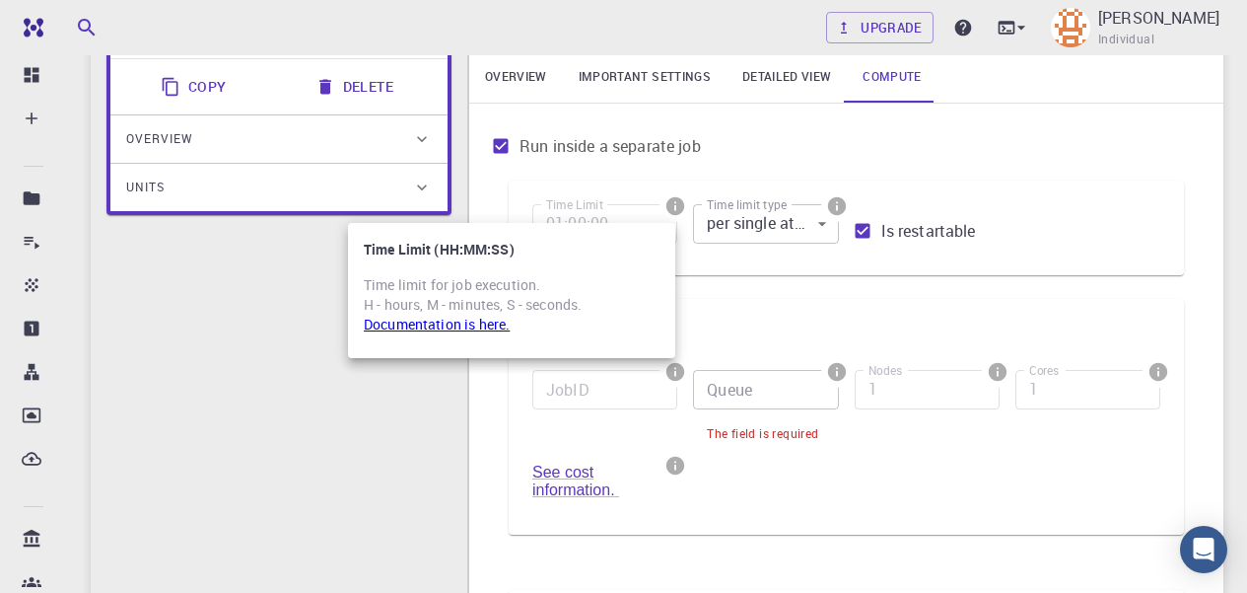
click at [478, 326] on link "Documentation is here." at bounding box center [437, 324] width 146 height 19
click at [600, 475] on div at bounding box center [623, 296] width 1247 height 593
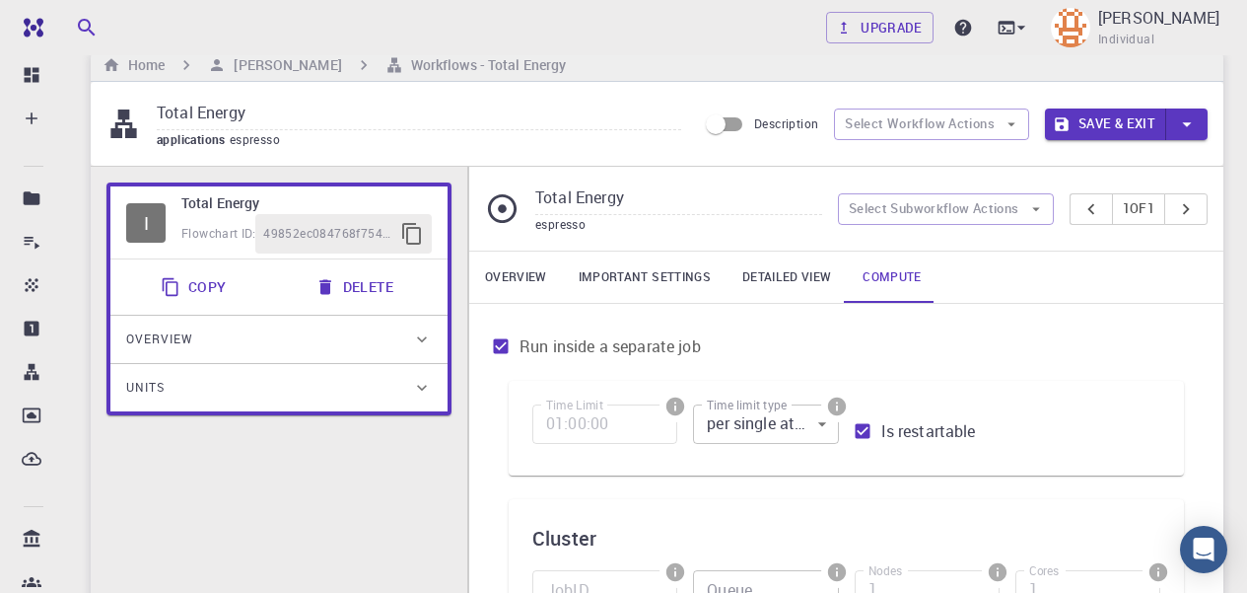
scroll to position [0, 0]
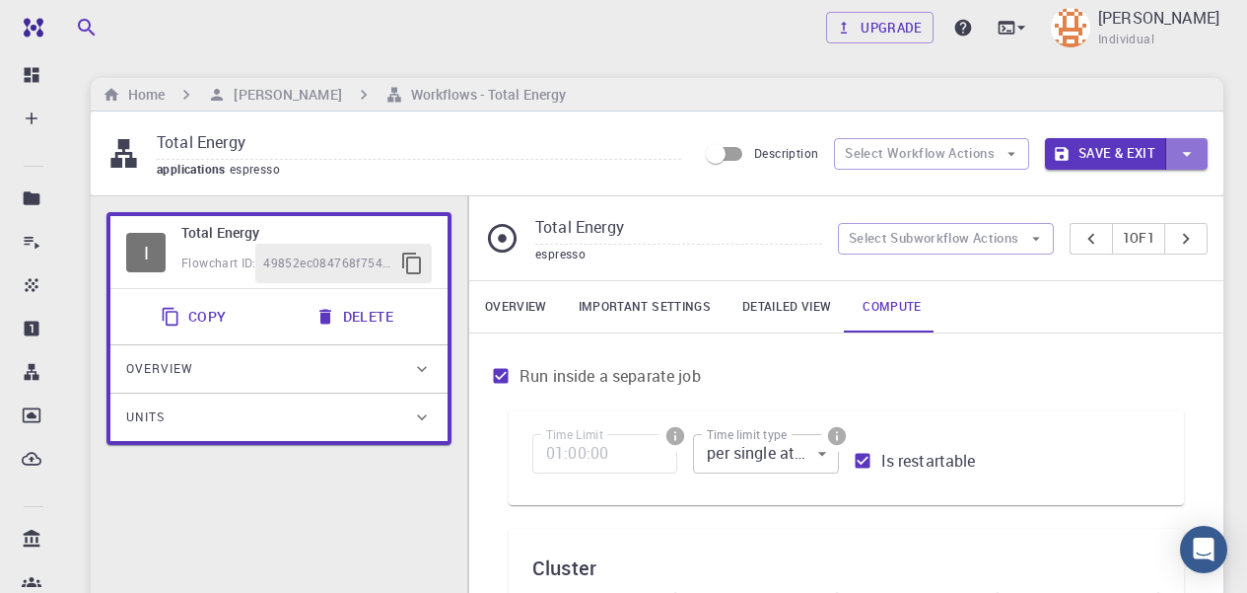
click at [1179, 143] on icon "button" at bounding box center [1187, 154] width 22 height 22
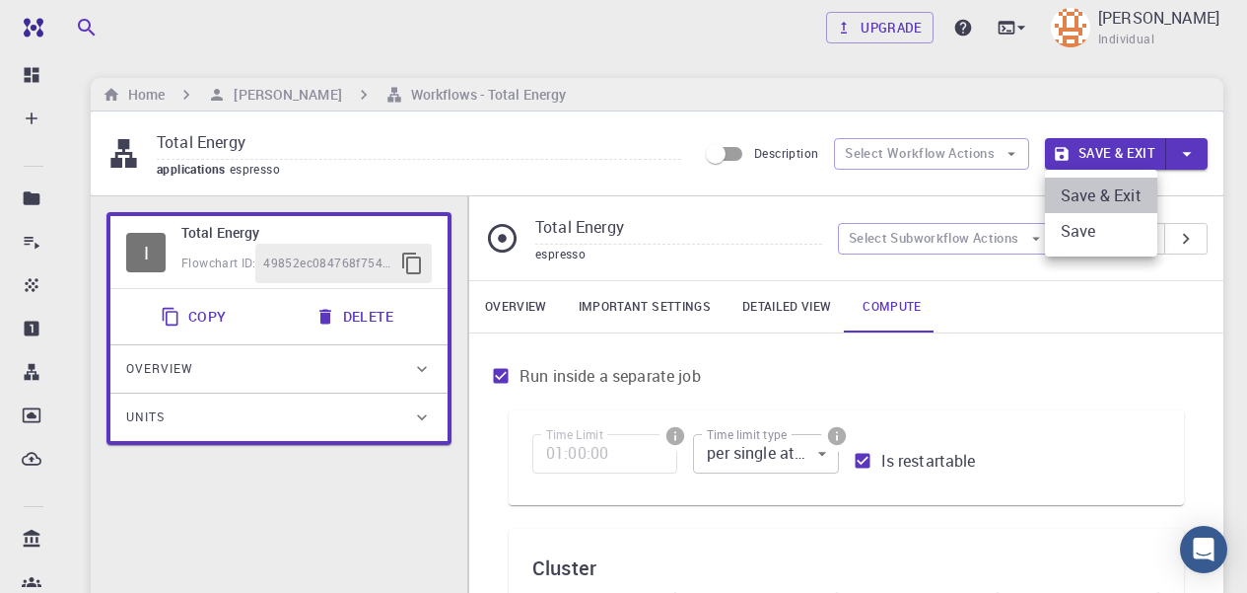
click at [1100, 199] on li "Save & Exit" at bounding box center [1101, 194] width 112 height 35
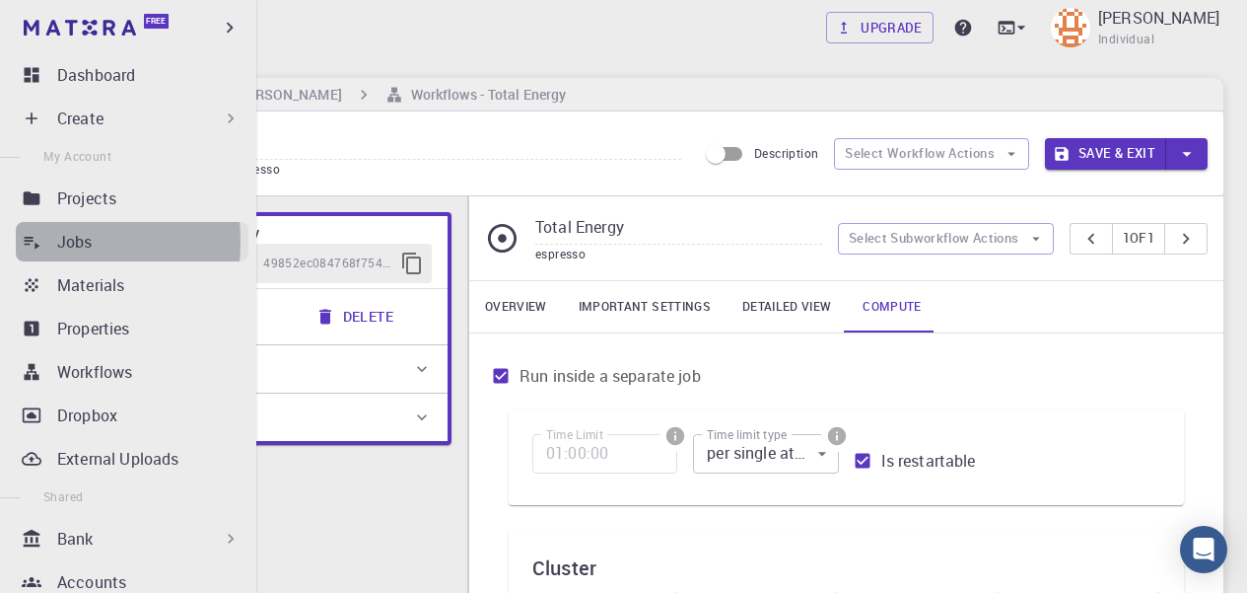
click at [33, 241] on icon at bounding box center [33, 243] width 16 height 13
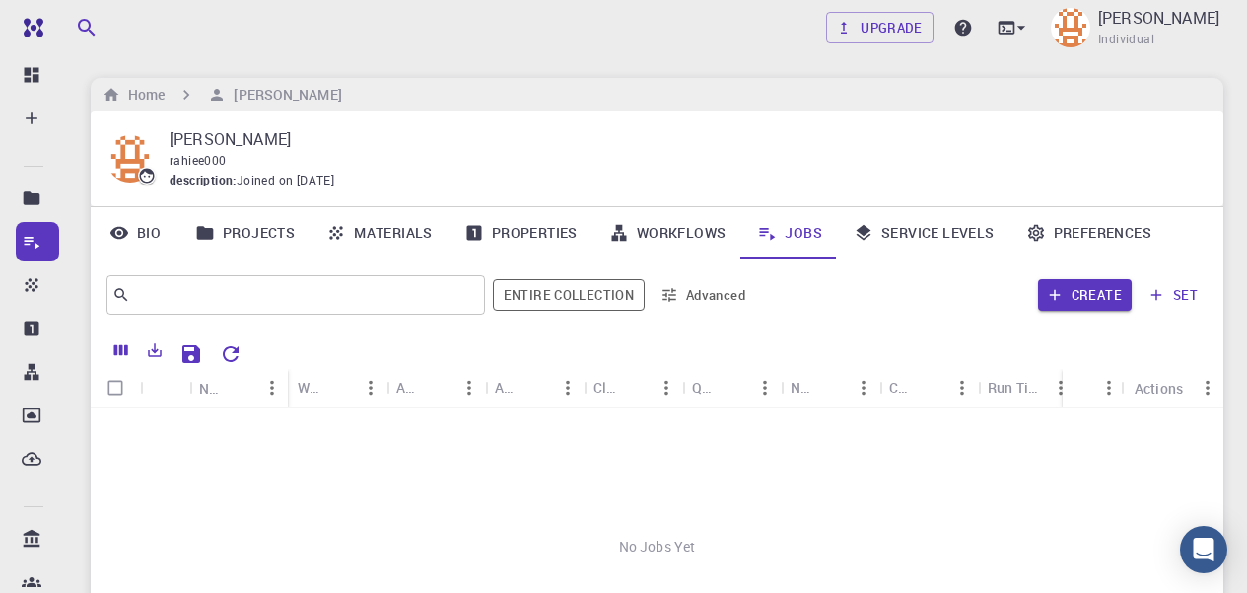
click at [562, 473] on div "No Jobs Yet" at bounding box center [657, 546] width 1133 height 278
click at [115, 391] on input "Select all rows" at bounding box center [115, 387] width 37 height 37
click at [120, 388] on input "Select all rows" at bounding box center [115, 387] width 37 height 37
click at [117, 388] on input "Select all rows" at bounding box center [115, 387] width 37 height 37
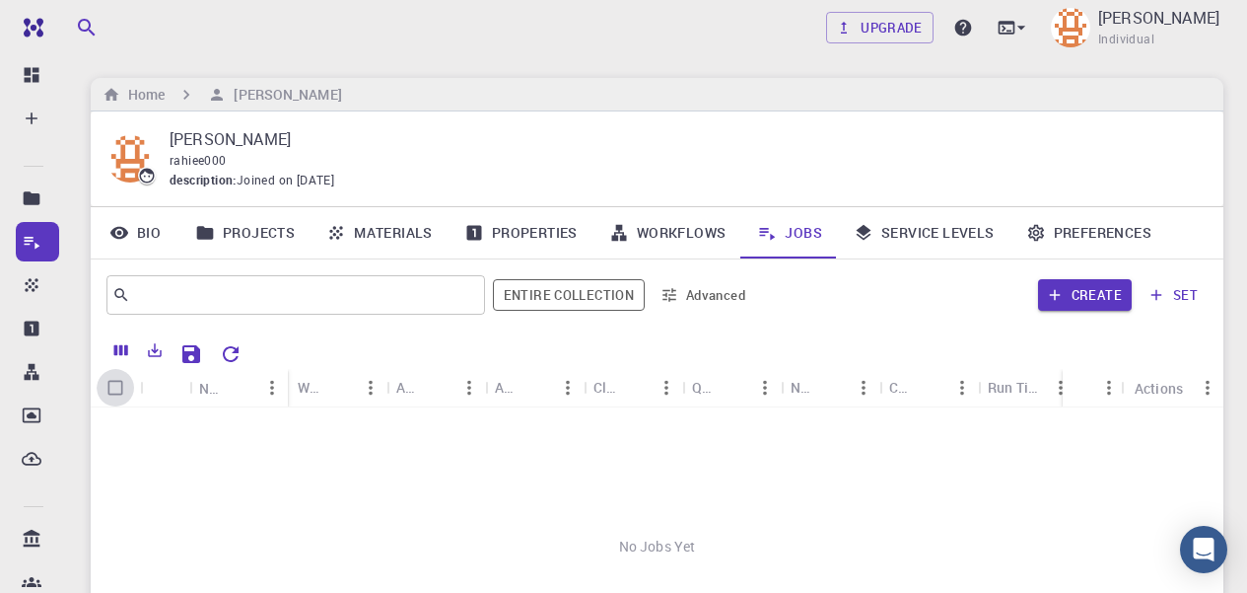
click at [117, 388] on input "Select all rows" at bounding box center [115, 387] width 37 height 37
checkbox input "false"
click at [250, 221] on link "Projects" at bounding box center [244, 232] width 131 height 51
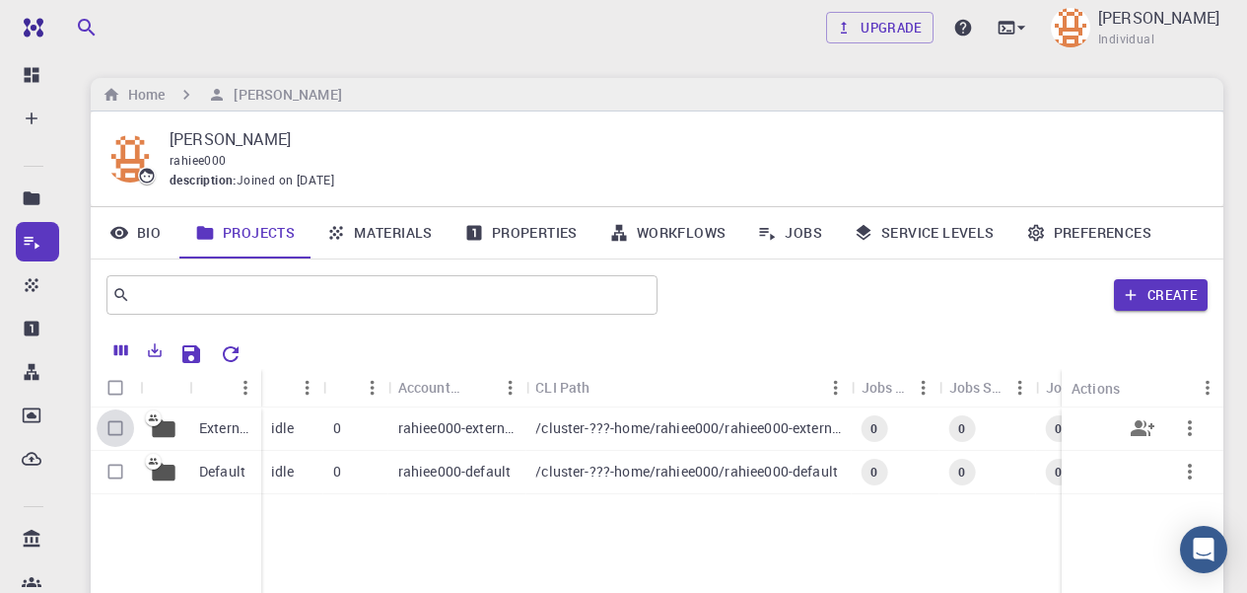
click at [114, 432] on input "Select row" at bounding box center [115, 427] width 37 height 37
checkbox input "true"
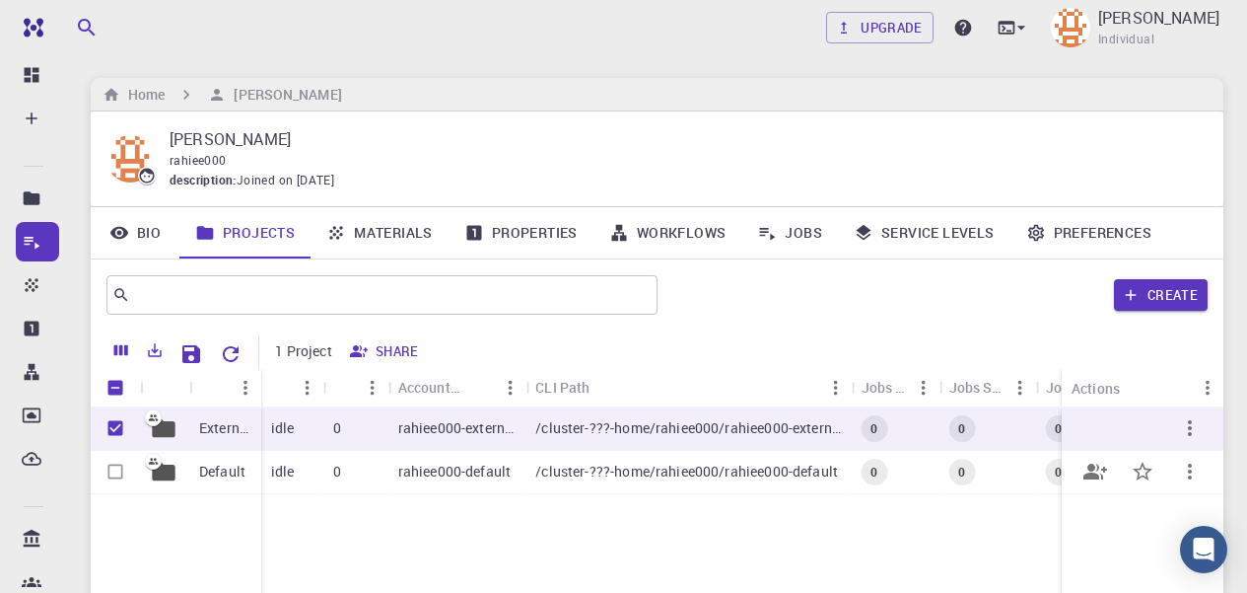
scroll to position [0, 135]
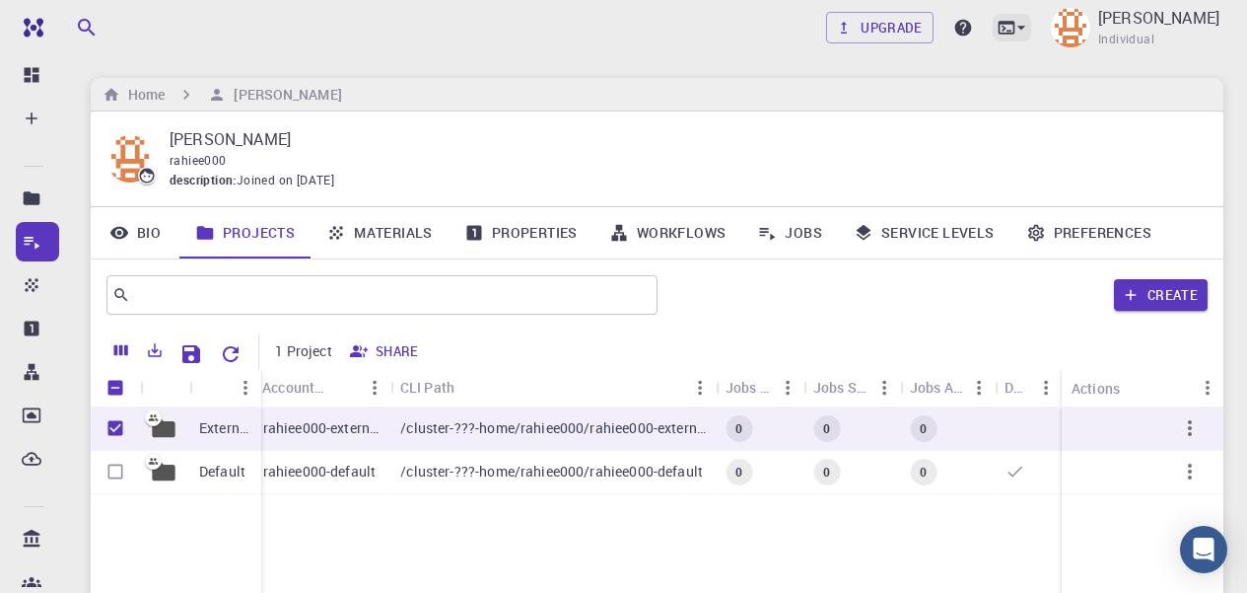
click at [1031, 23] on icon at bounding box center [1022, 28] width 20 height 20
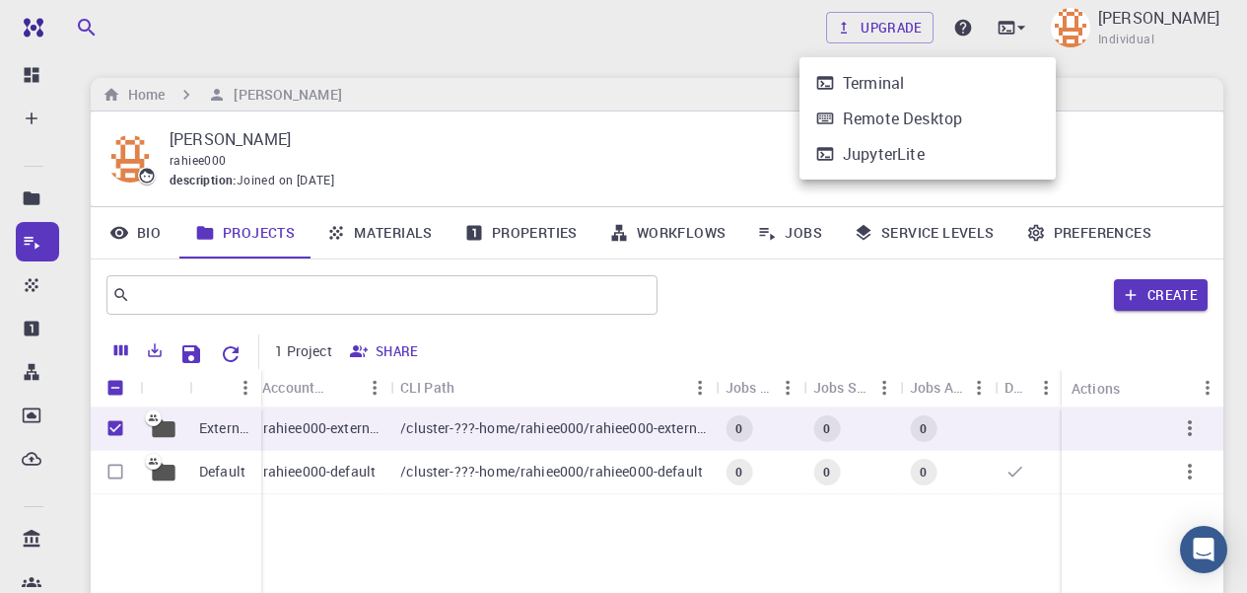
click at [982, 31] on div at bounding box center [623, 296] width 1247 height 593
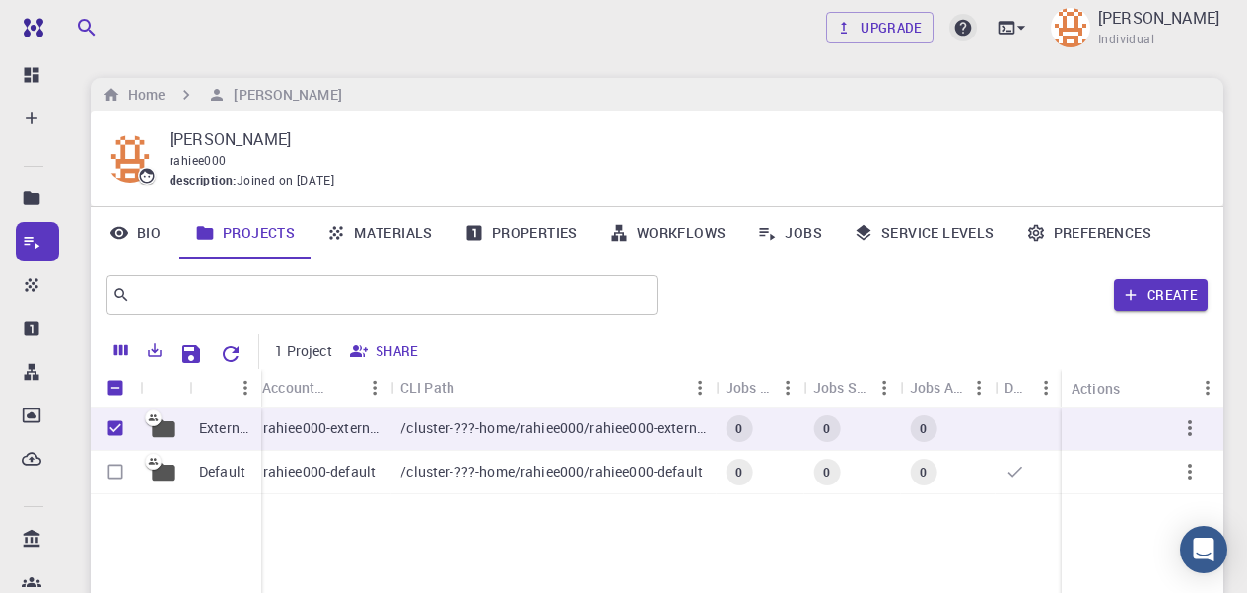
click at [972, 28] on icon at bounding box center [963, 28] width 17 height 17
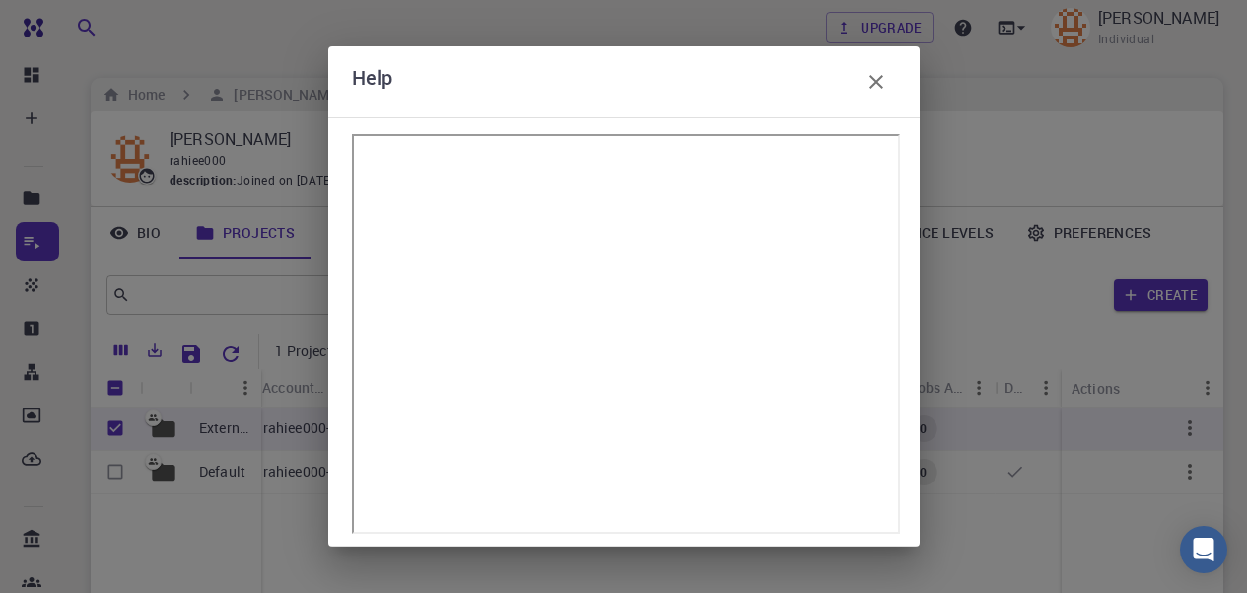
click at [880, 84] on icon "button" at bounding box center [877, 82] width 14 height 14
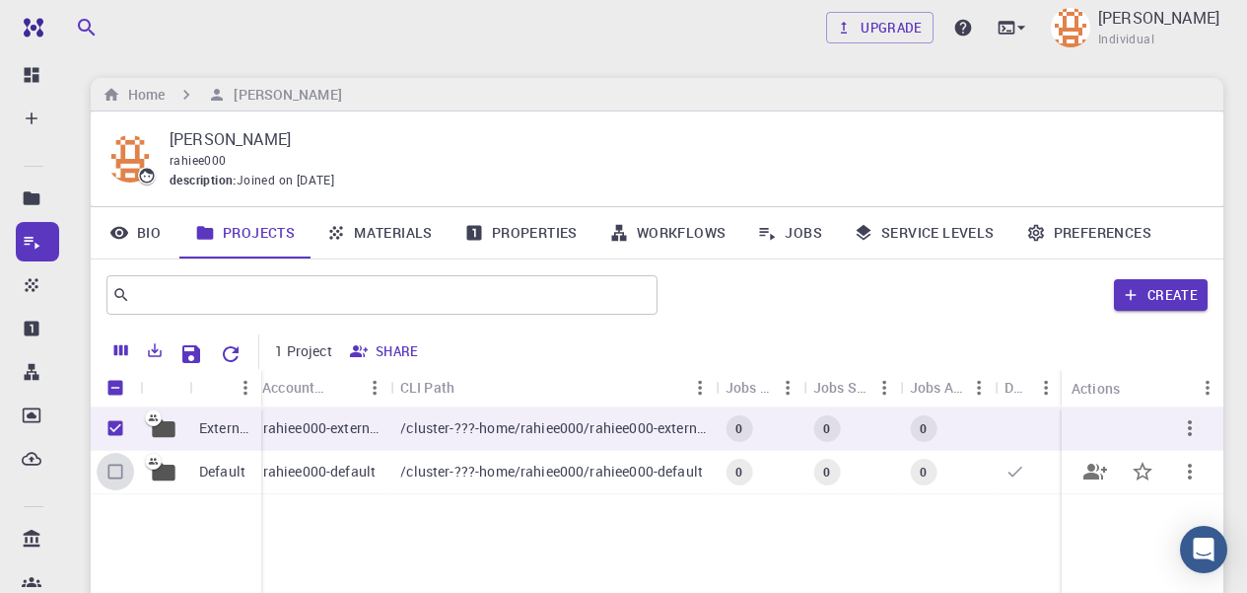
click at [122, 471] on input "Select row" at bounding box center [115, 471] width 37 height 37
checkbox input "true"
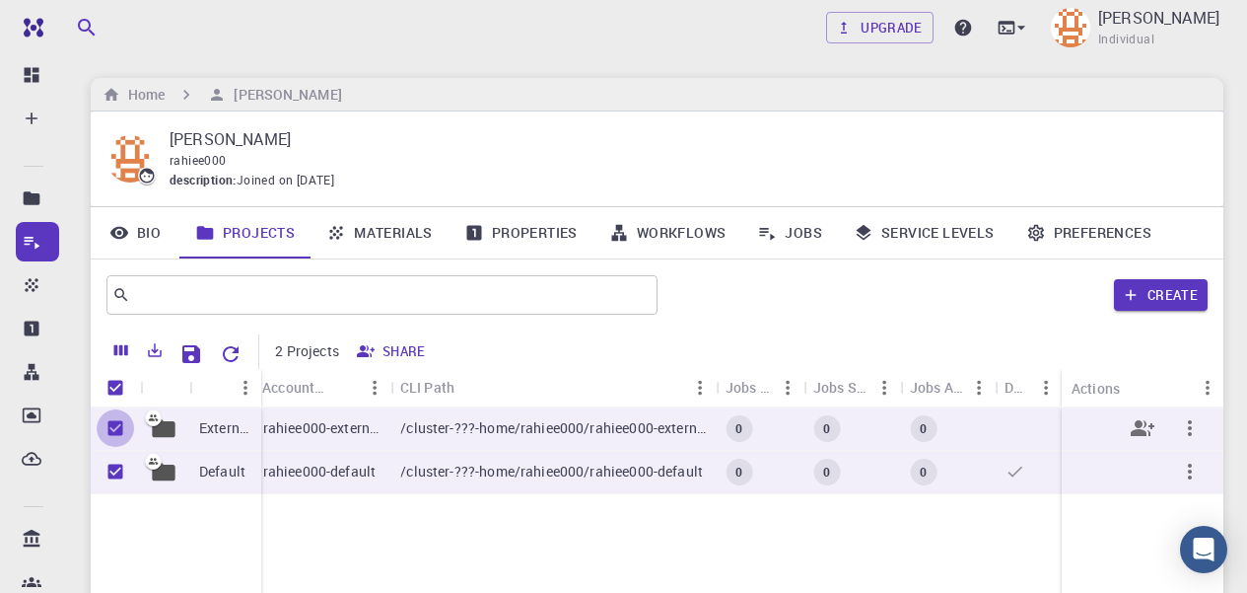
click at [116, 428] on input "Unselect row" at bounding box center [115, 427] width 37 height 37
checkbox input "false"
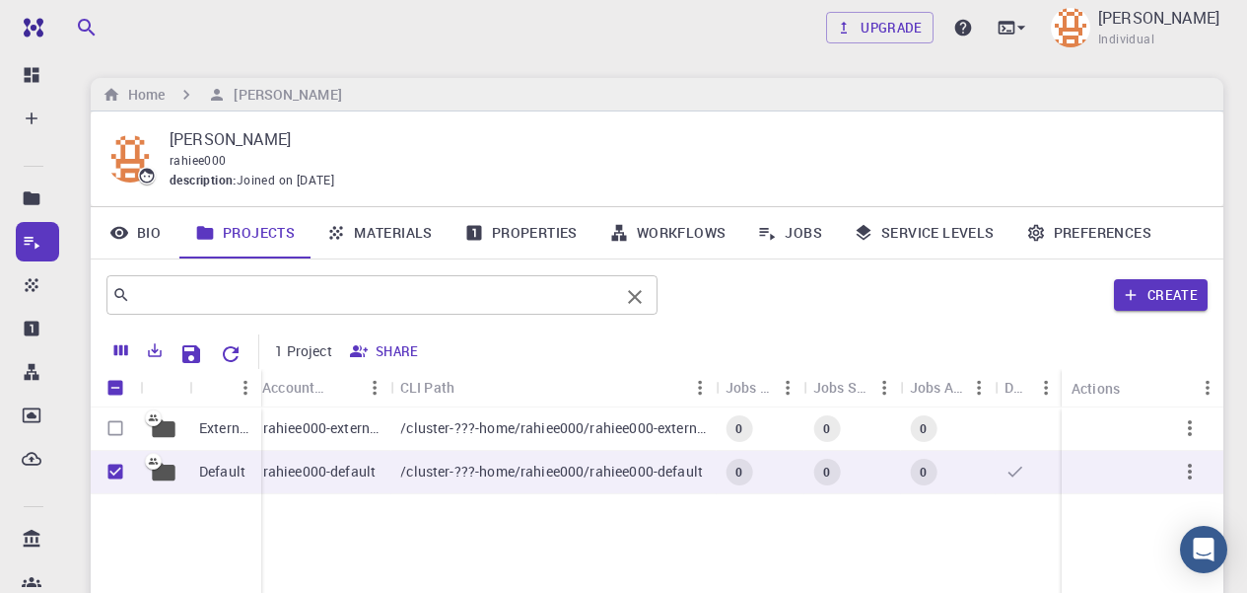
click at [371, 301] on input "text" at bounding box center [374, 295] width 489 height 28
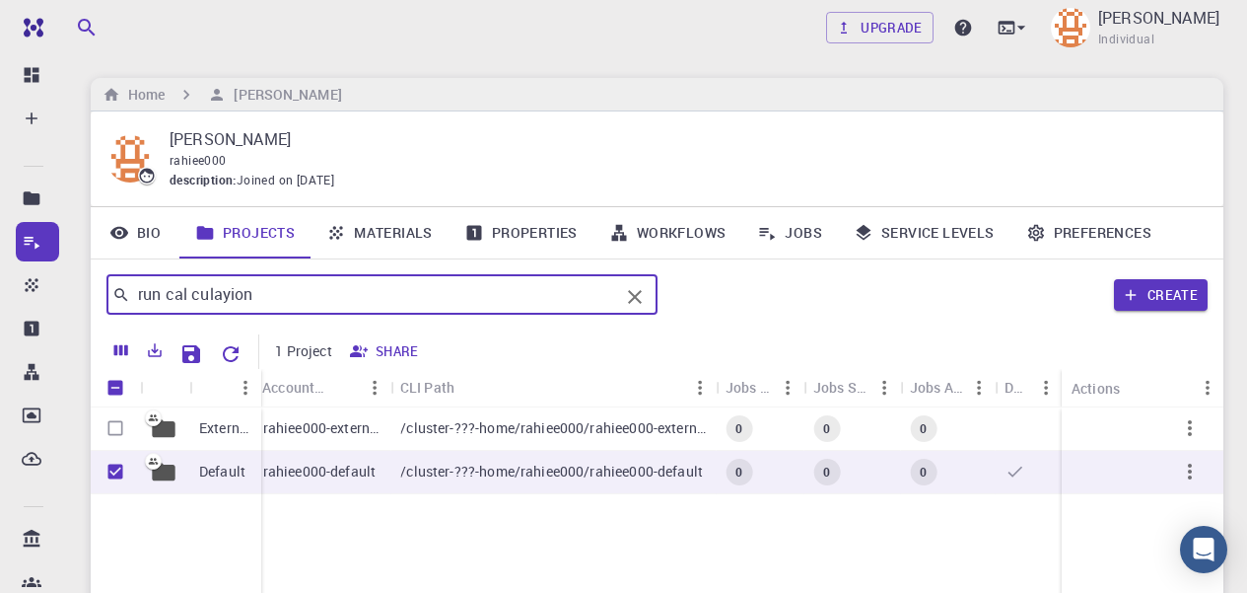
click at [266, 305] on input "run cal culayion" at bounding box center [374, 295] width 489 height 28
type input "run calculation"
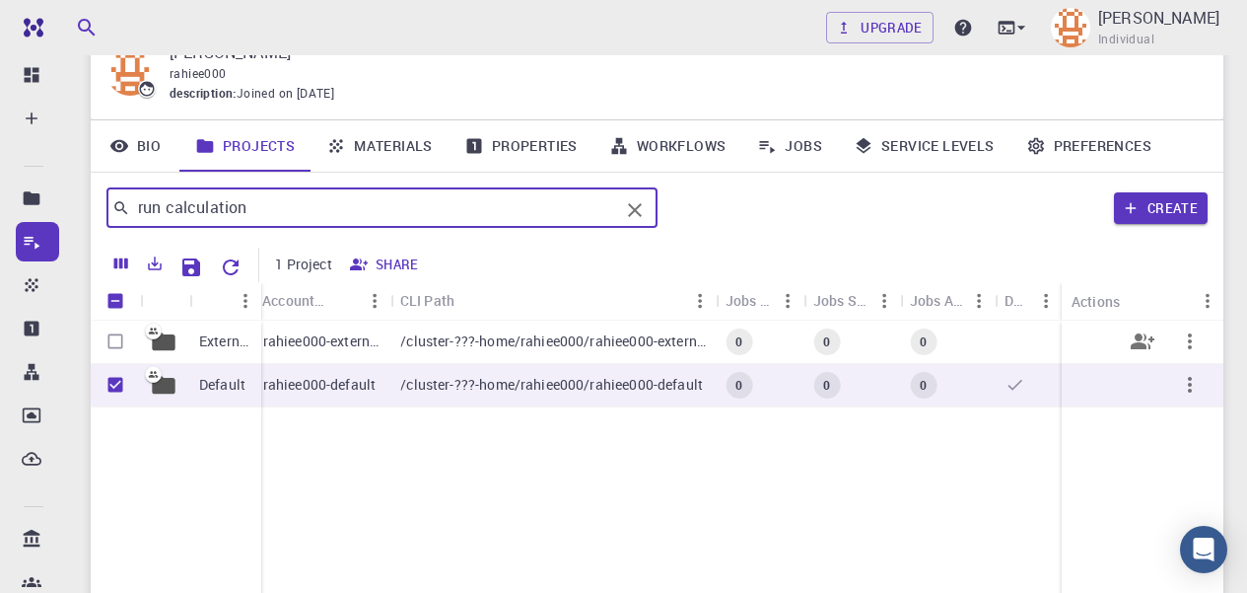
scroll to position [49, 0]
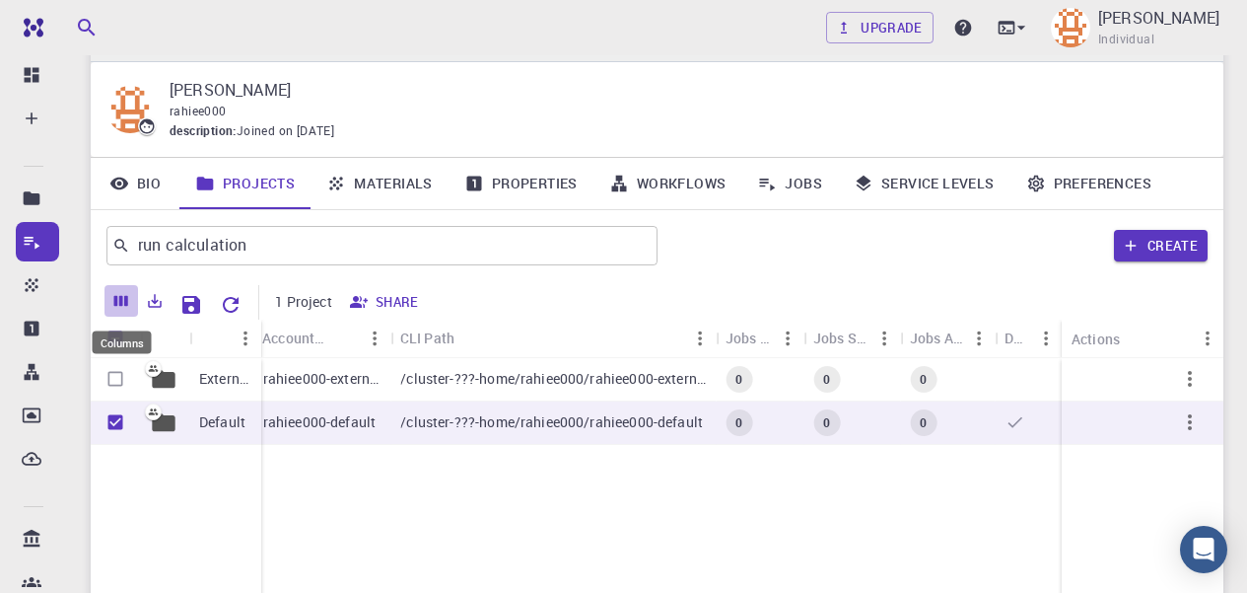
click at [119, 296] on icon "Columns" at bounding box center [121, 301] width 14 height 11
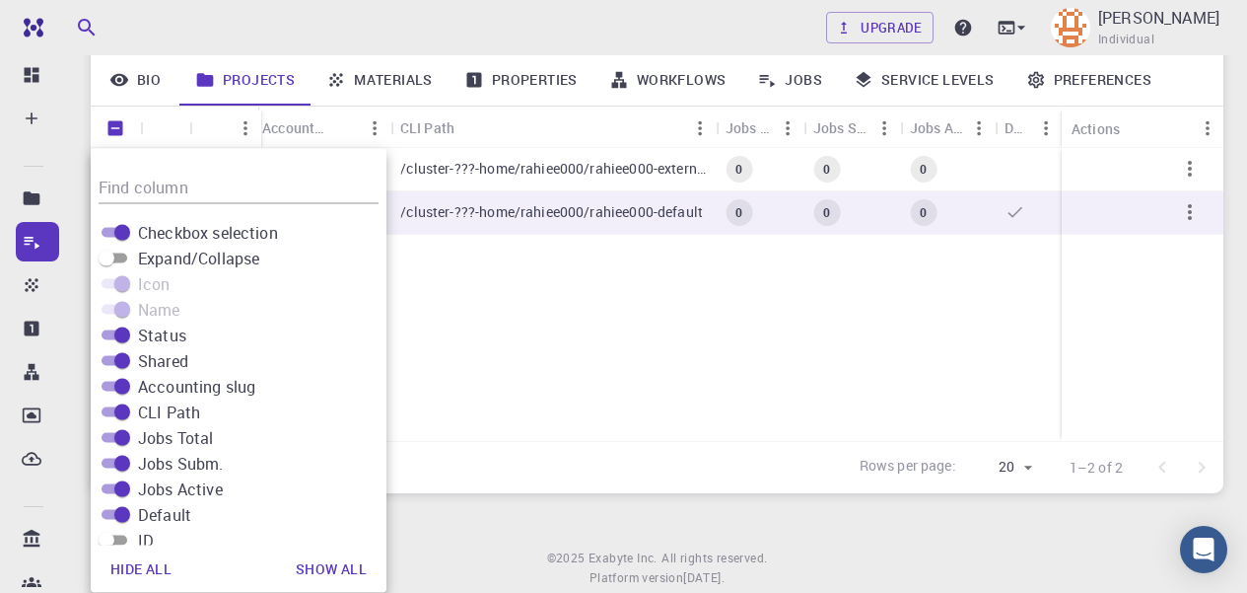
click at [531, 341] on div "External Default idle 0 rahiee000-external /cluster-???-home/rahiee000/rahiee00…" at bounding box center [590, 294] width 1269 height 293
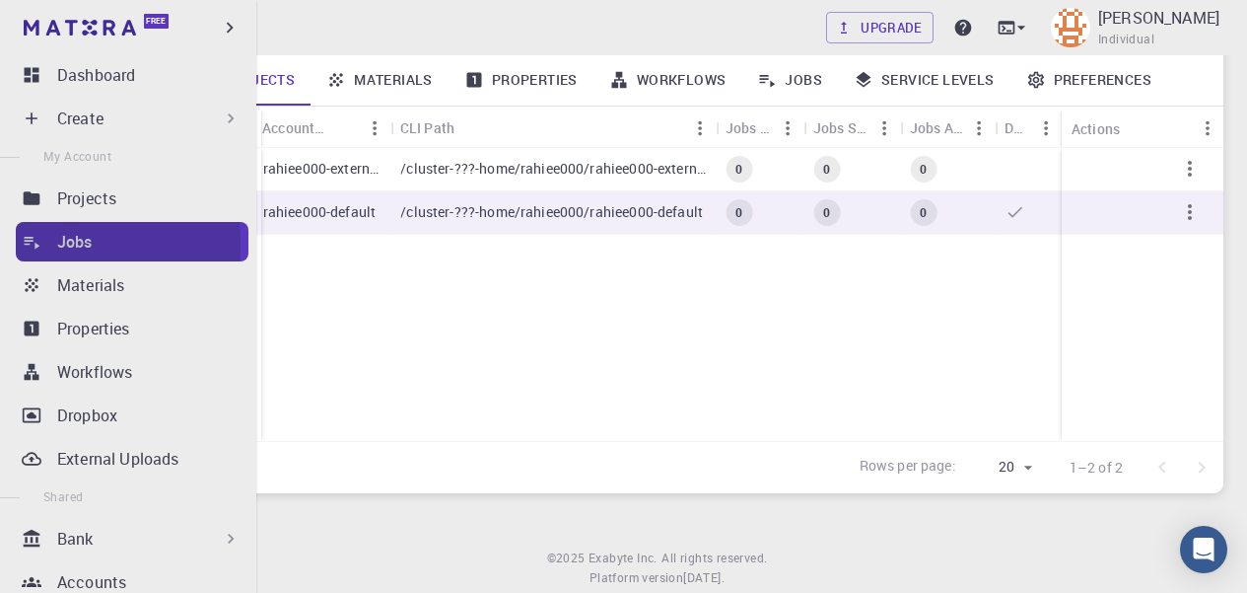
click at [35, 245] on icon at bounding box center [33, 243] width 16 height 13
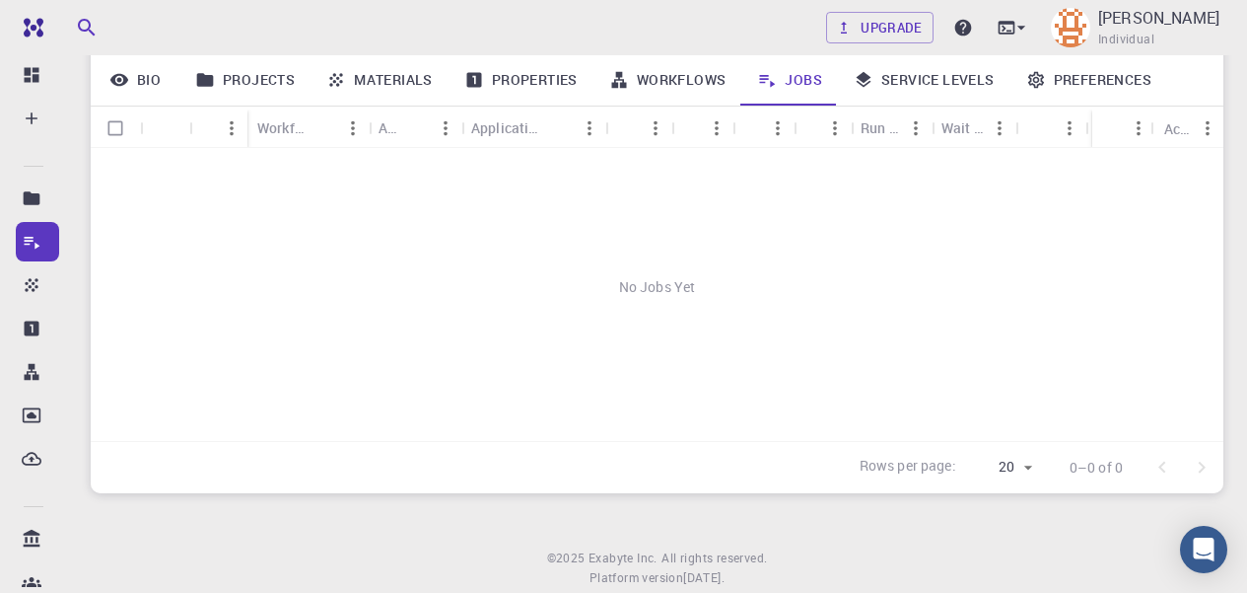
click at [489, 259] on div "No Jobs Yet" at bounding box center [657, 287] width 1133 height 278
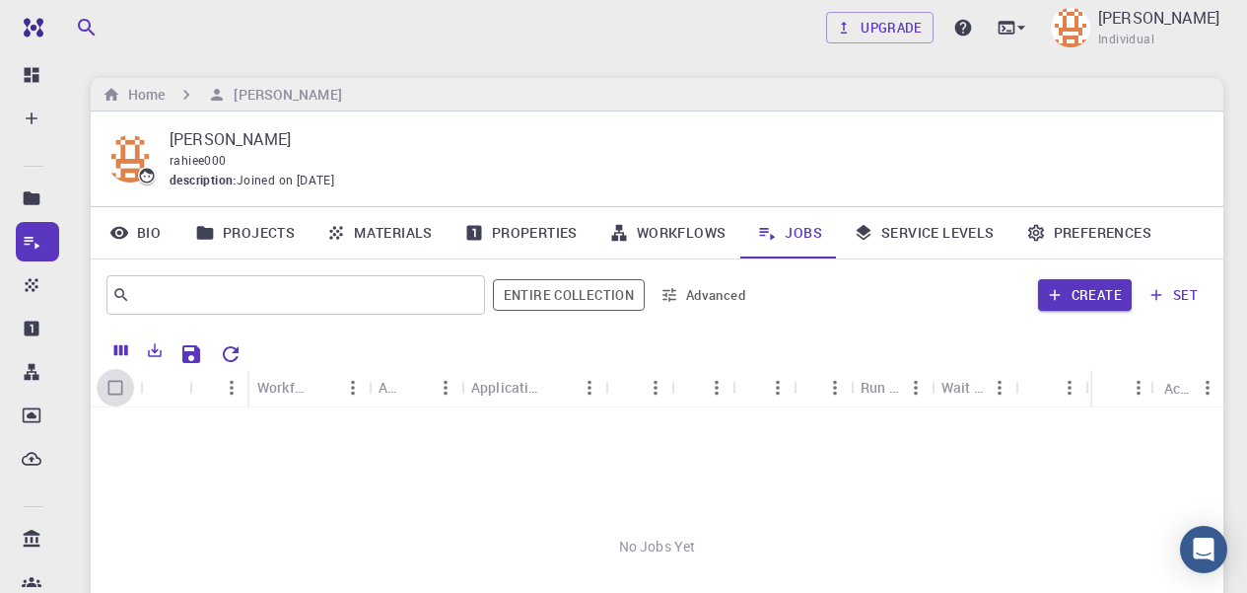
click at [111, 393] on input "Select all rows" at bounding box center [115, 387] width 37 height 37
checkbox input "false"
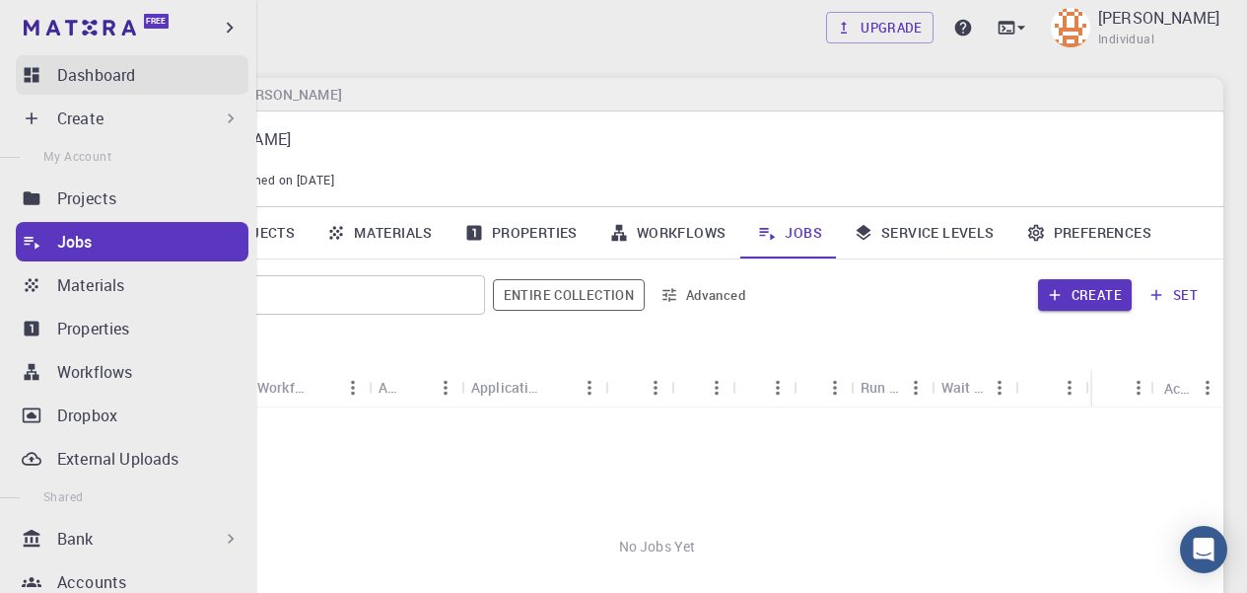
click at [145, 67] on div "Dashboard" at bounding box center [152, 75] width 191 height 24
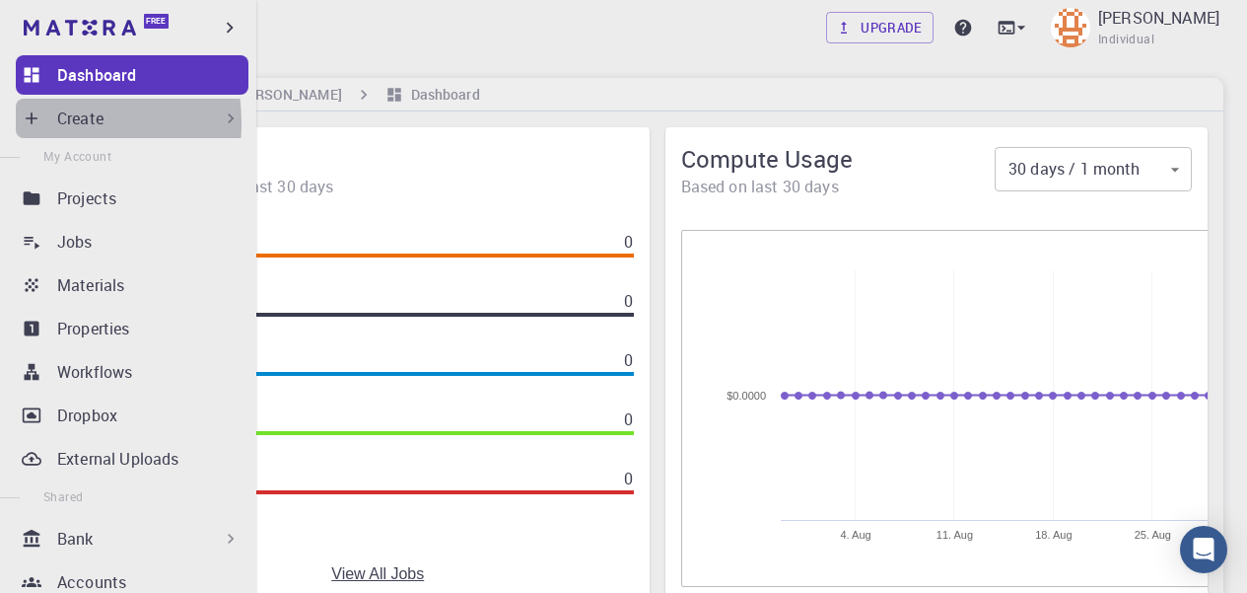
click at [30, 123] on icon at bounding box center [32, 118] width 20 height 20
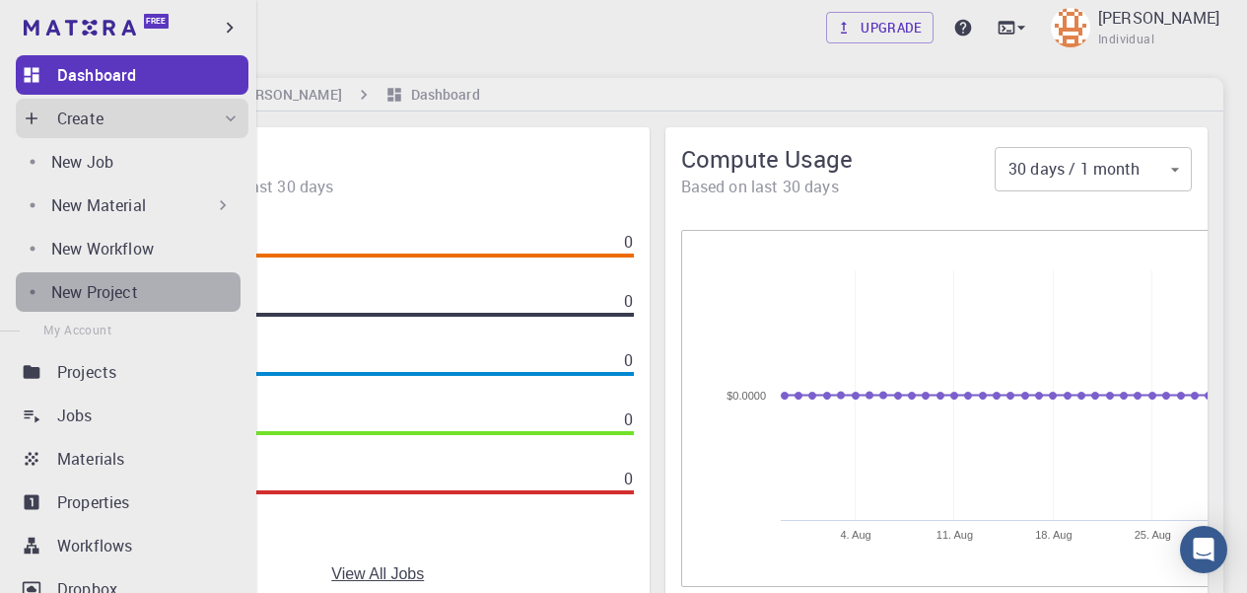
click at [134, 289] on p "New Project" at bounding box center [94, 292] width 87 height 24
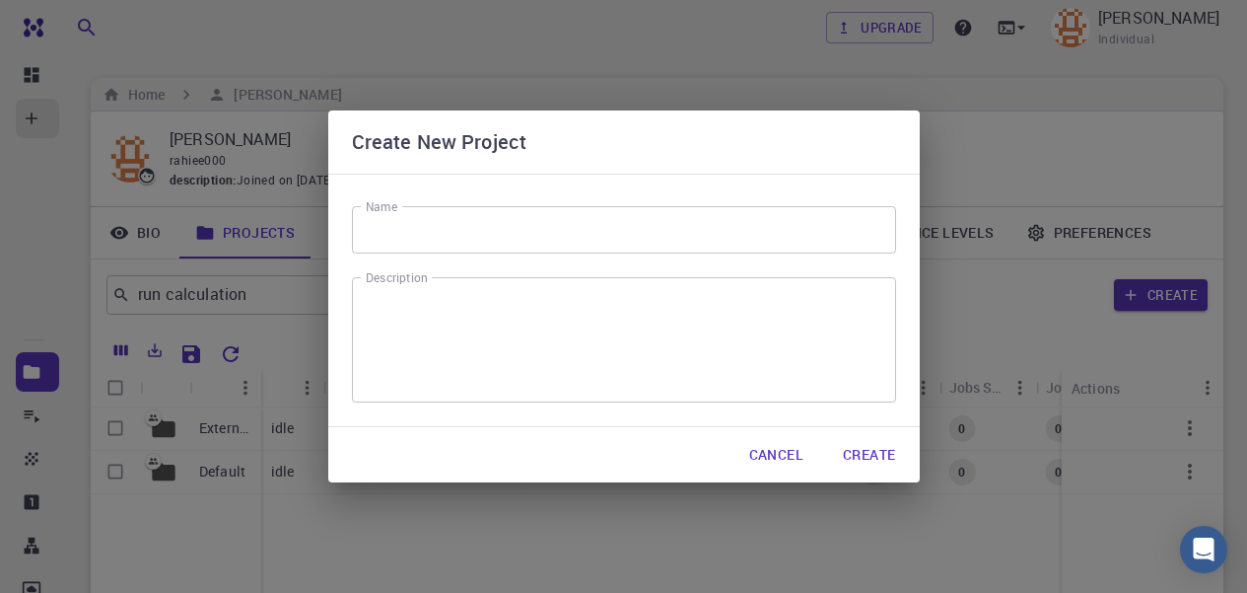
drag, startPoint x: 456, startPoint y: 264, endPoint x: 710, endPoint y: 199, distance: 262.6
click at [710, 199] on div "Create New Project Name Name Description x Description Cancel Create" at bounding box center [623, 296] width 1247 height 593
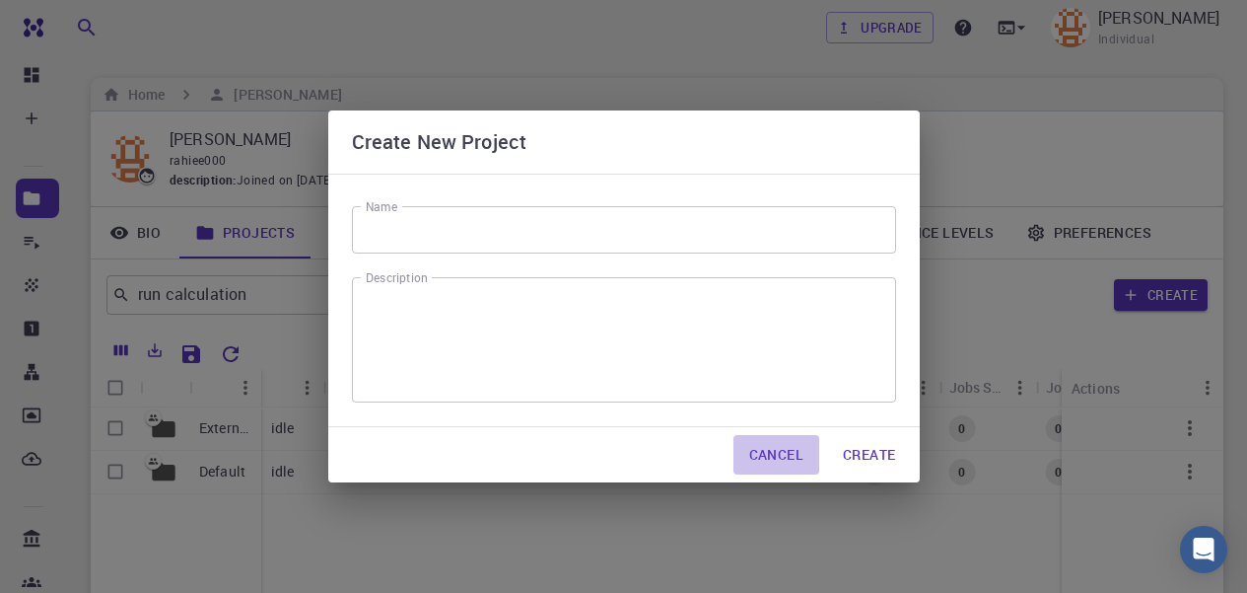
click at [793, 464] on button "Cancel" at bounding box center [777, 454] width 86 height 39
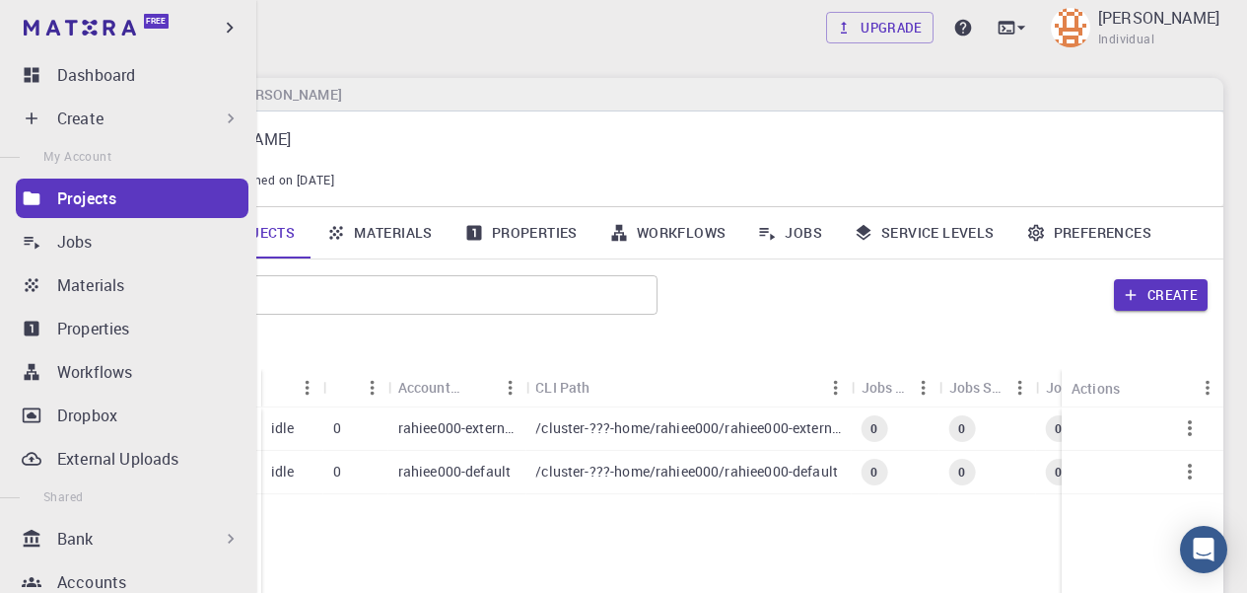
click at [85, 198] on p "Projects" at bounding box center [86, 198] width 59 height 24
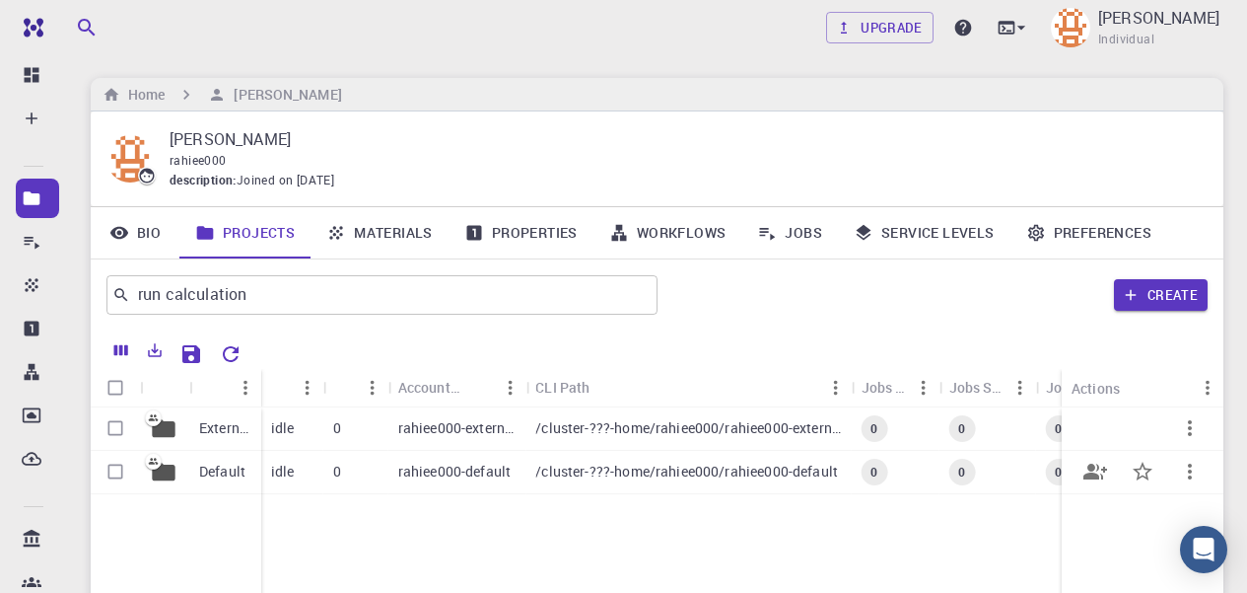
click at [404, 476] on p "rahiee000-default" at bounding box center [454, 471] width 113 height 20
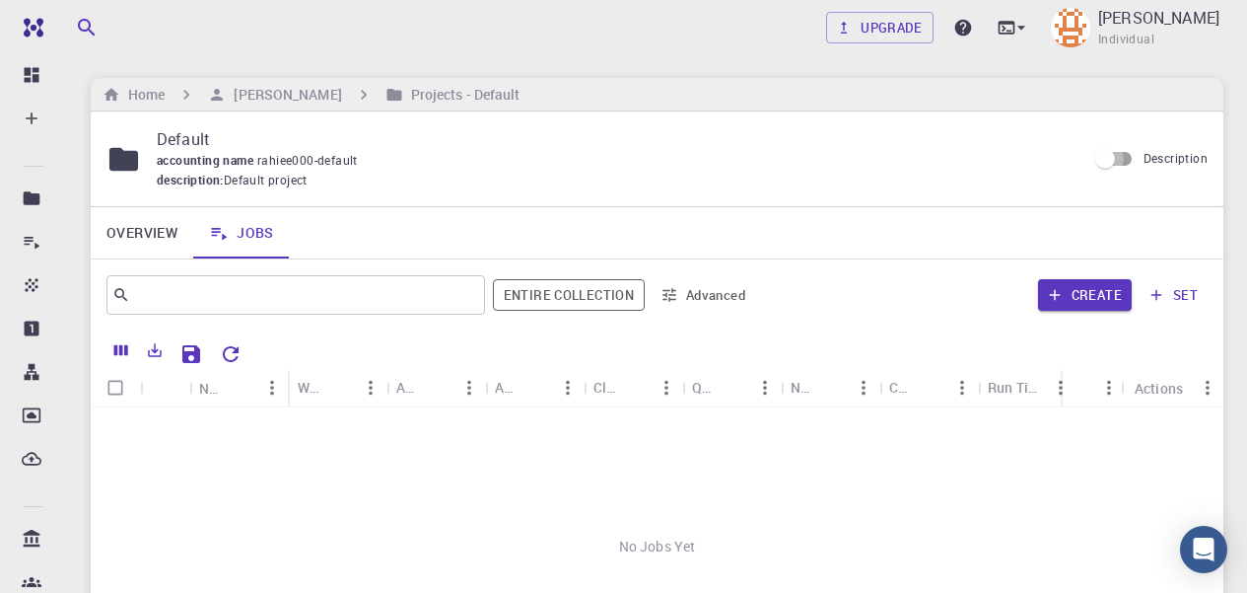
click at [1133, 163] on input "Description" at bounding box center [1105, 158] width 112 height 37
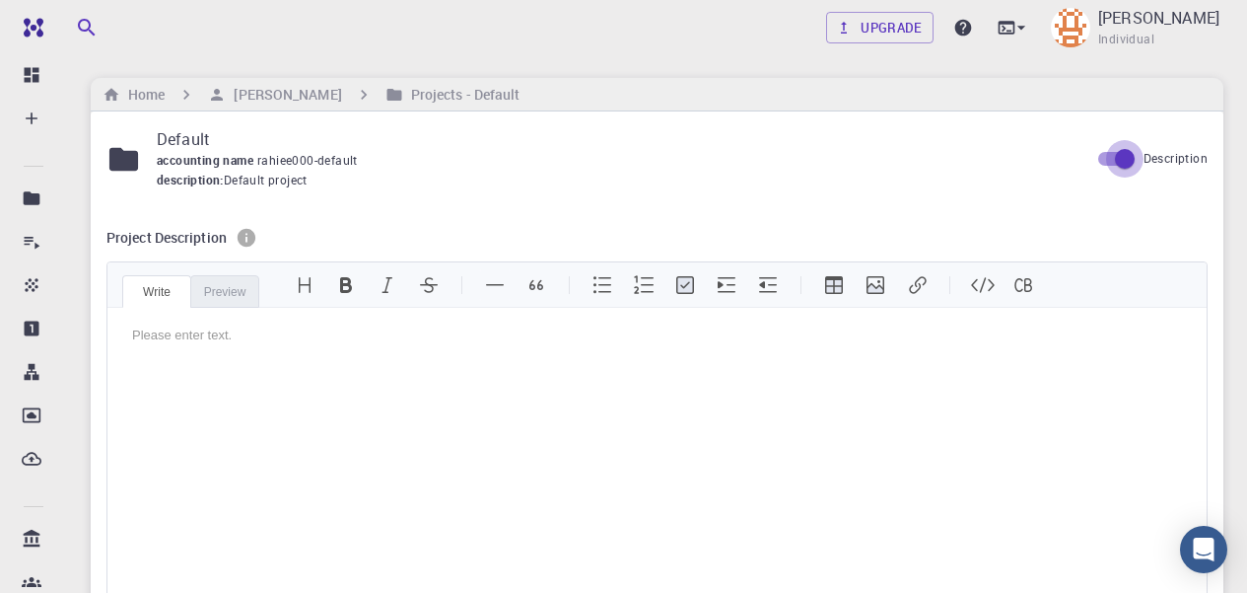
click at [1102, 159] on input "Description" at bounding box center [1125, 158] width 112 height 37
checkbox input "false"
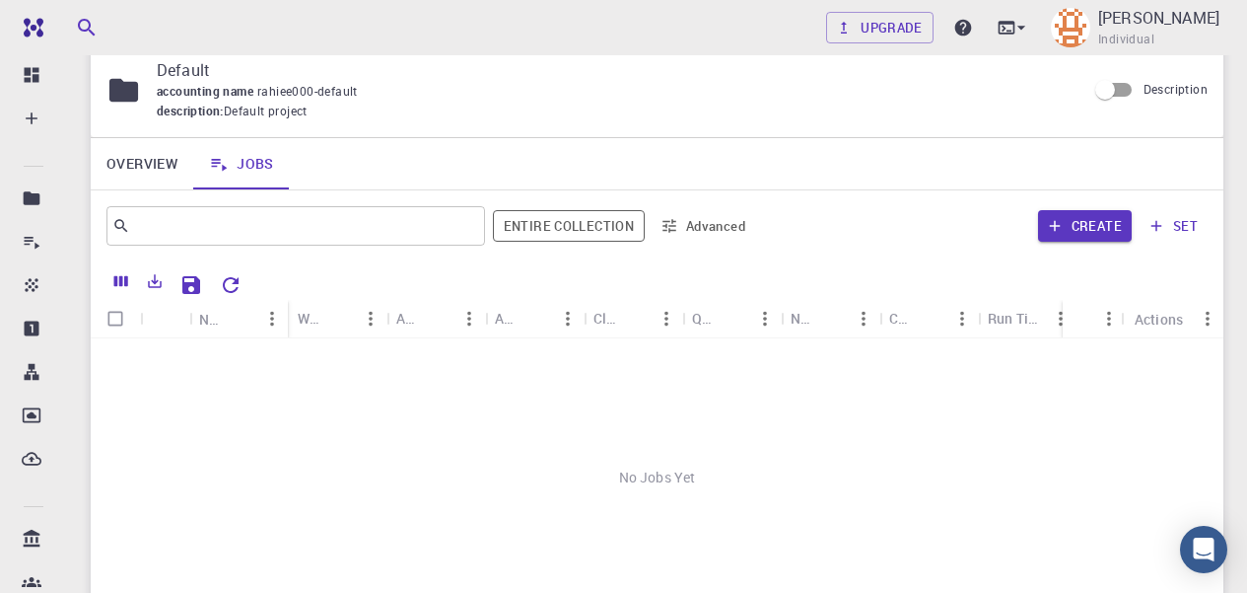
scroll to position [73, 0]
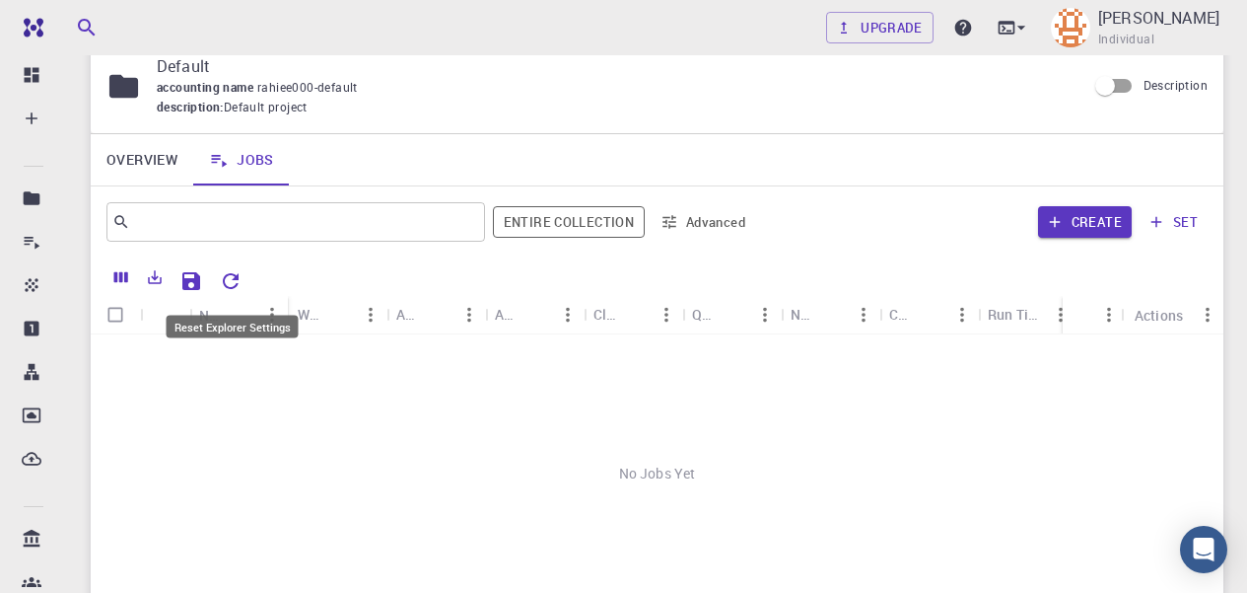
click at [226, 271] on icon "Reset Explorer Settings" at bounding box center [231, 281] width 24 height 24
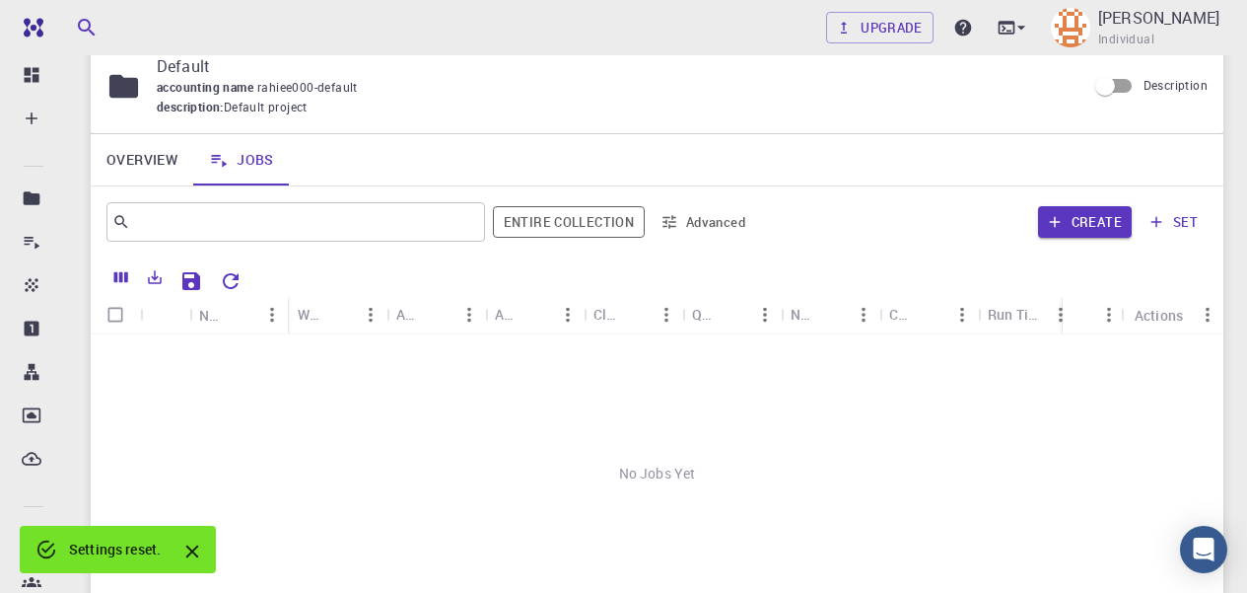
click at [1167, 315] on div "Wait Time" at bounding box center [1177, 314] width 20 height 38
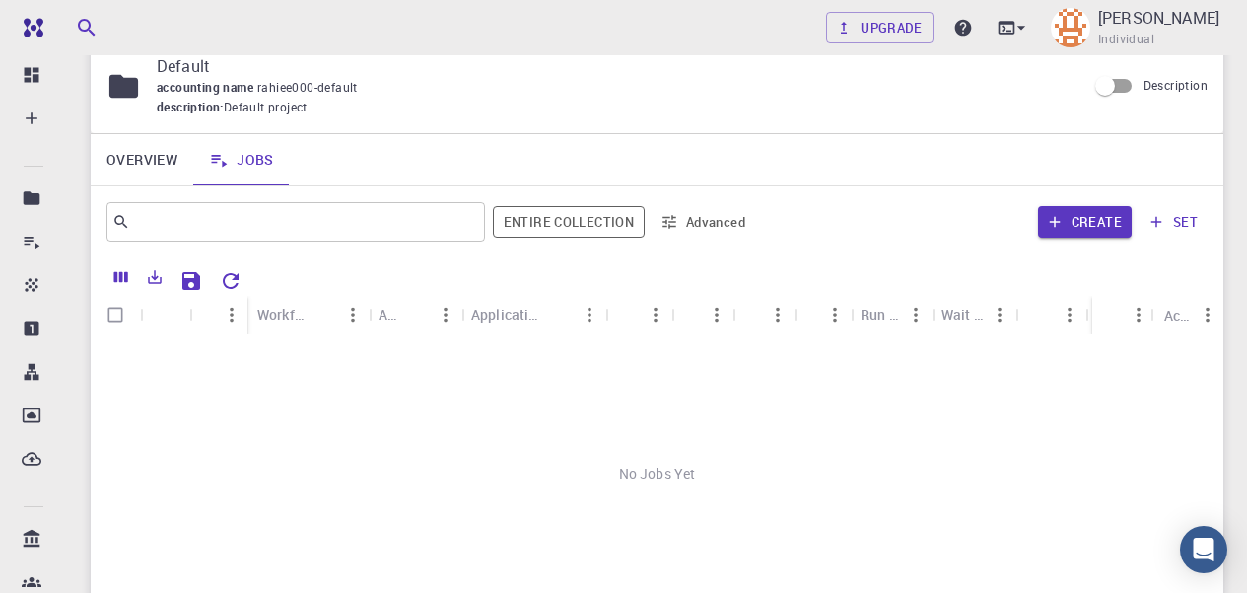
click at [169, 314] on div "Icon" at bounding box center [165, 315] width 30 height 38
click at [232, 317] on icon "Menu" at bounding box center [232, 315] width 22 height 22
click at [432, 457] on div "No Jobs Yet" at bounding box center [657, 473] width 1133 height 278
click at [1084, 213] on button "Create" at bounding box center [1085, 222] width 94 height 32
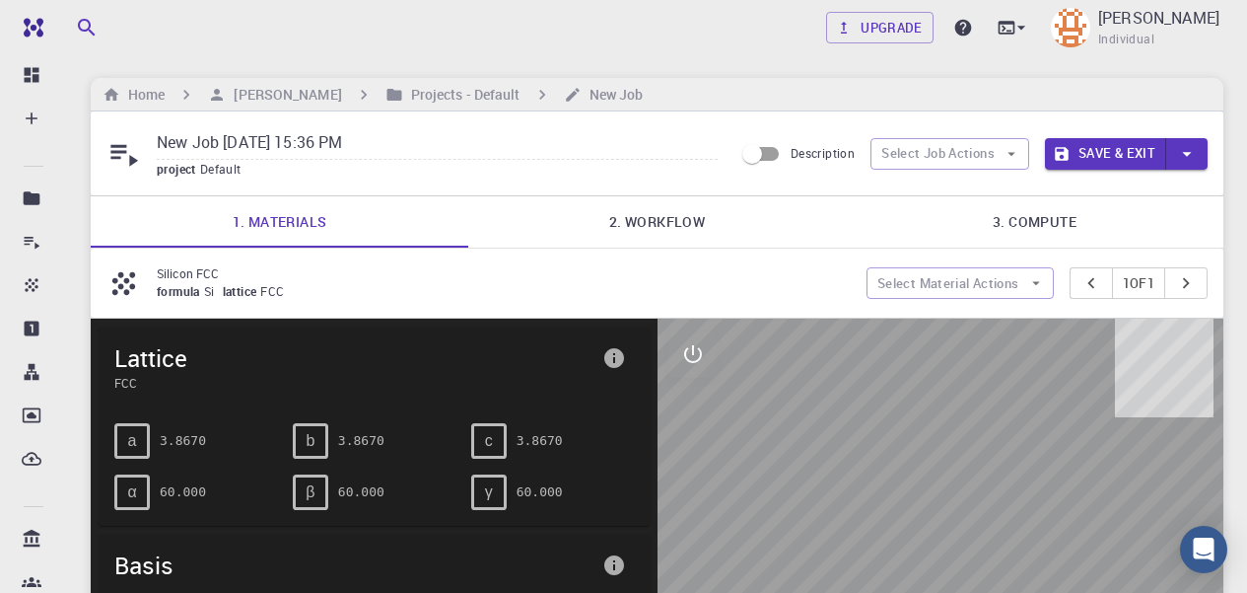
click at [1027, 224] on link "3. Compute" at bounding box center [1035, 221] width 378 height 51
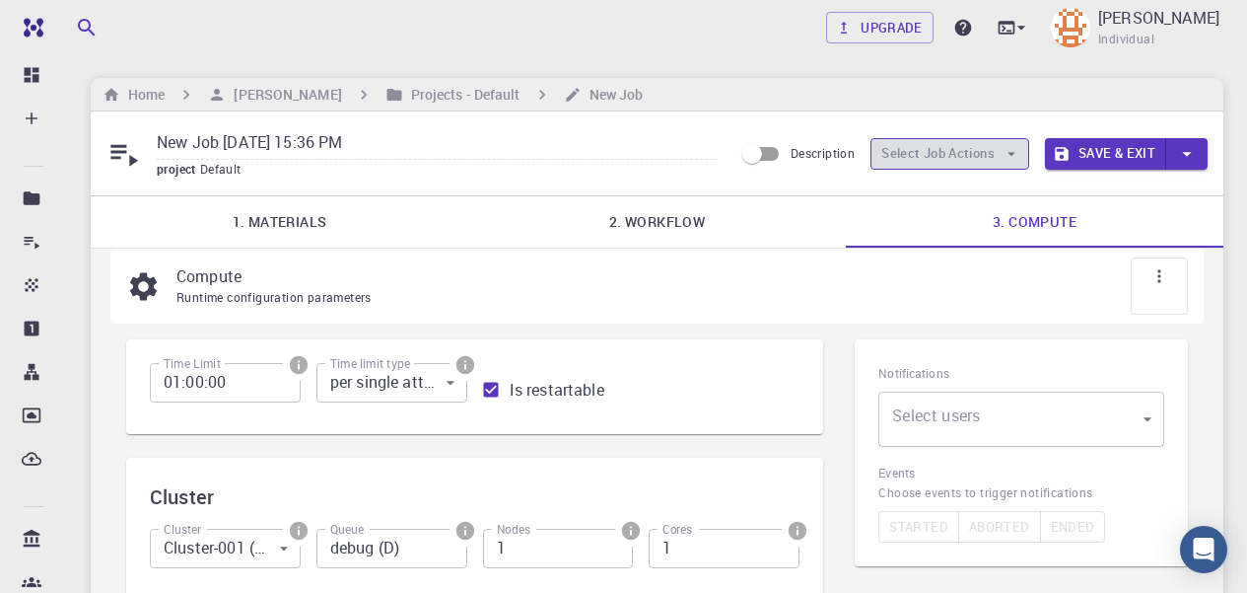
click at [1004, 151] on icon "button" at bounding box center [1012, 154] width 18 height 18
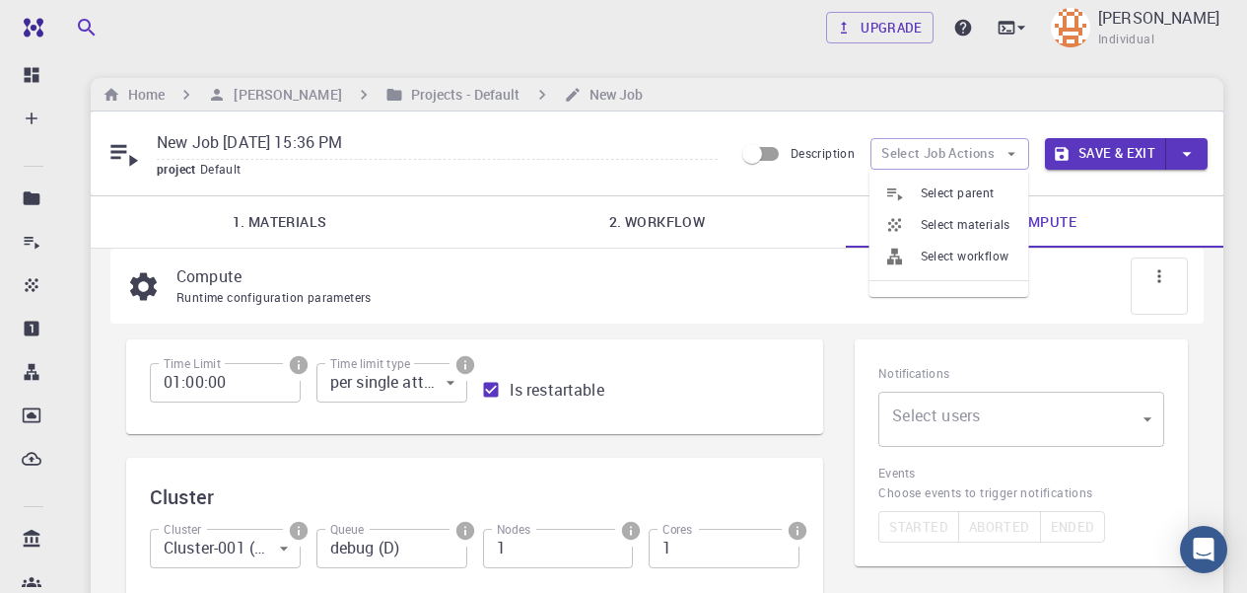
click at [1102, 159] on button "Save & Exit" at bounding box center [1105, 154] width 121 height 32
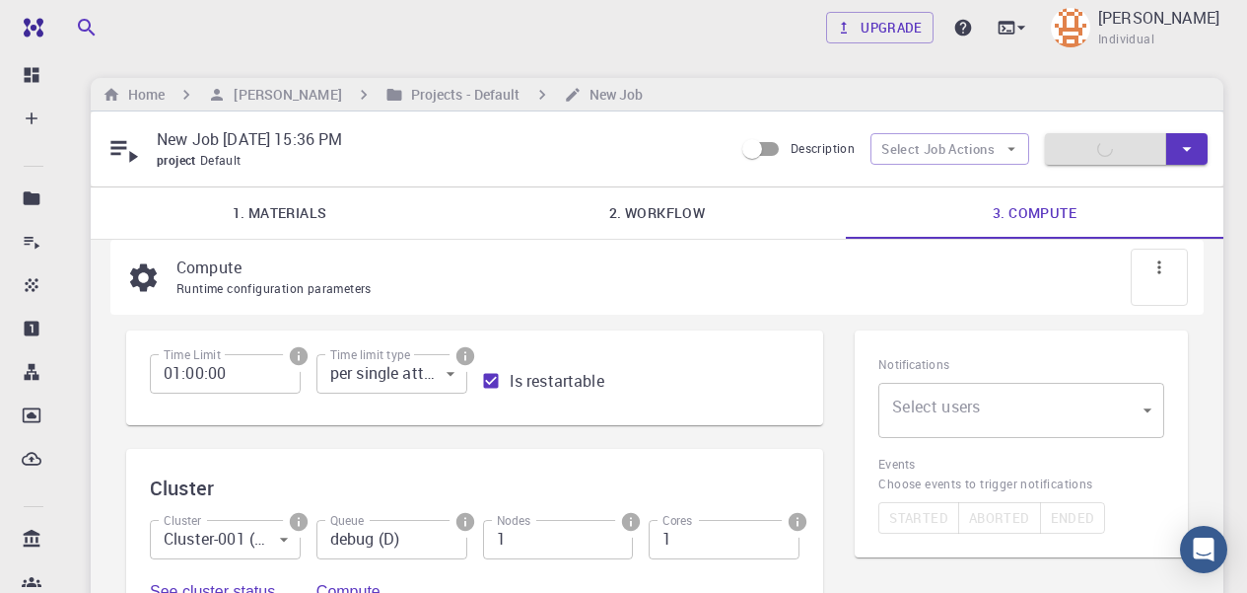
click at [1159, 278] on div at bounding box center [1159, 276] width 57 height 57
click at [781, 165] on input "Description" at bounding box center [752, 148] width 112 height 37
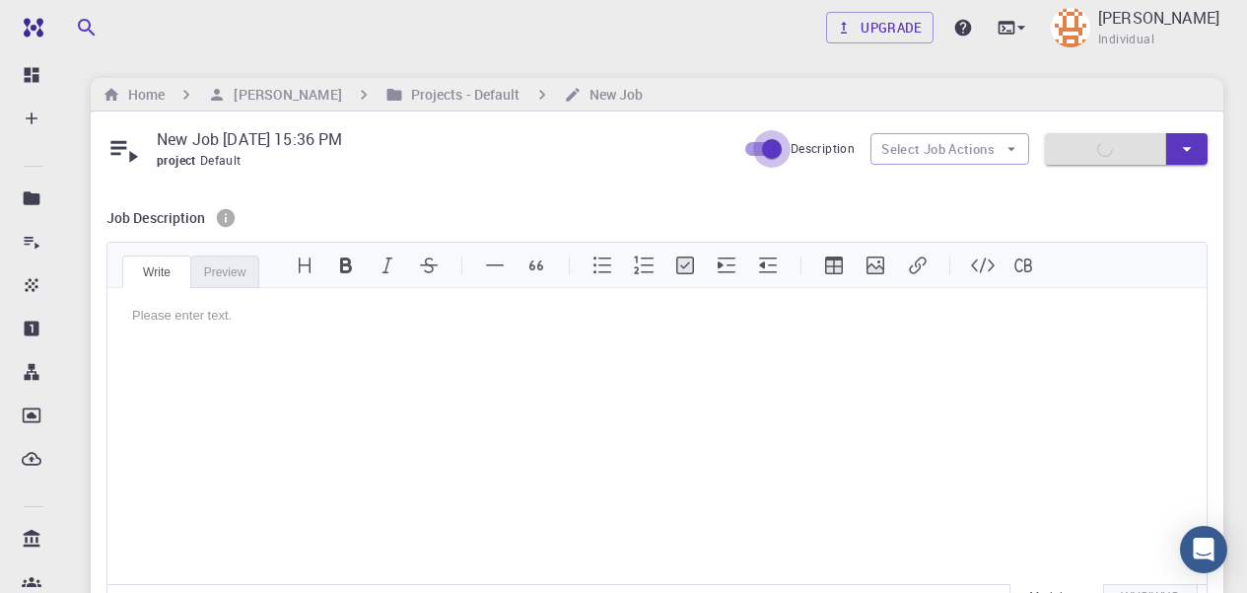
click at [768, 150] on input "Description" at bounding box center [772, 148] width 112 height 37
checkbox input "false"
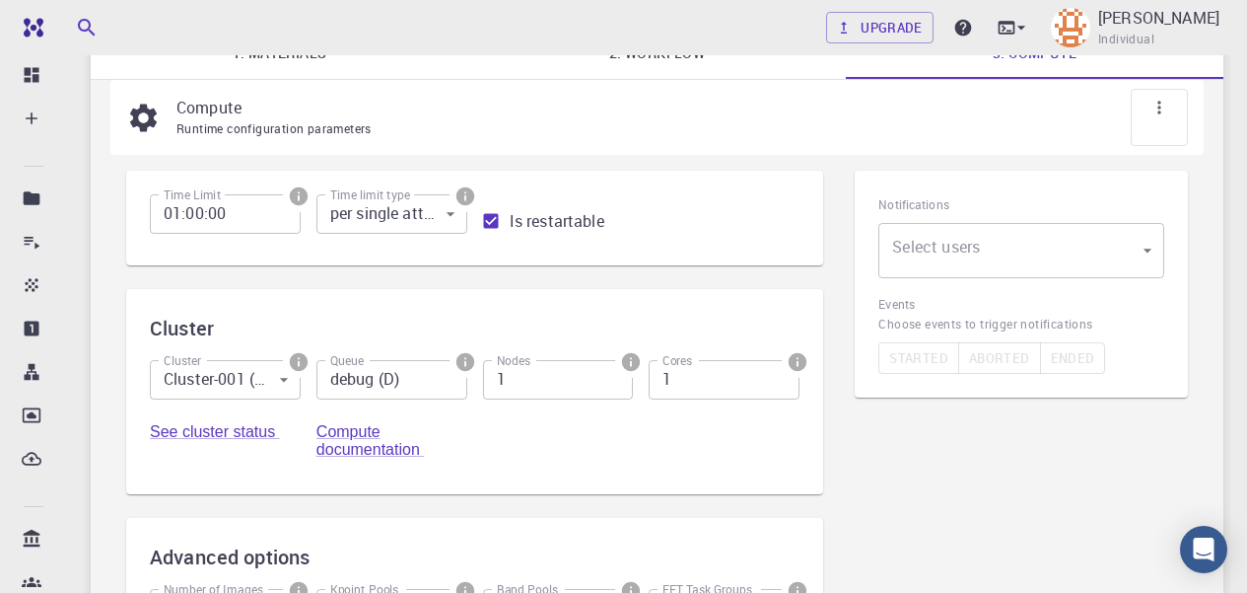
scroll to position [314, 0]
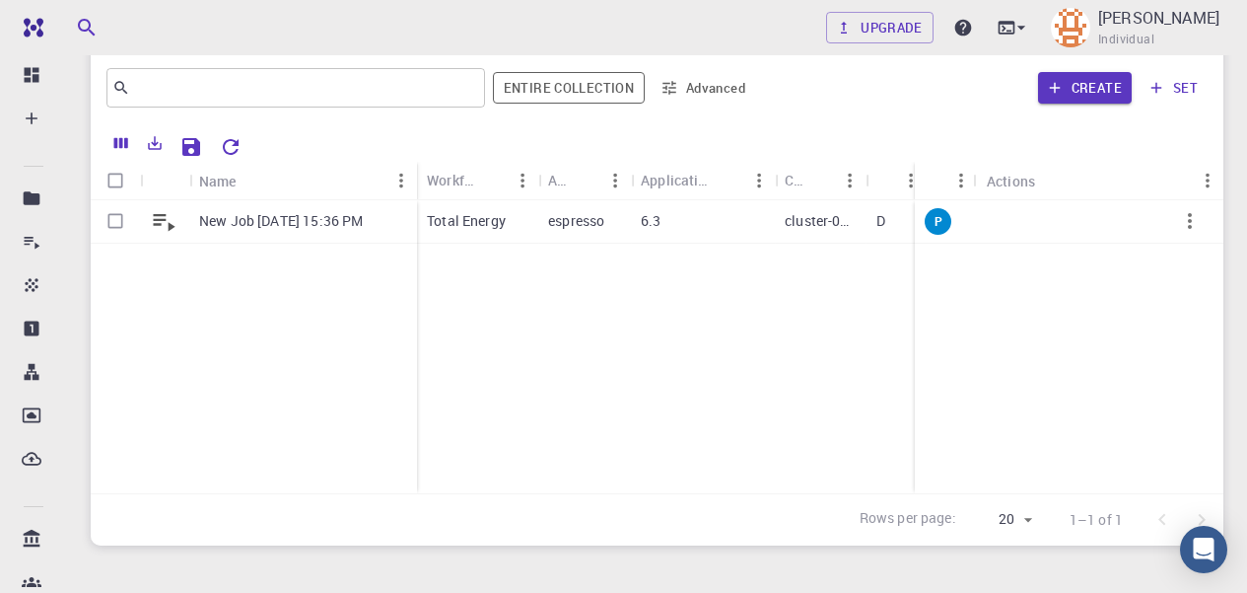
scroll to position [203, 0]
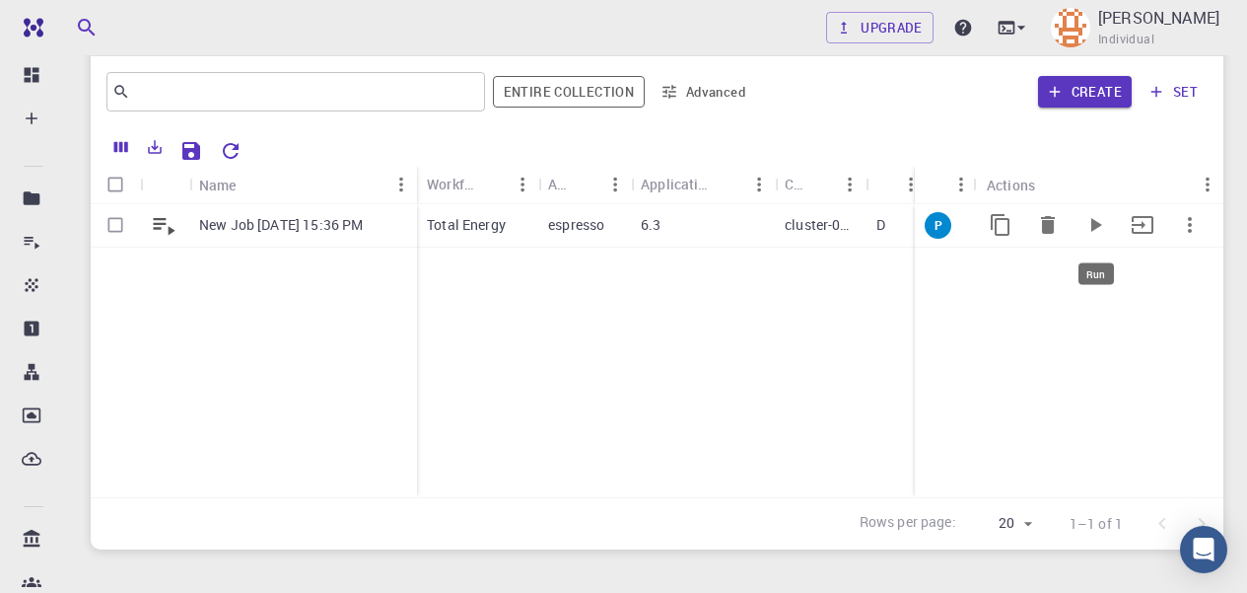
click at [1099, 222] on icon "Run" at bounding box center [1096, 225] width 24 height 24
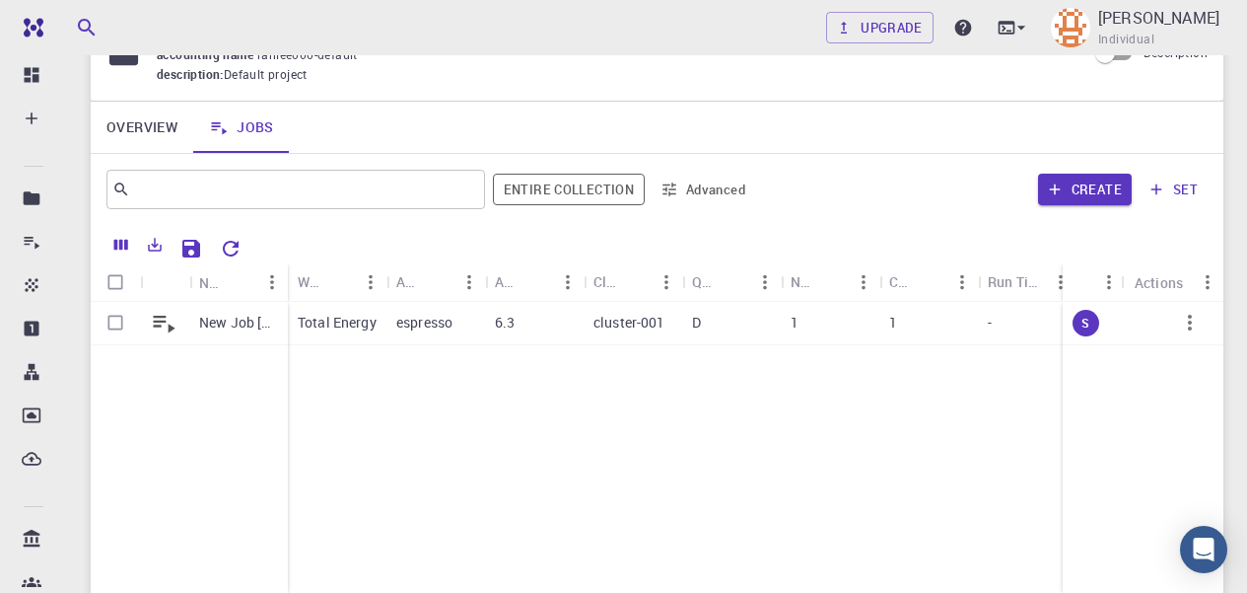
scroll to position [106, 0]
click at [1099, 286] on icon "Menu" at bounding box center [1109, 281] width 22 height 22
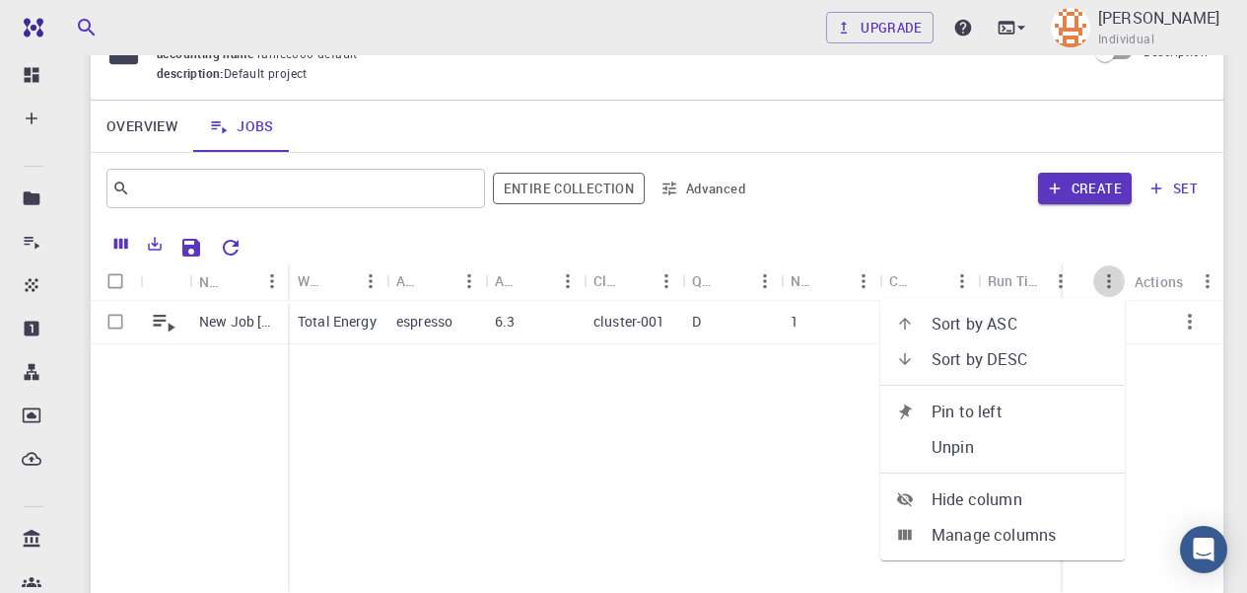
click at [1105, 287] on icon "Menu" at bounding box center [1109, 281] width 22 height 22
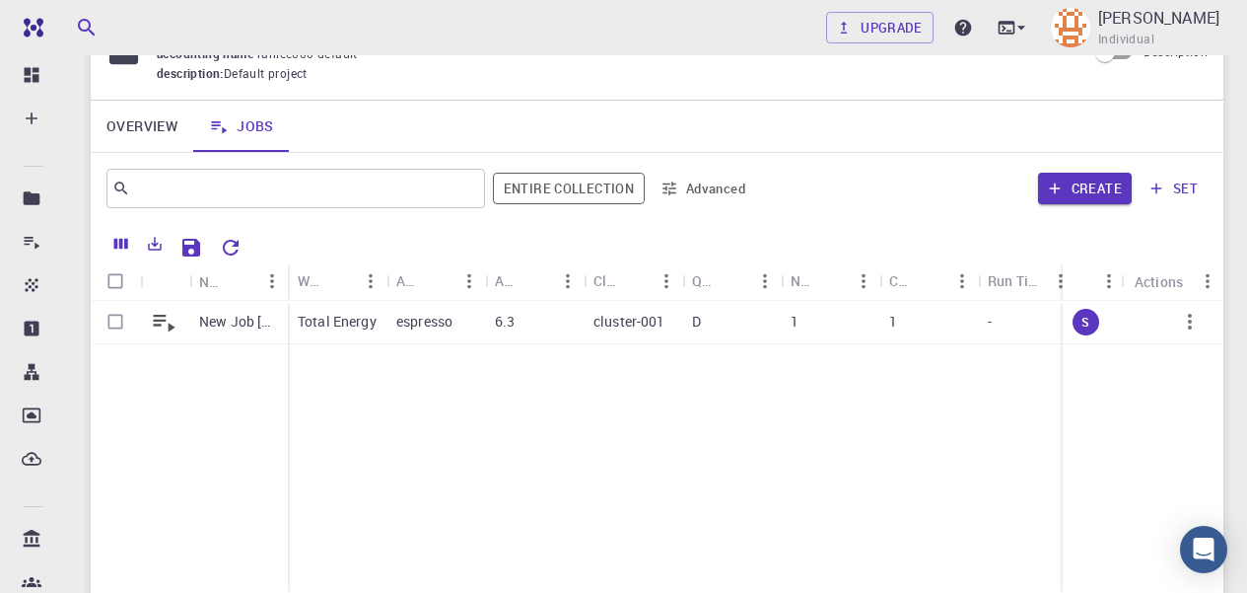
click at [1073, 286] on div "Status" at bounding box center [1089, 281] width 32 height 32
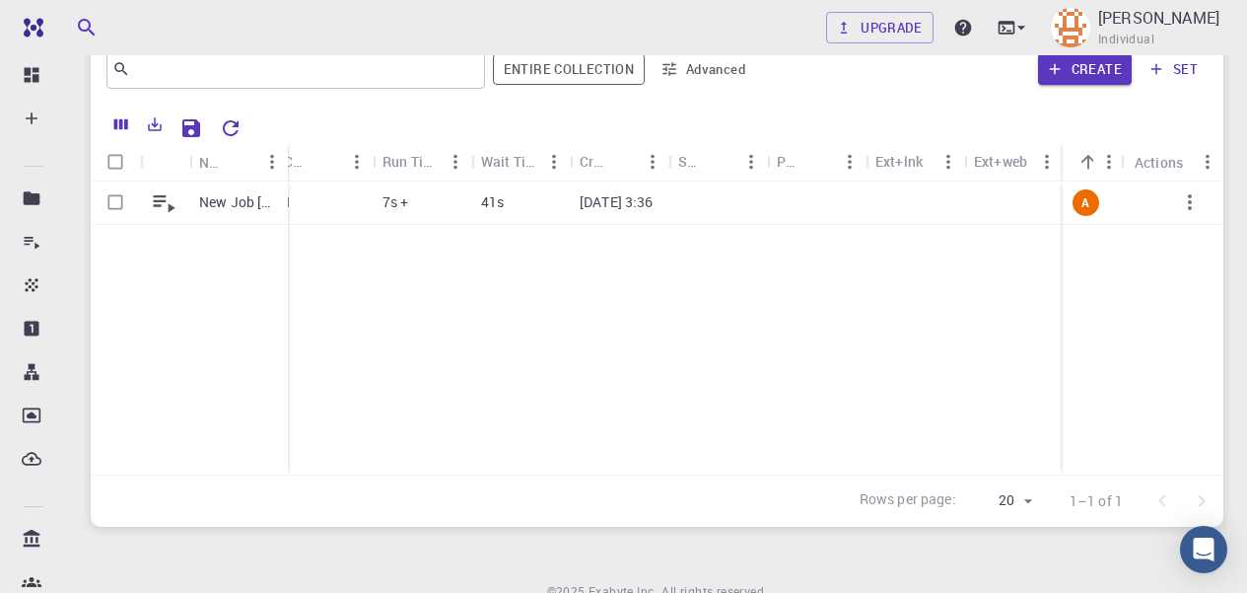
scroll to position [0, 0]
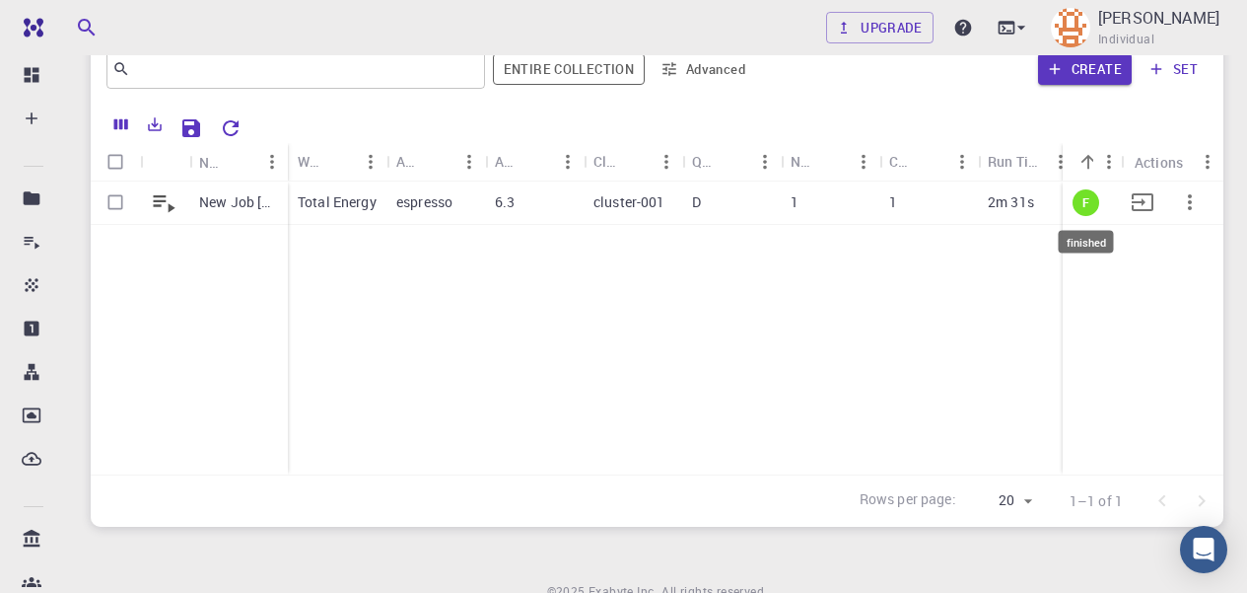
click at [1082, 205] on span "F" at bounding box center [1086, 202] width 23 height 17
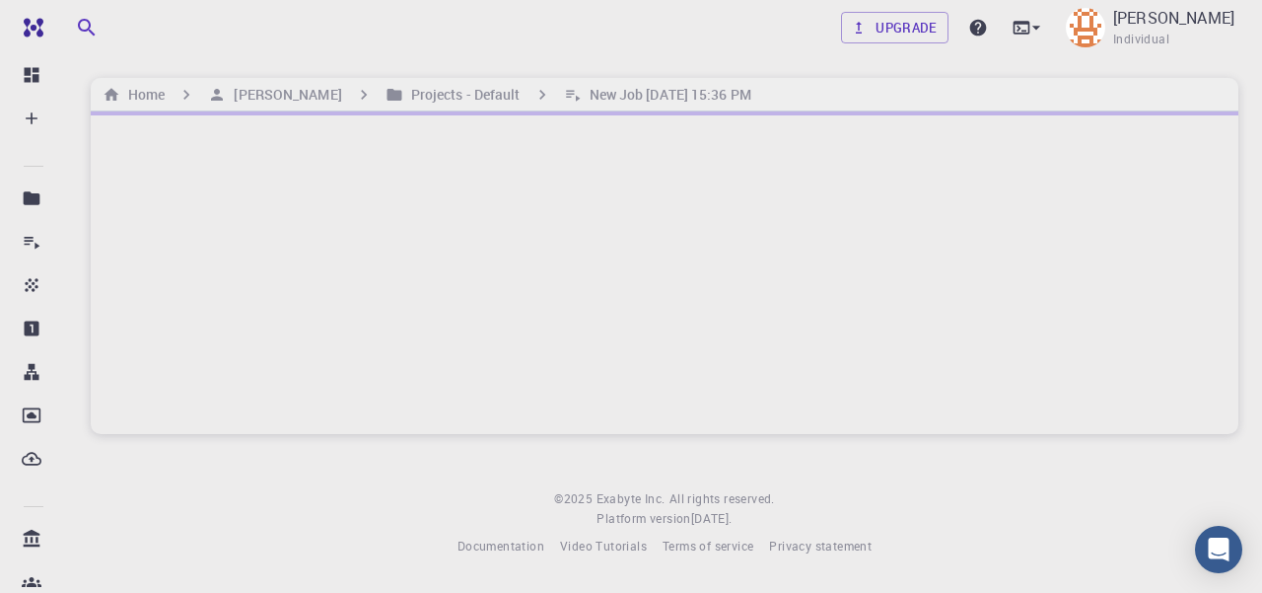
click at [1082, 205] on div at bounding box center [665, 272] width 1148 height 322
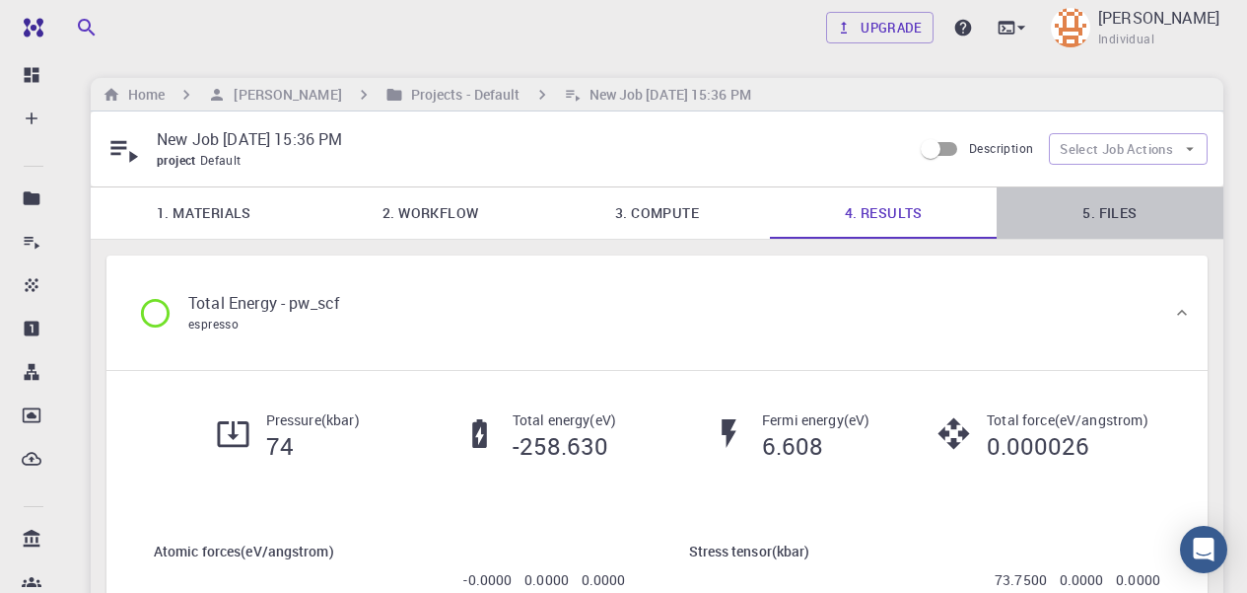
click at [1119, 209] on link "5. Files" at bounding box center [1110, 212] width 227 height 51
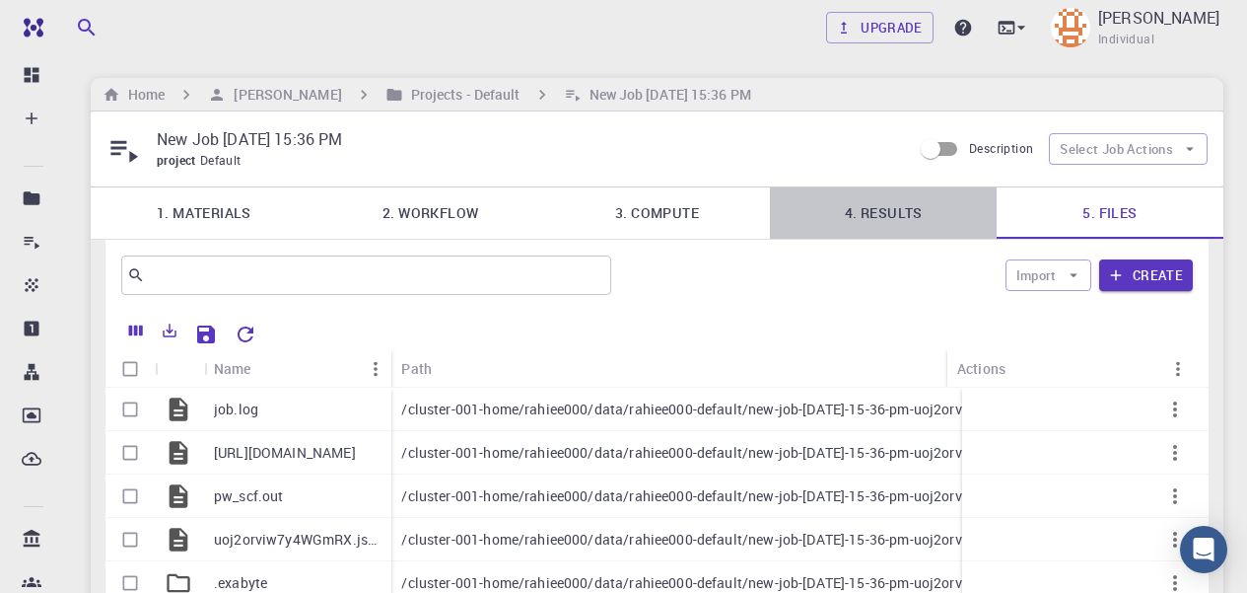
click at [885, 215] on link "4. Results" at bounding box center [883, 212] width 227 height 51
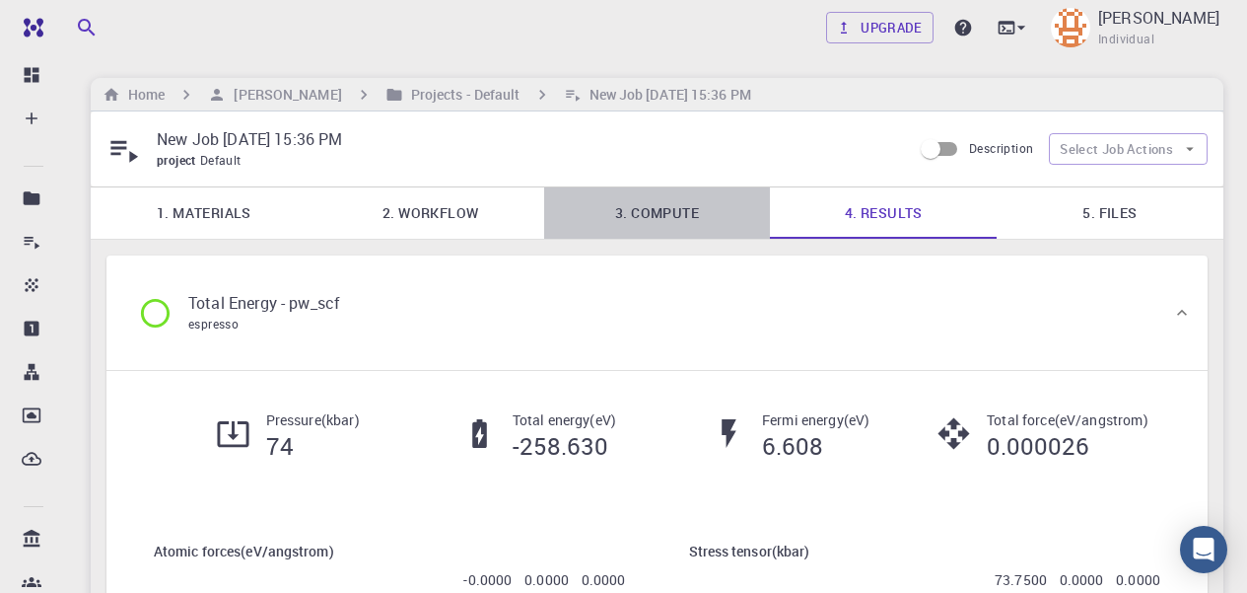
click at [672, 216] on link "3. Compute" at bounding box center [657, 212] width 227 height 51
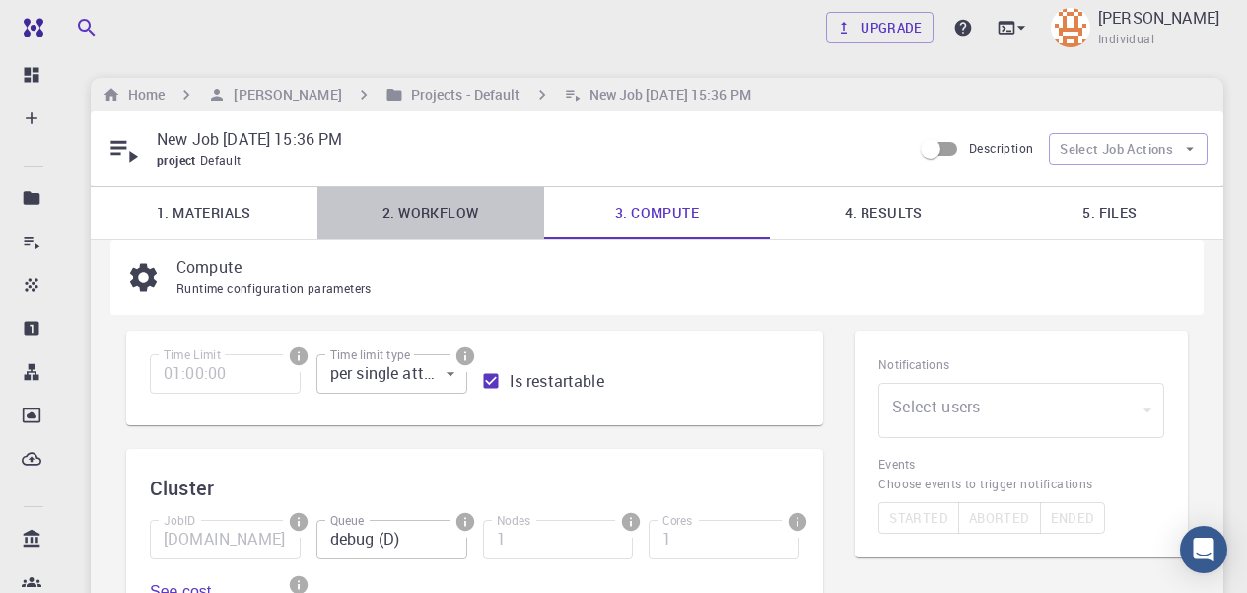
click at [437, 218] on link "2. Workflow" at bounding box center [430, 212] width 227 height 51
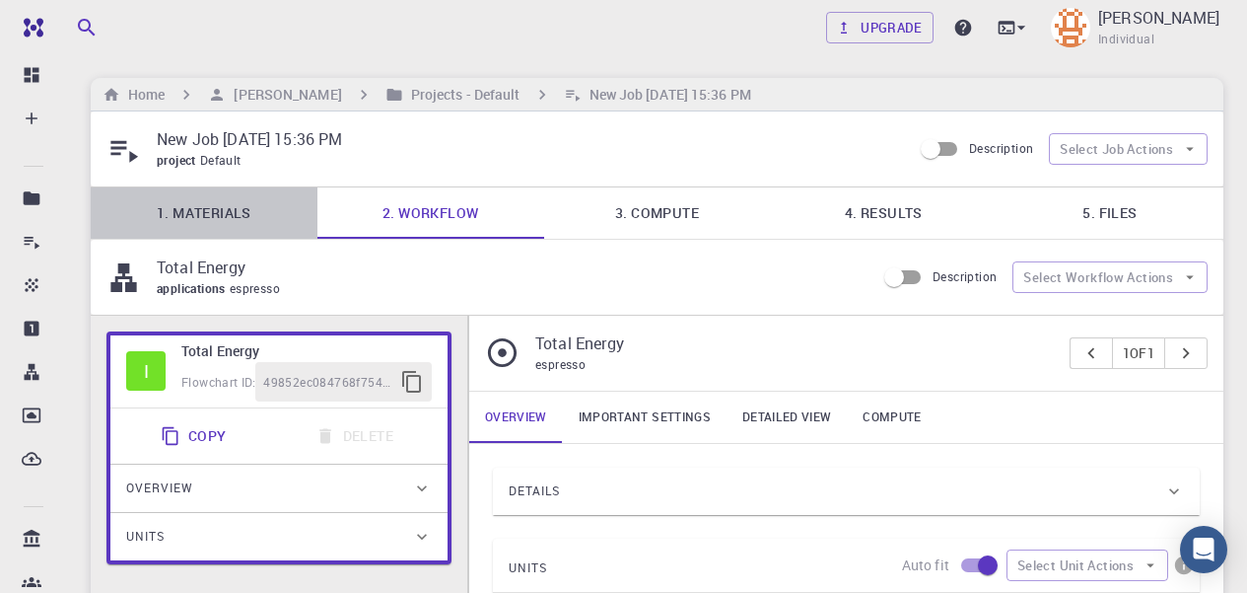
click at [209, 214] on link "1. Materials" at bounding box center [204, 212] width 227 height 51
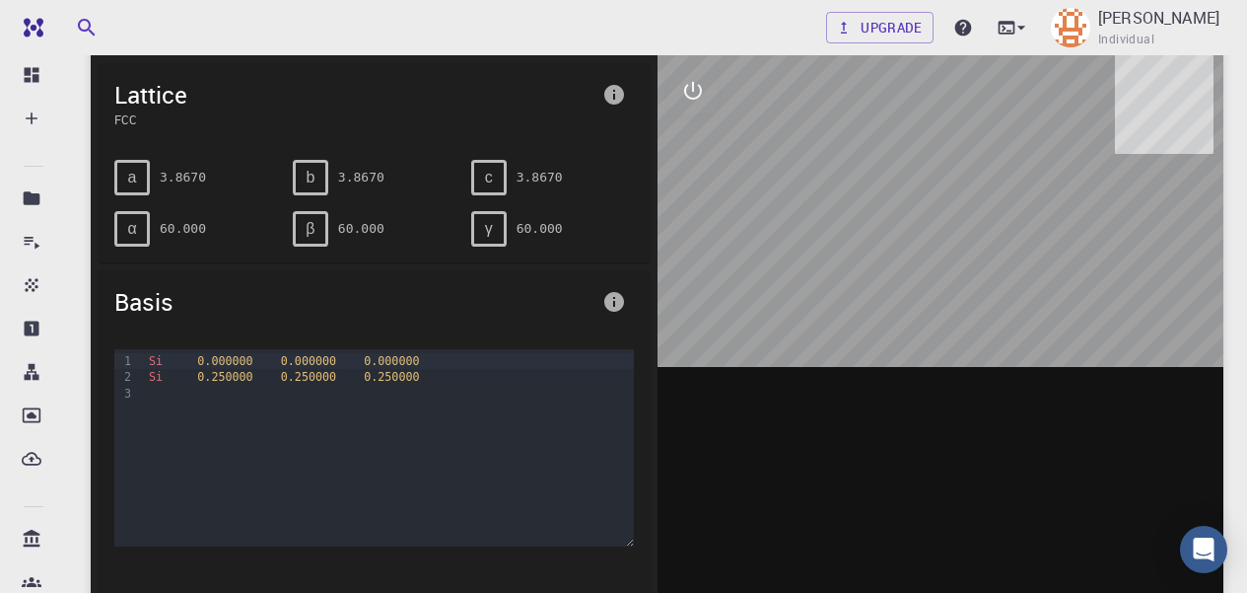
scroll to position [255, 0]
